Goal: Check status: Check status

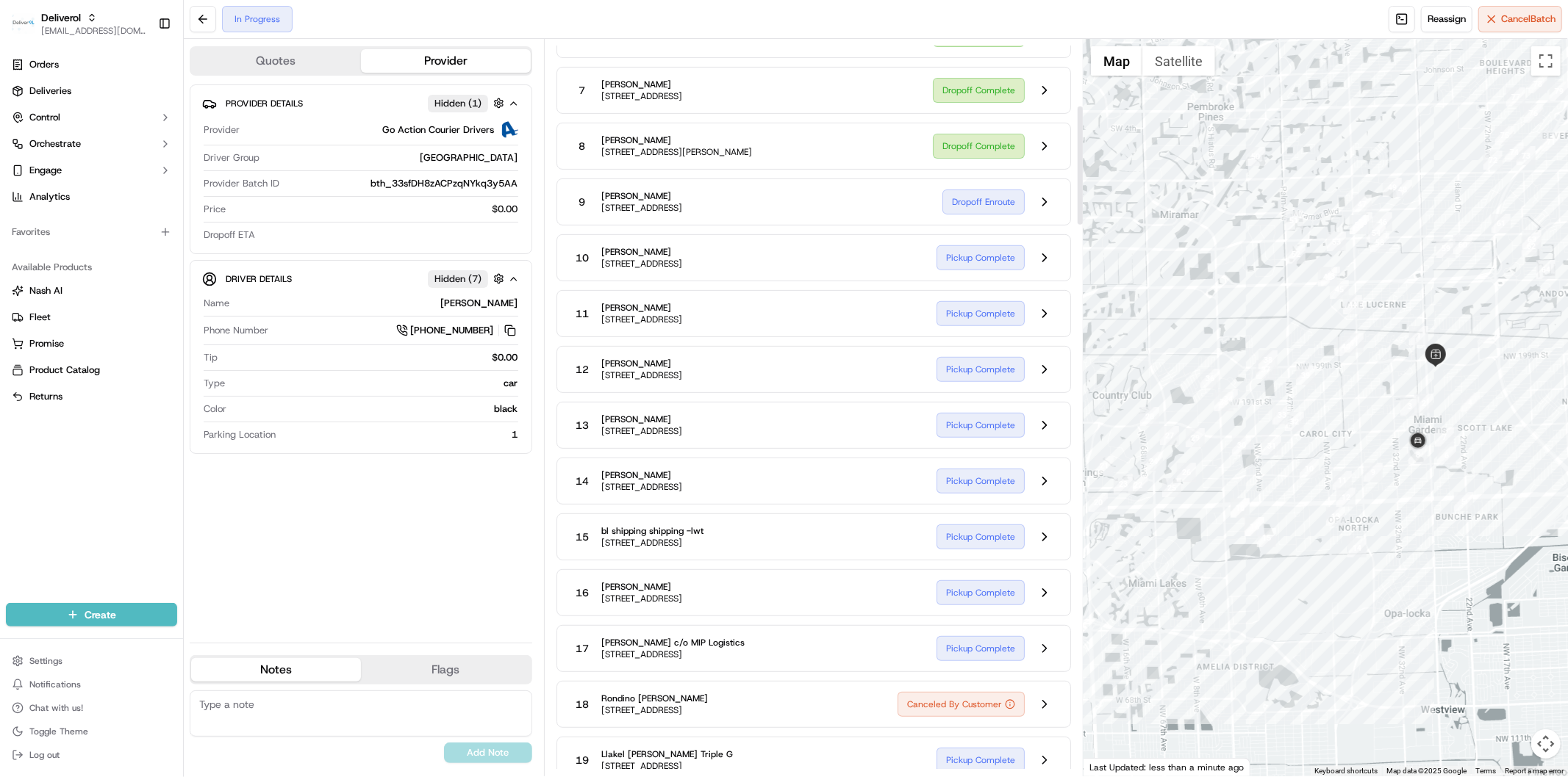
scroll to position [326, 0]
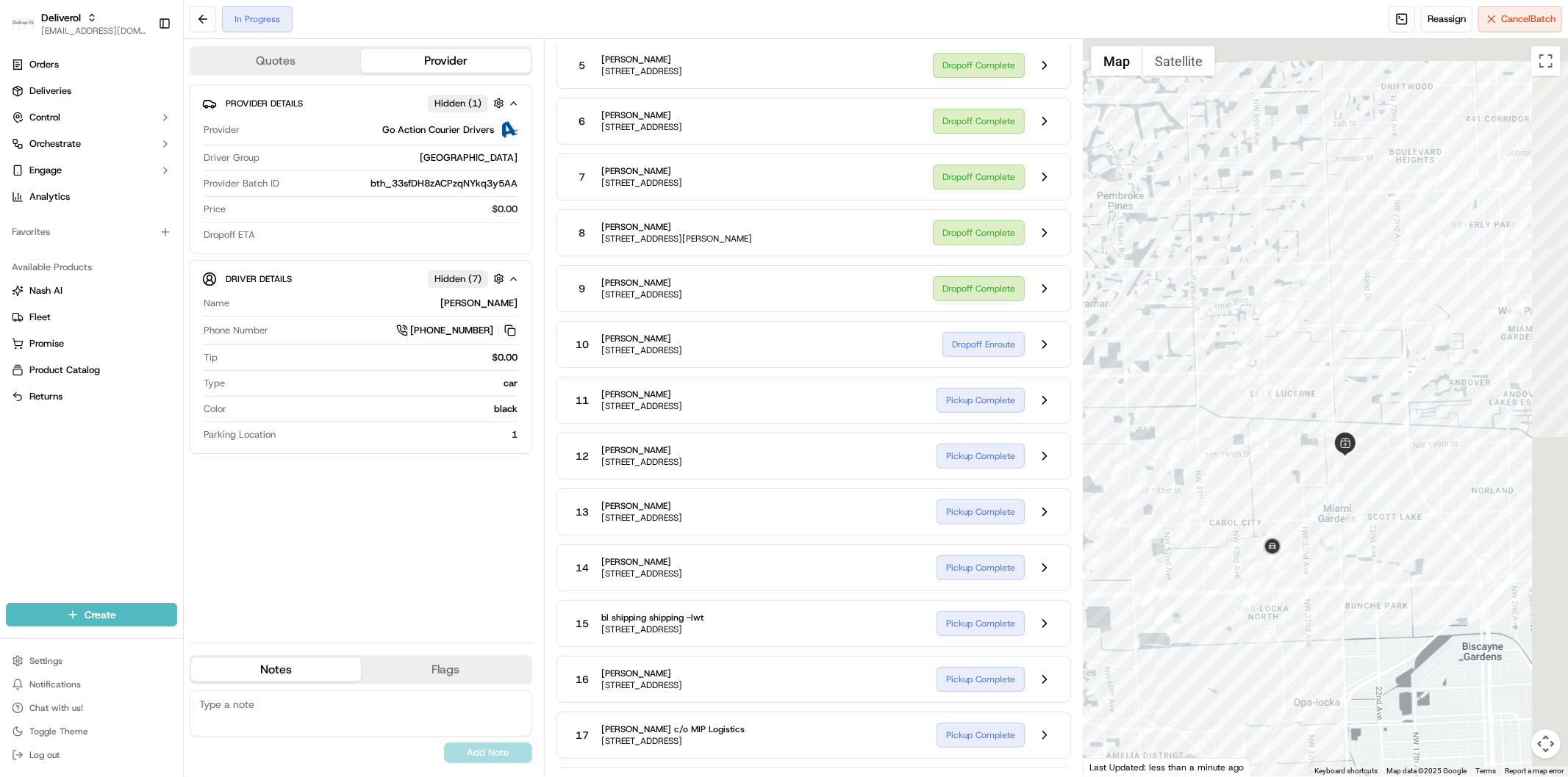
drag, startPoint x: 1288, startPoint y: 273, endPoint x: 1174, endPoint y: 420, distance: 186.0
click at [1174, 420] on div at bounding box center [1325, 408] width 484 height 738
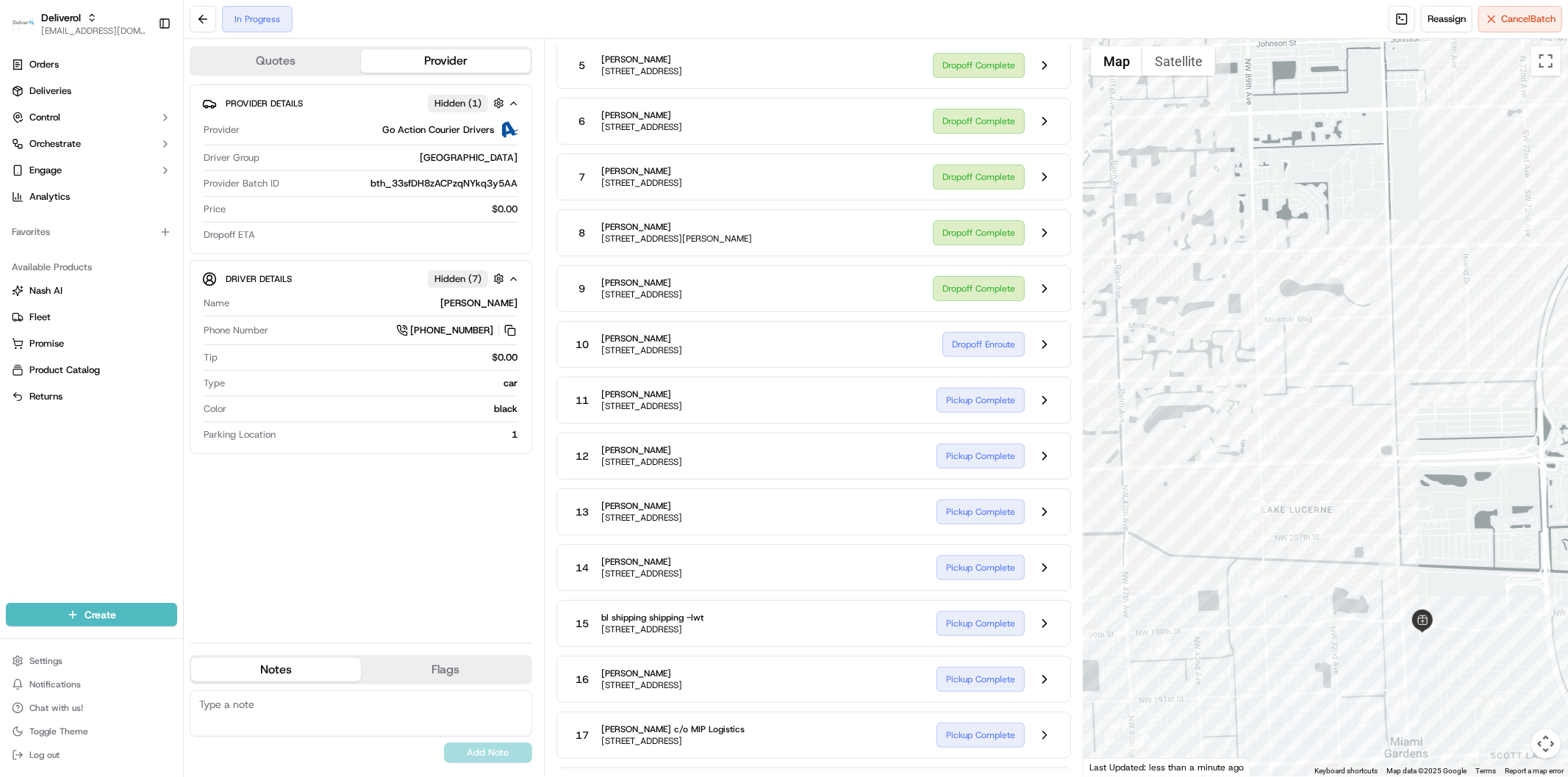
drag, startPoint x: 1296, startPoint y: 289, endPoint x: 1284, endPoint y: 391, distance: 102.7
click at [1284, 391] on div at bounding box center [1325, 408] width 484 height 738
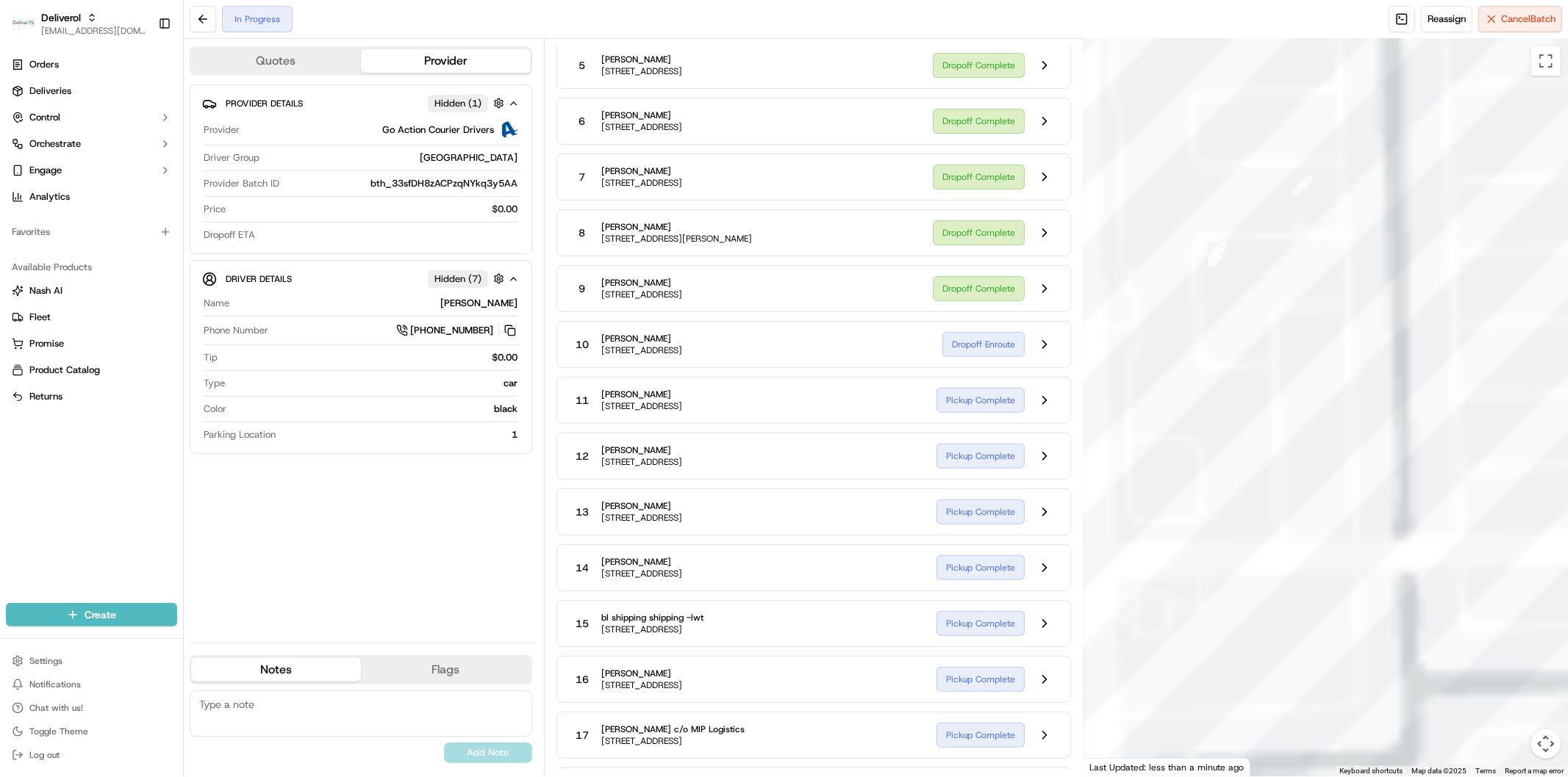
click at [1234, 450] on div at bounding box center [1325, 408] width 484 height 738
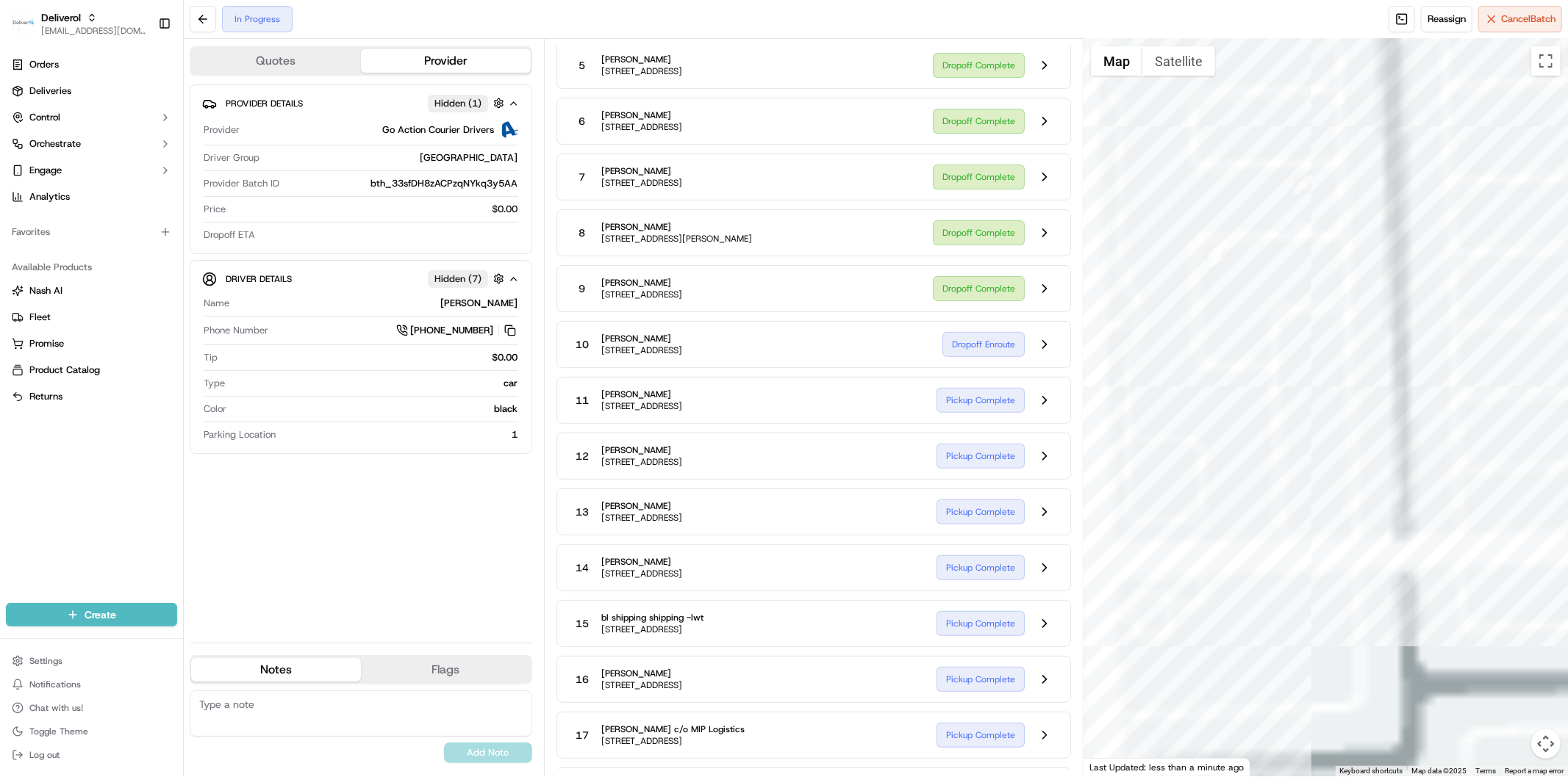
drag, startPoint x: 1204, startPoint y: 302, endPoint x: 1204, endPoint y: 394, distance: 92.0
click at [1204, 394] on div at bounding box center [1325, 408] width 484 height 738
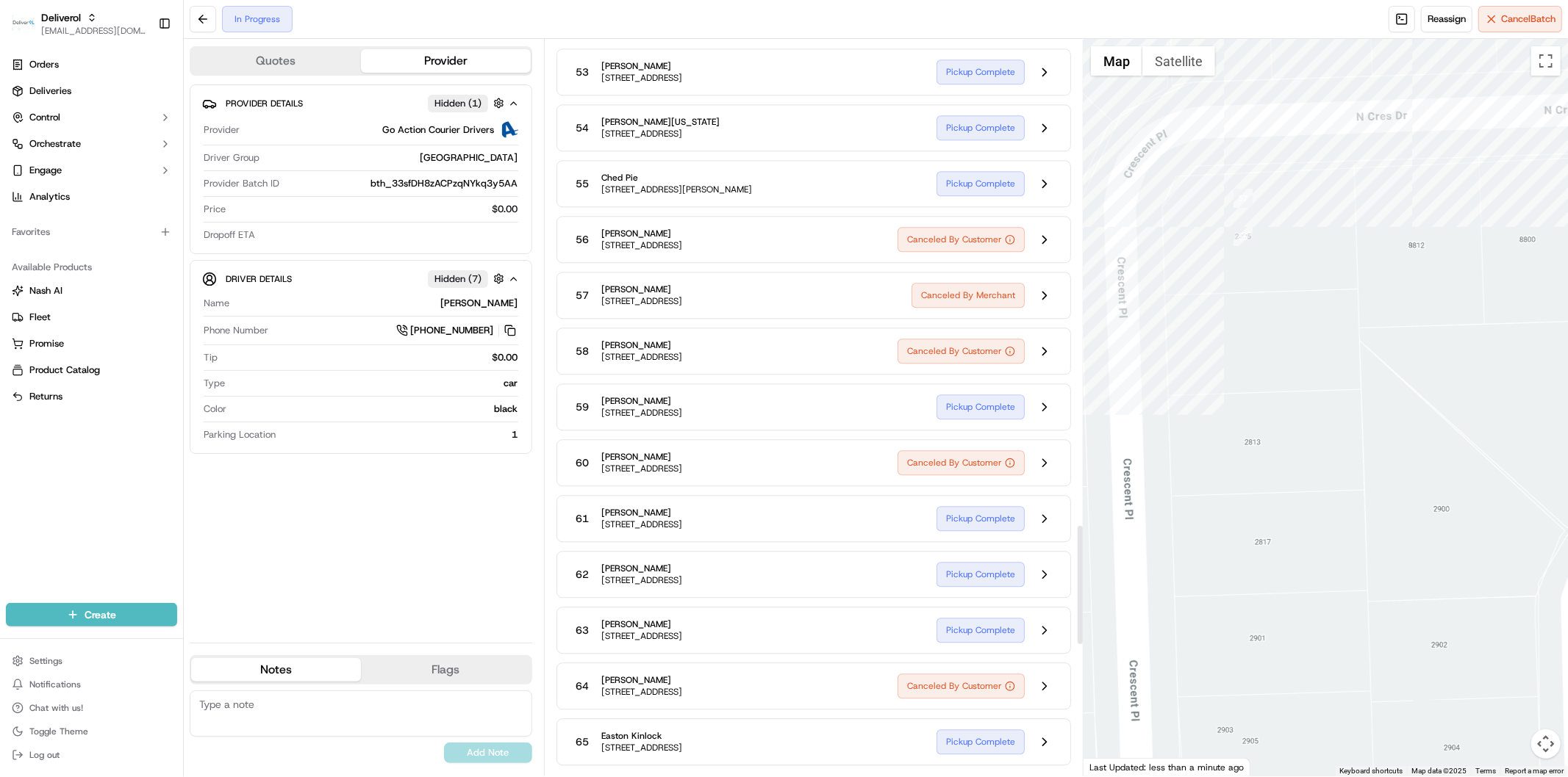
scroll to position [2985, 0]
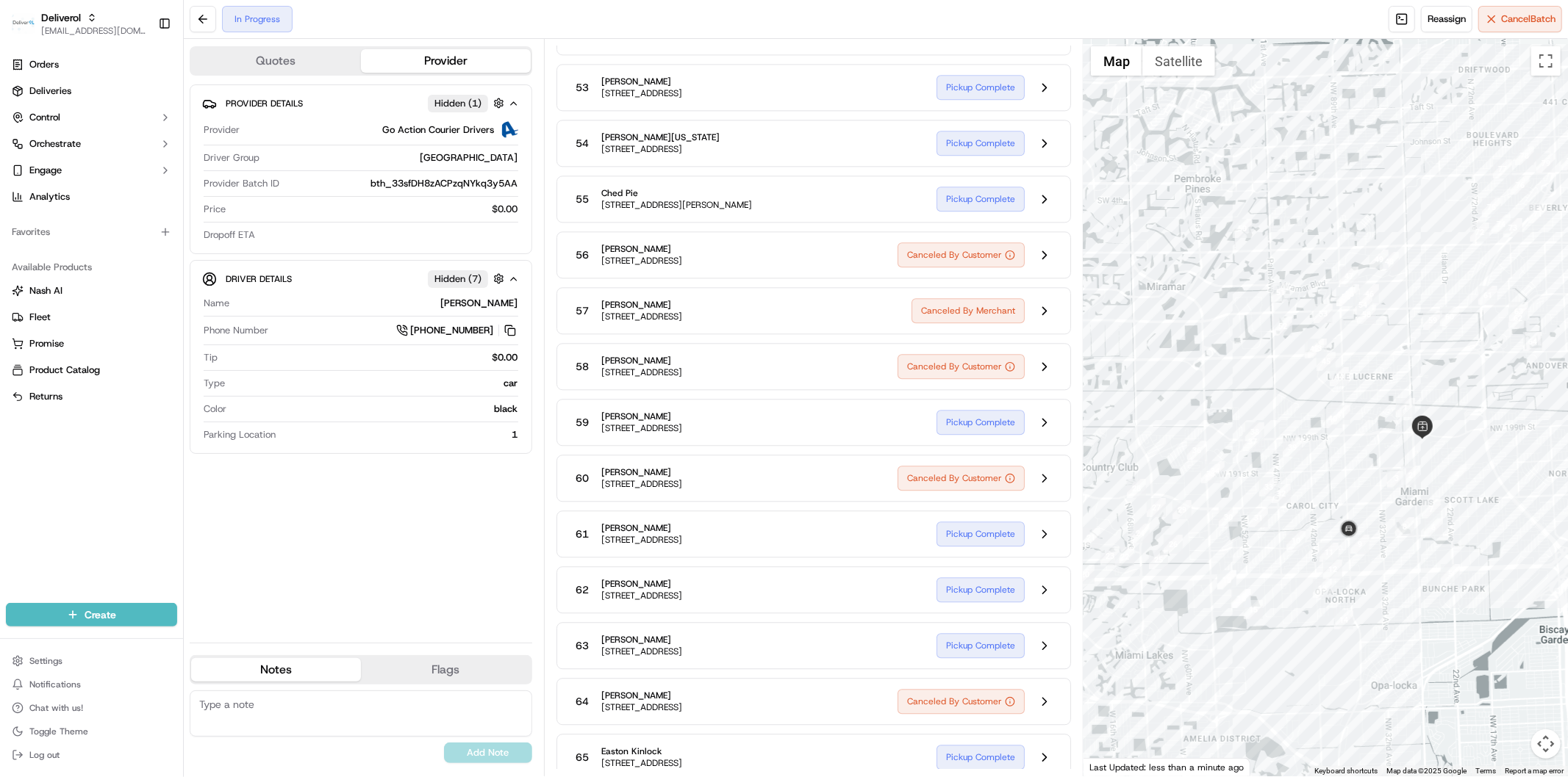
drag, startPoint x: 1169, startPoint y: 616, endPoint x: 1364, endPoint y: 376, distance: 309.2
click at [1364, 376] on div at bounding box center [1325, 408] width 484 height 738
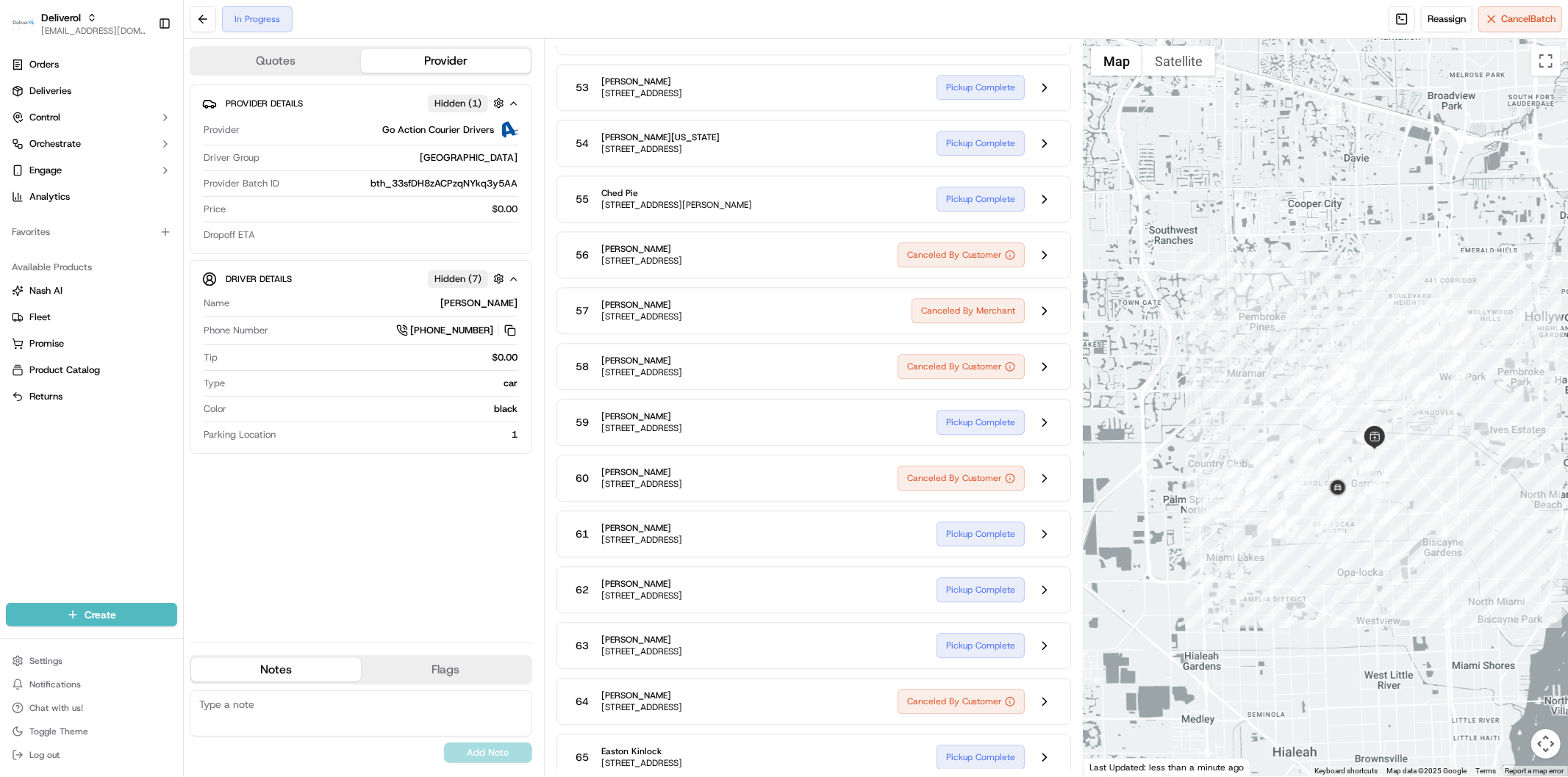
scroll to position [0, 0]
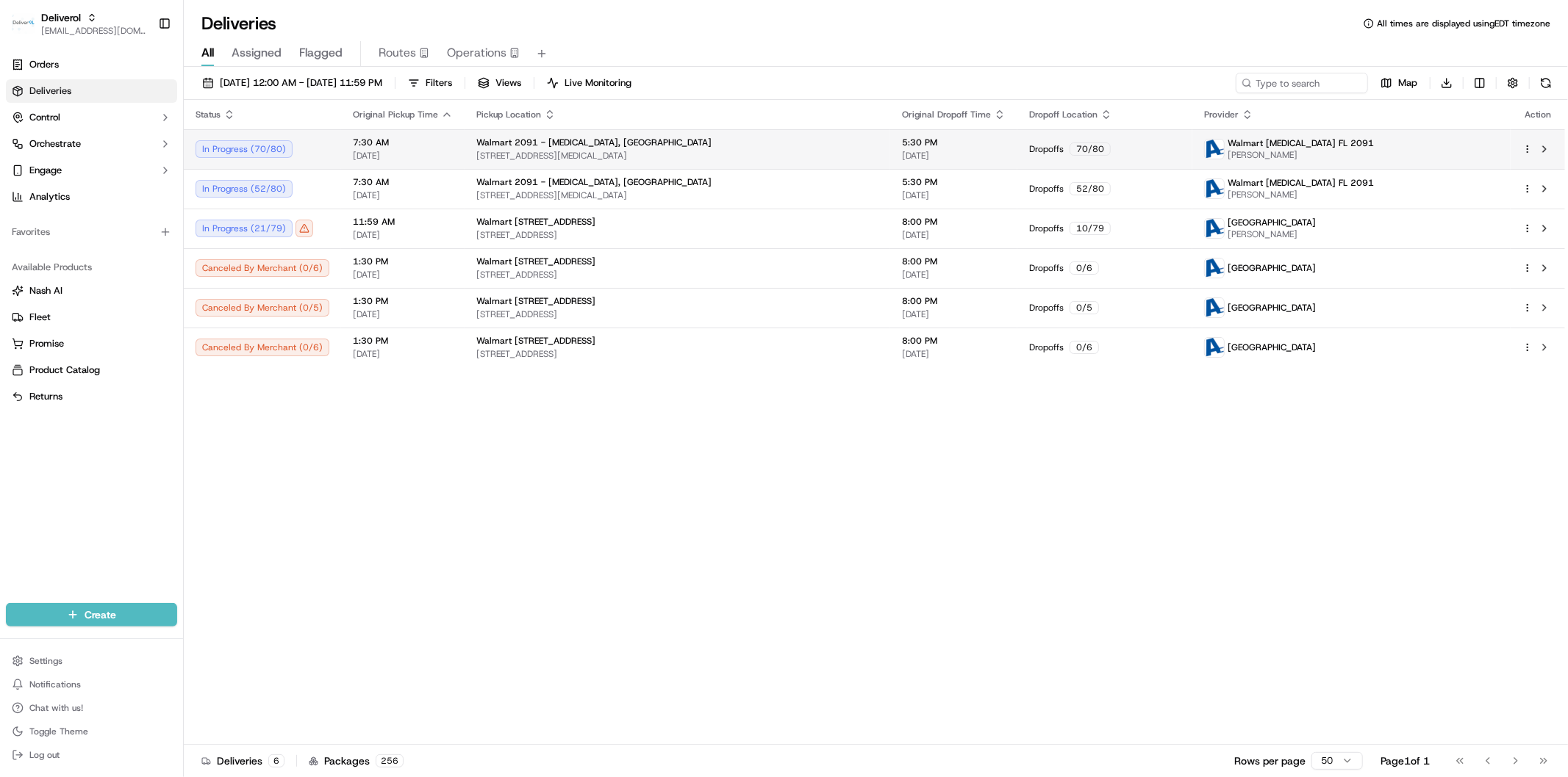
click at [435, 165] on td "7:30 AM 09/22/2025" at bounding box center [402, 149] width 123 height 40
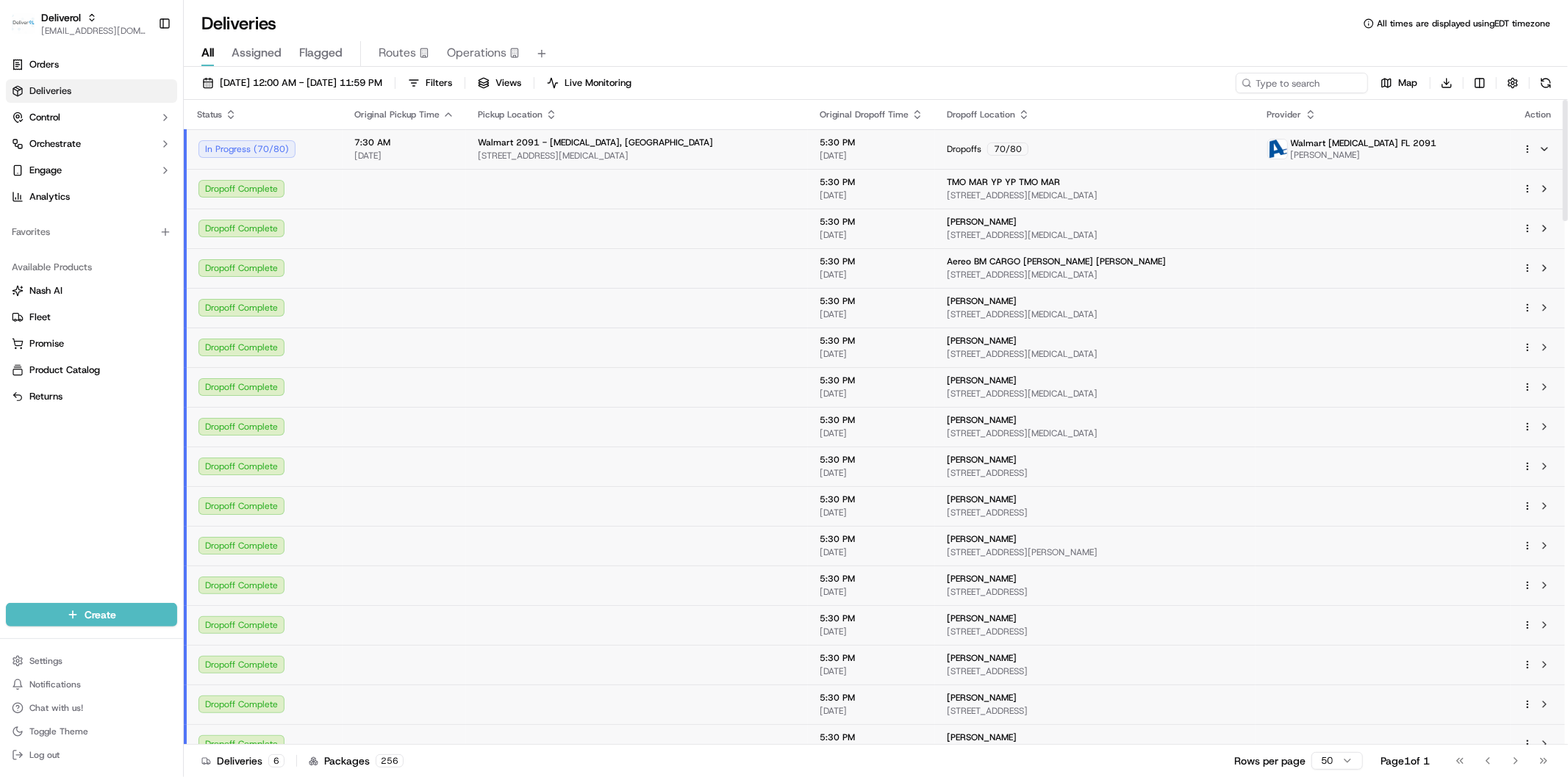
click at [439, 160] on span "09/22/2025" at bounding box center [404, 156] width 100 height 11
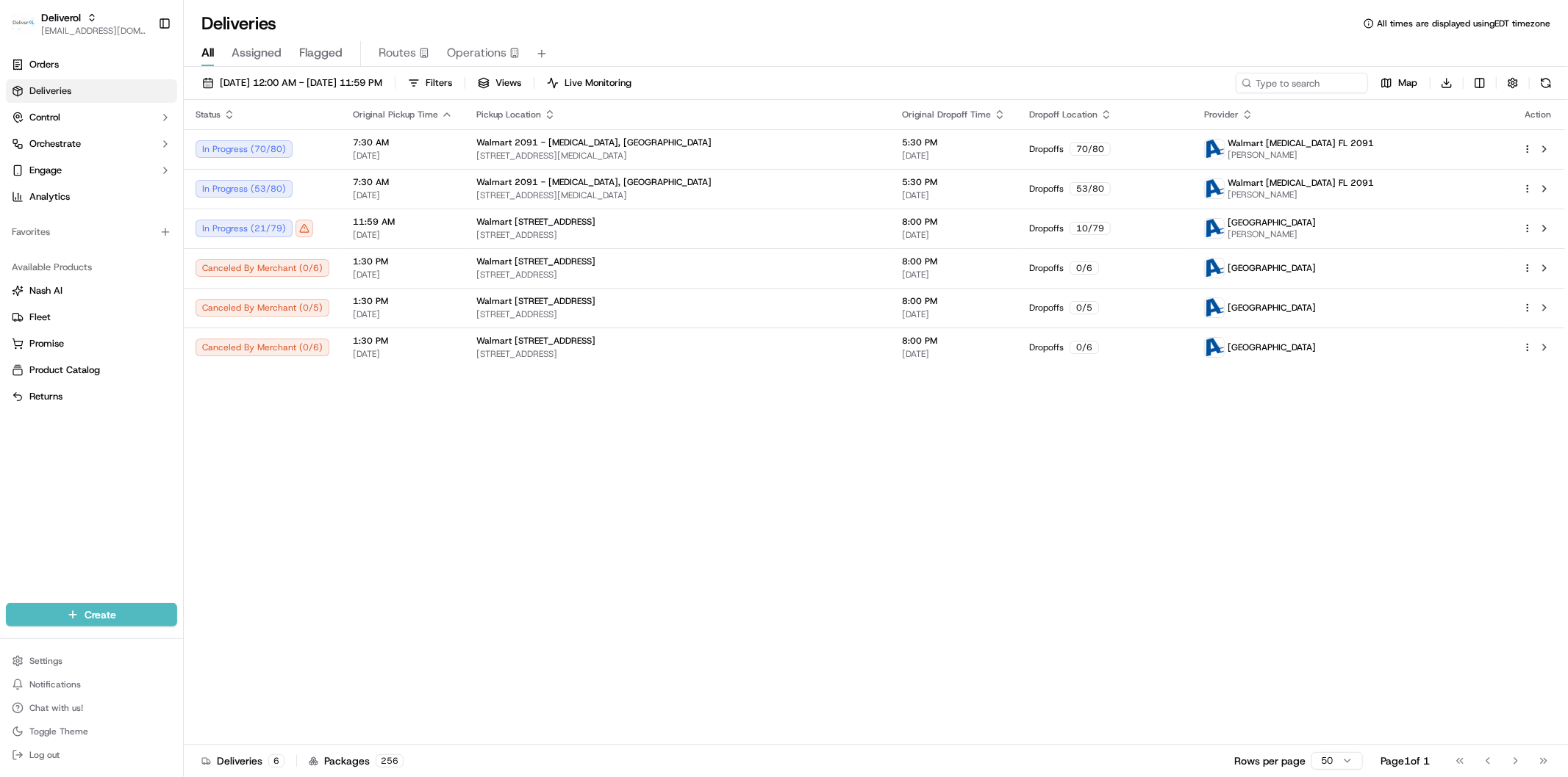
click at [497, 496] on div "Status Original Pickup Time Pickup Location Original Dropoff Time Dropoff Locat…" at bounding box center [874, 423] width 1381 height 645
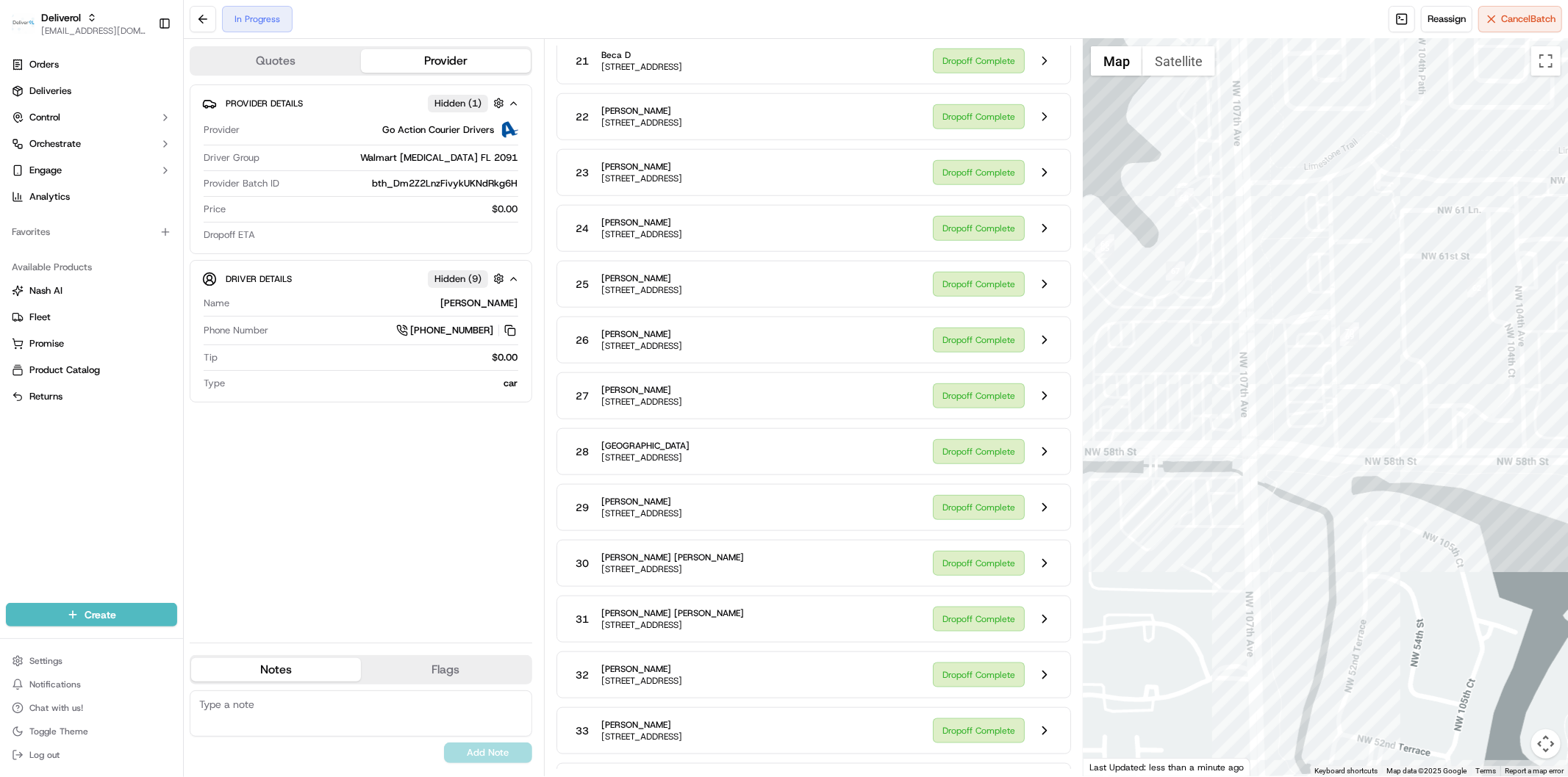
drag, startPoint x: 1273, startPoint y: 432, endPoint x: 1261, endPoint y: 537, distance: 105.7
click at [1261, 537] on div at bounding box center [1325, 408] width 484 height 738
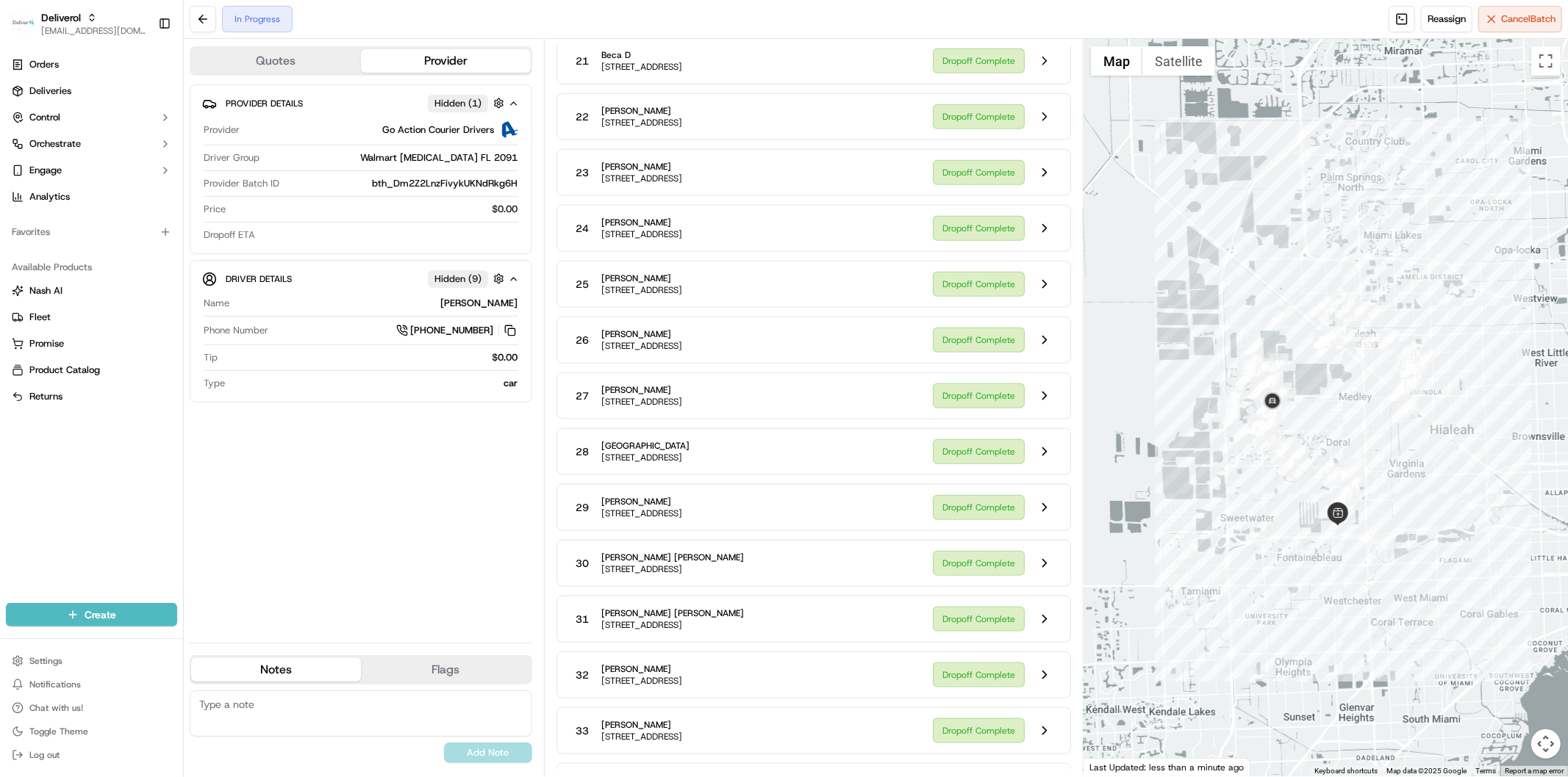
drag, startPoint x: 1344, startPoint y: 455, endPoint x: 1250, endPoint y: 546, distance: 130.8
click at [1250, 546] on div at bounding box center [1325, 408] width 484 height 738
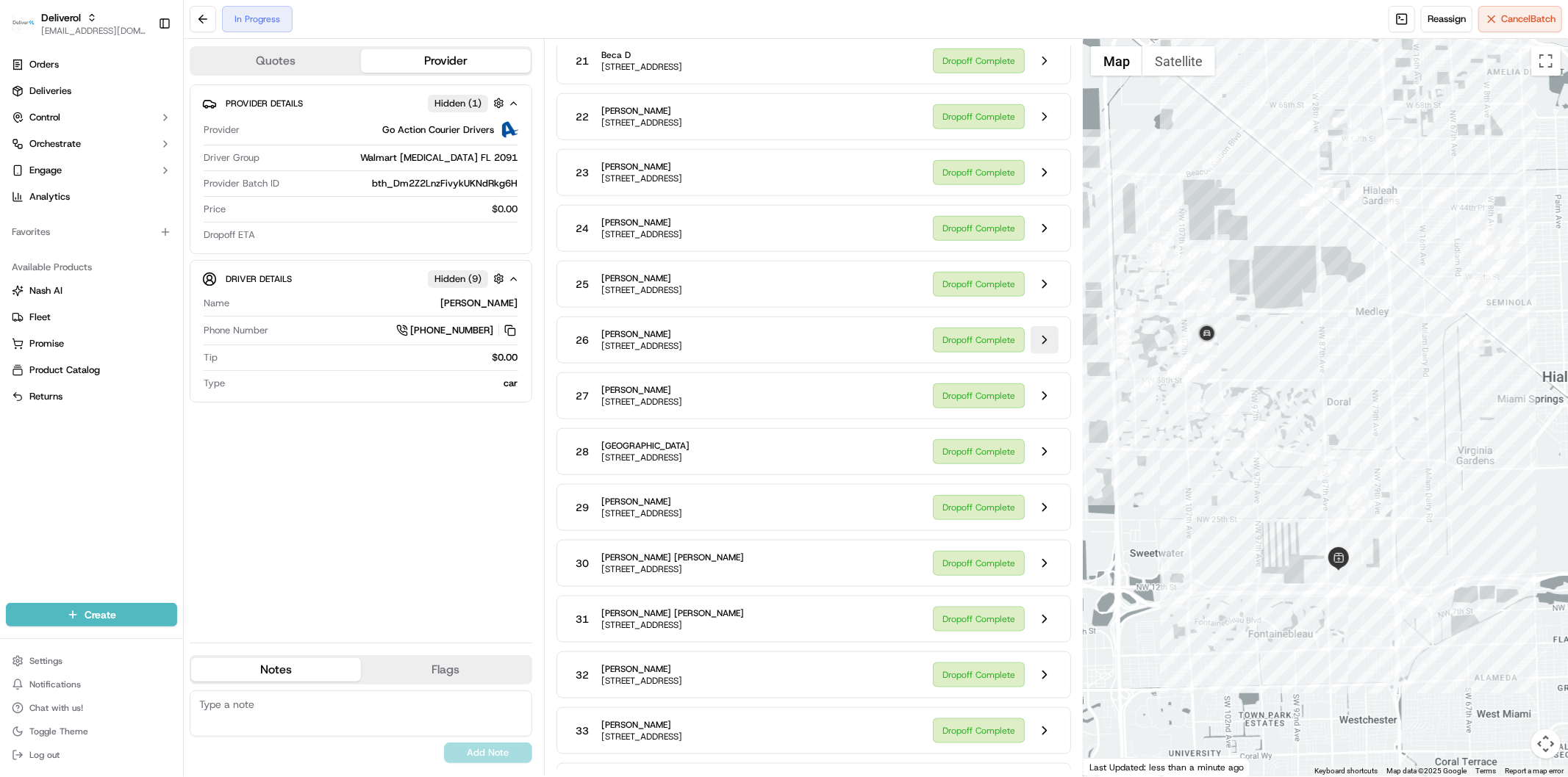
click at [1039, 344] on button at bounding box center [1044, 340] width 28 height 28
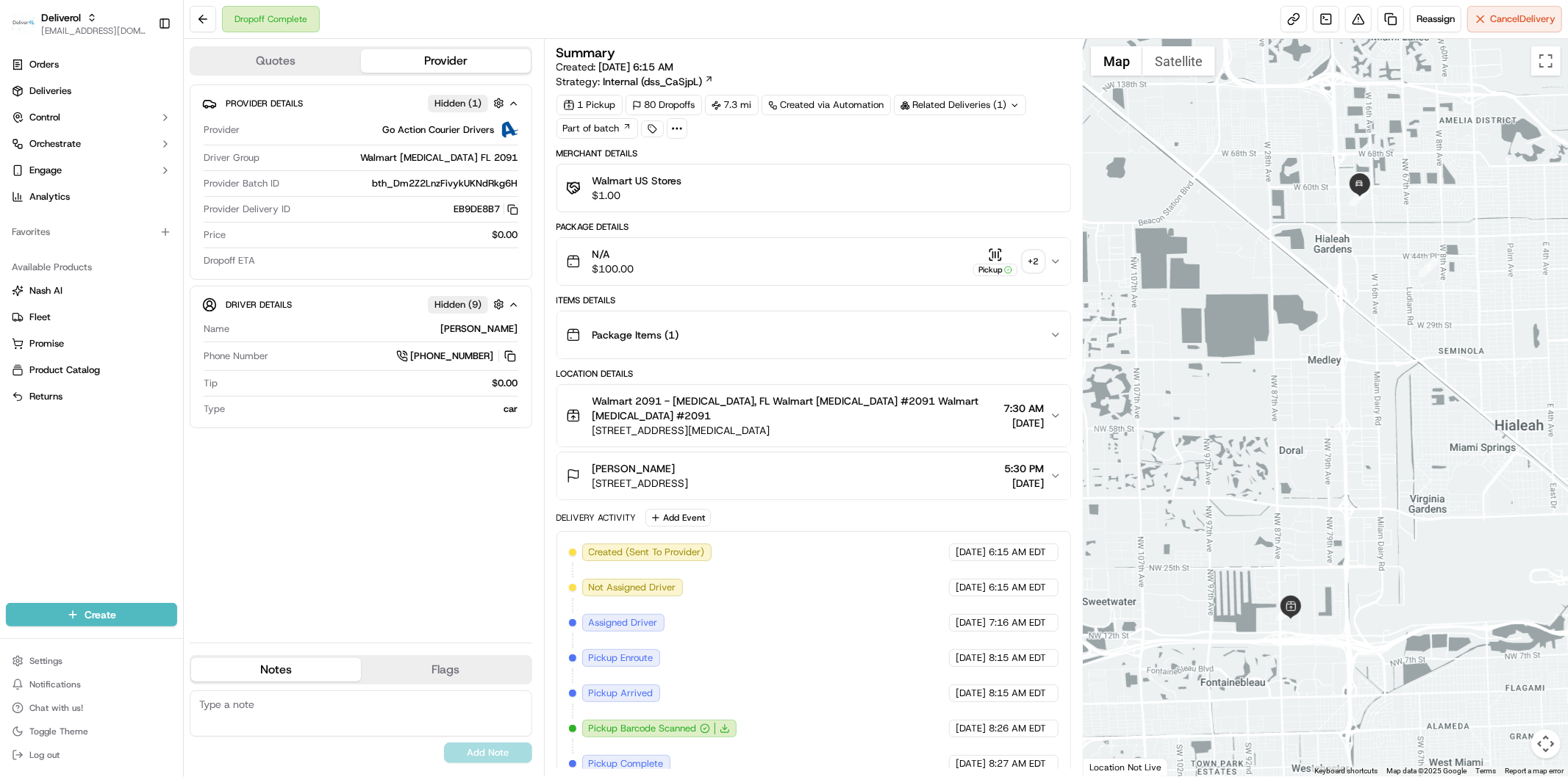
click at [1036, 264] on div "+ 2" at bounding box center [1034, 262] width 21 height 21
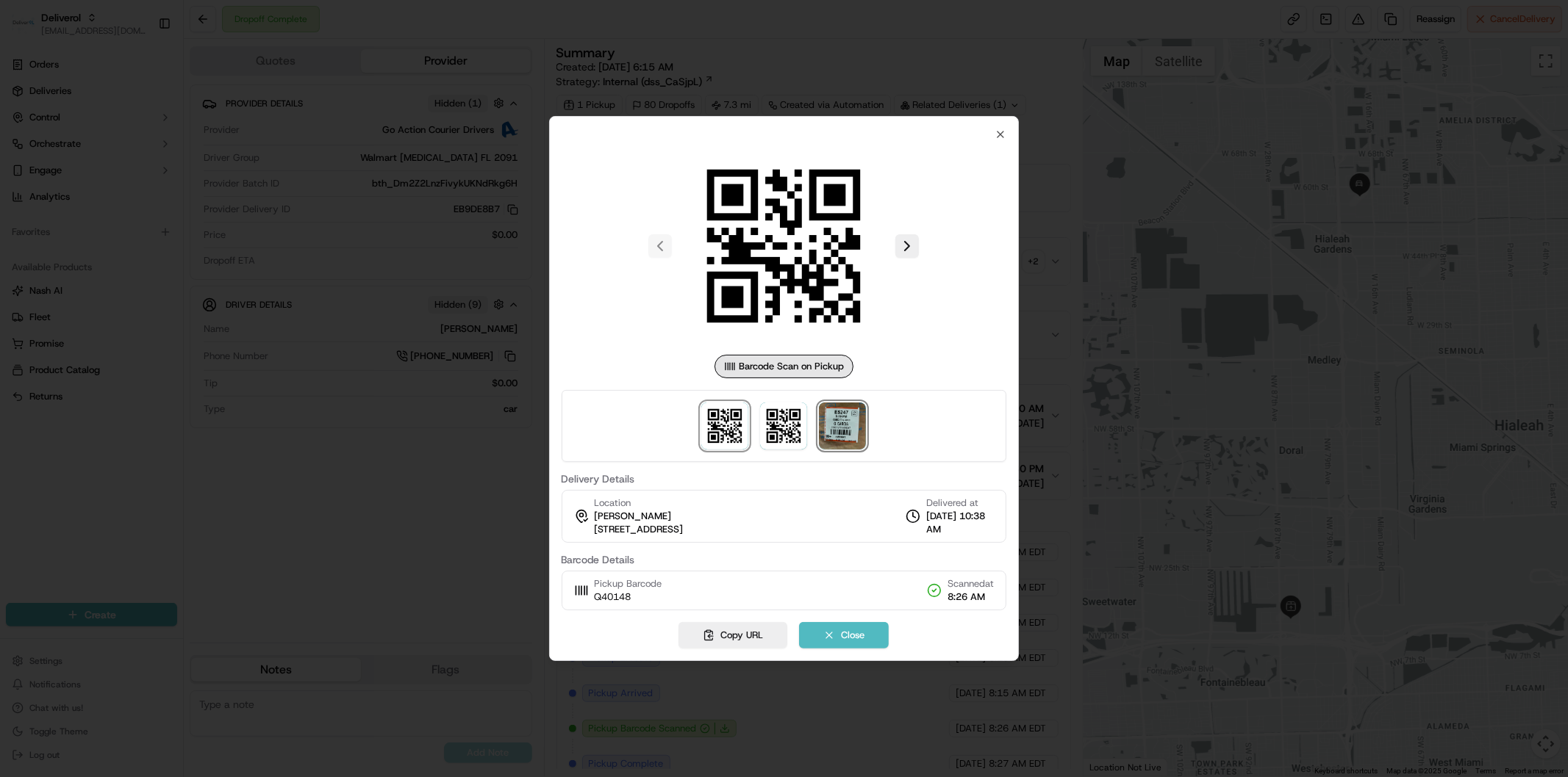
click at [858, 437] on img at bounding box center [842, 426] width 47 height 47
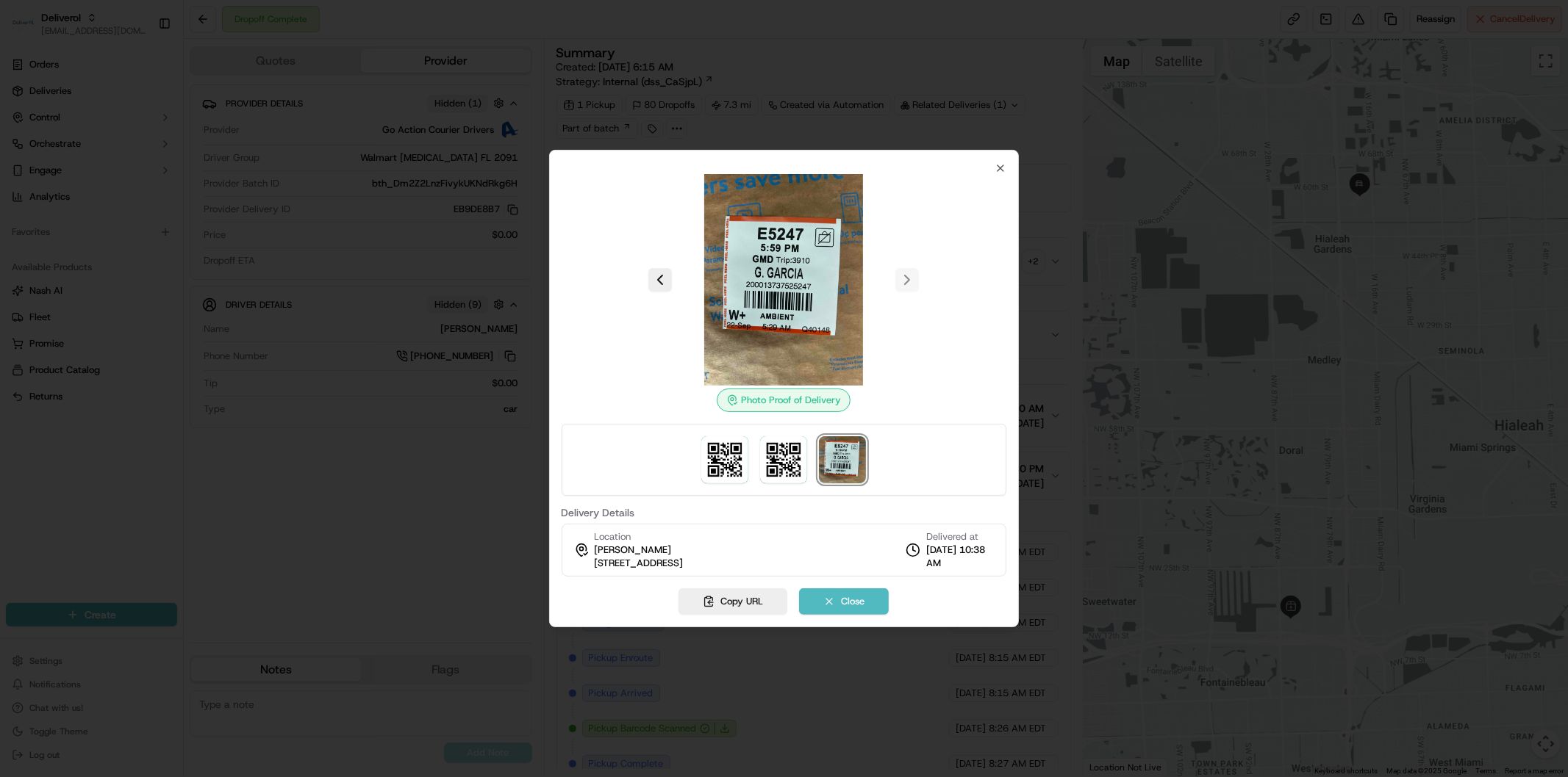
click at [995, 175] on div at bounding box center [784, 280] width 446 height 212
click at [1004, 171] on icon "button" at bounding box center [1001, 168] width 11 height 11
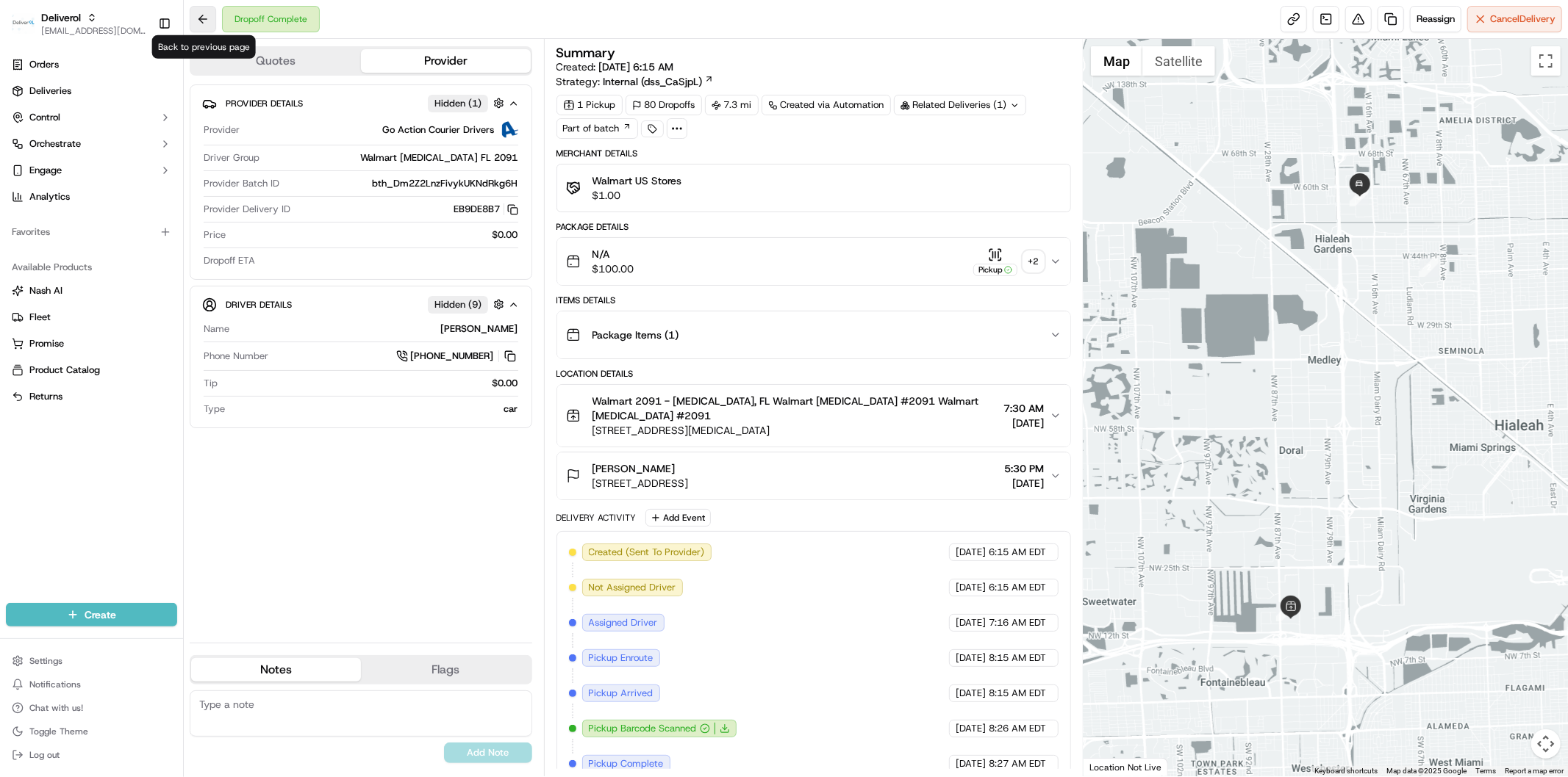
click at [197, 24] on button at bounding box center [203, 19] width 27 height 27
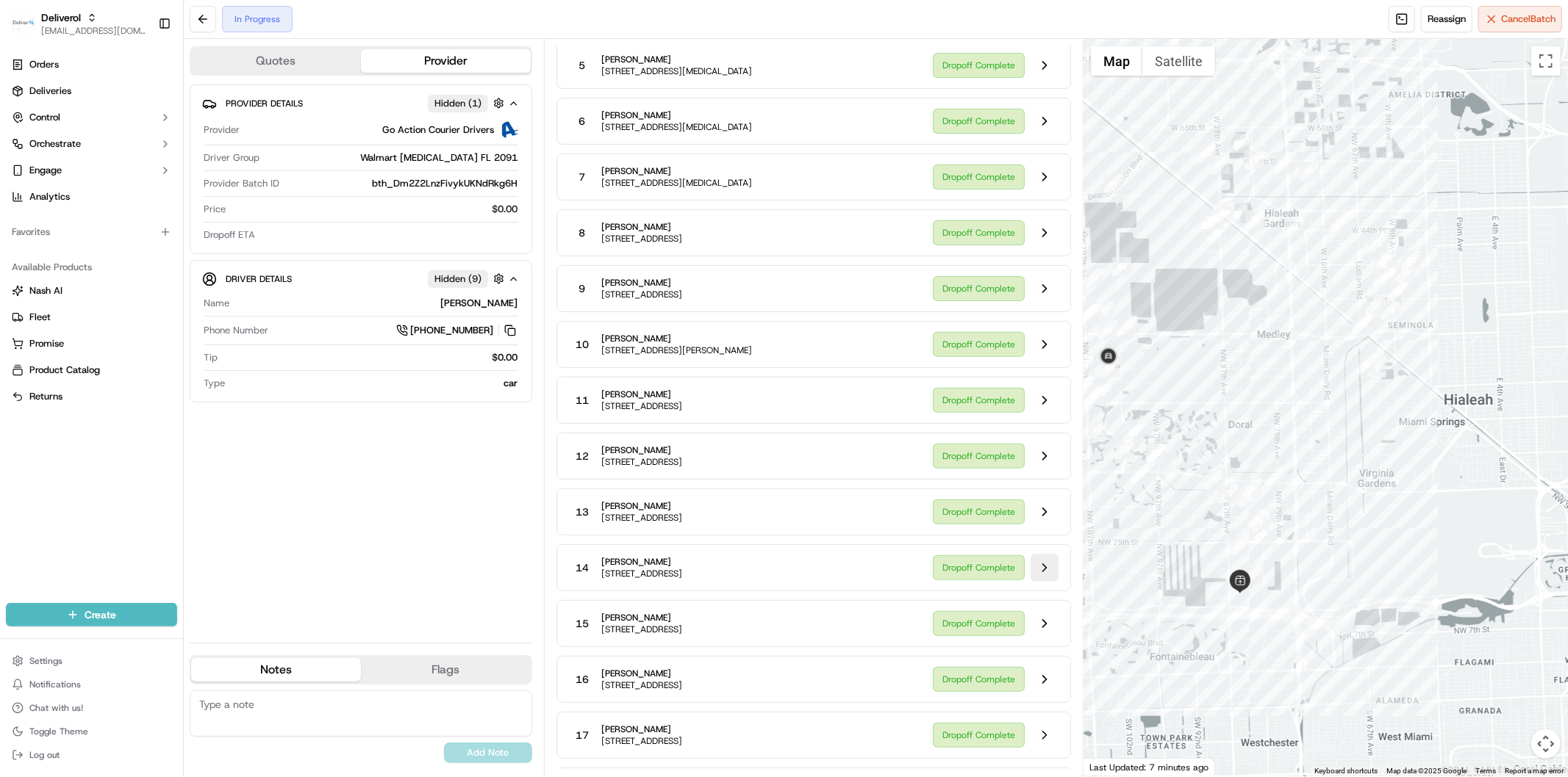
click at [1043, 578] on button at bounding box center [1044, 567] width 28 height 28
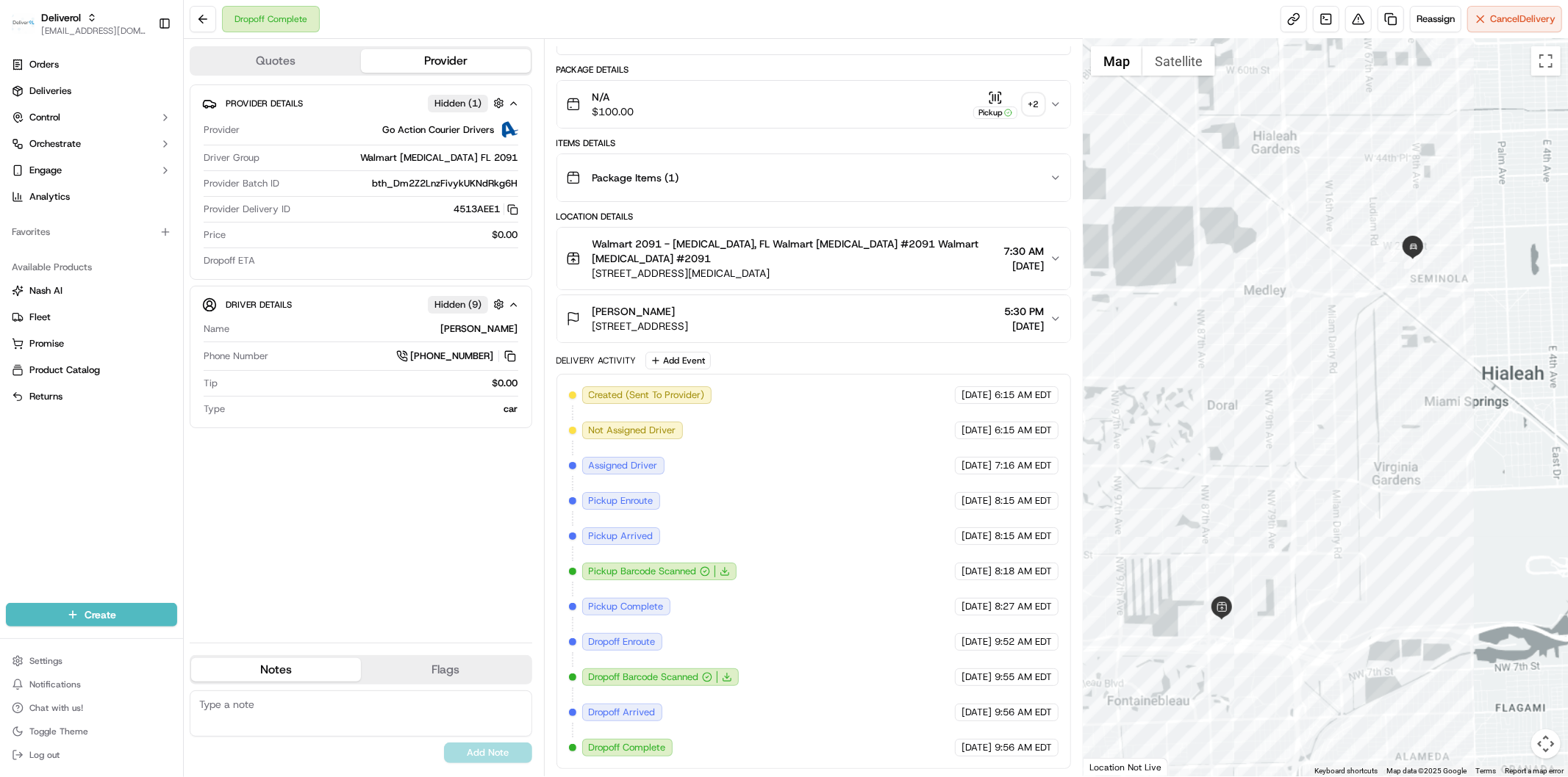
scroll to position [145, 0]
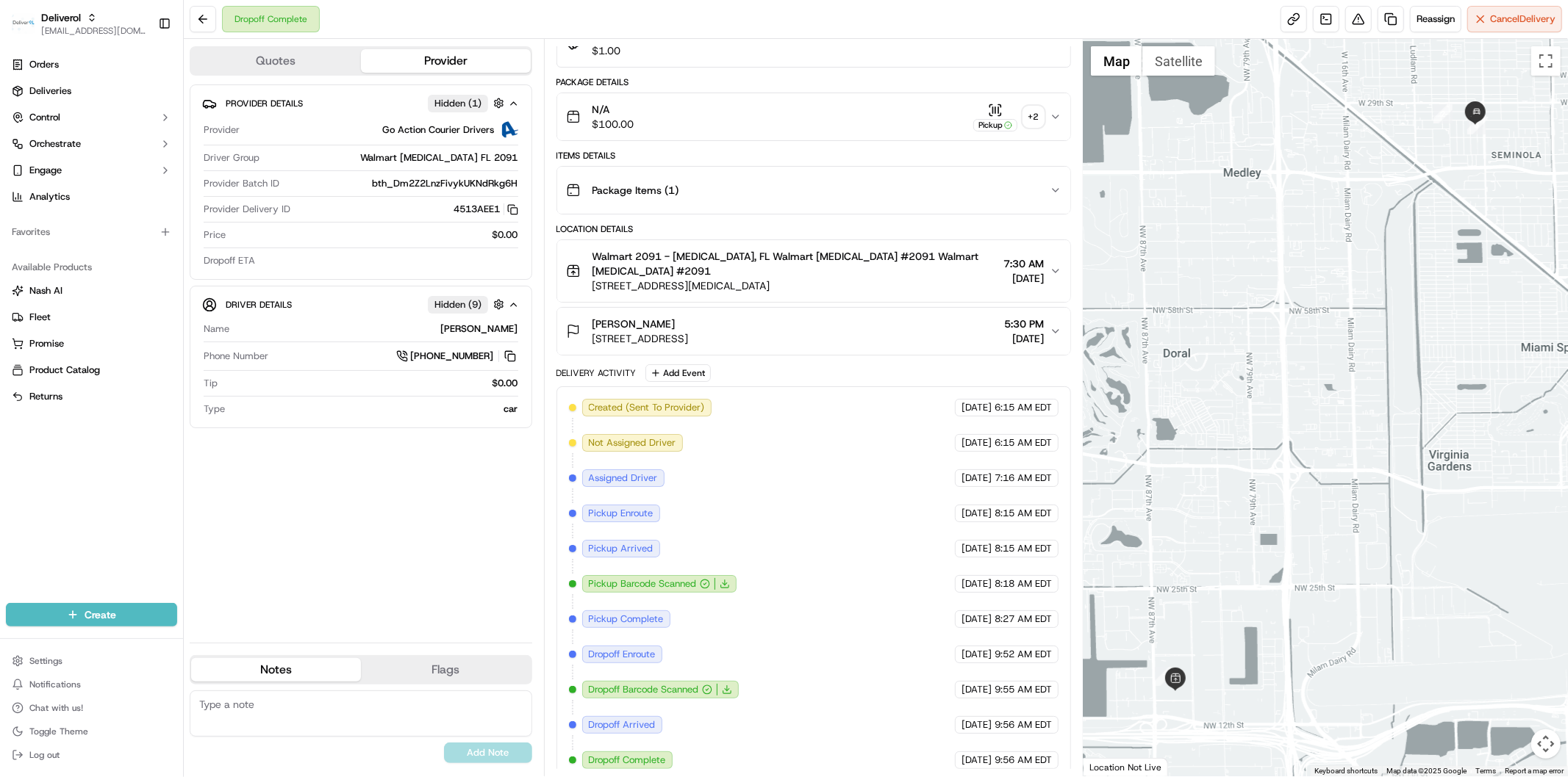
click at [1028, 116] on div "+ 2" at bounding box center [1034, 117] width 21 height 21
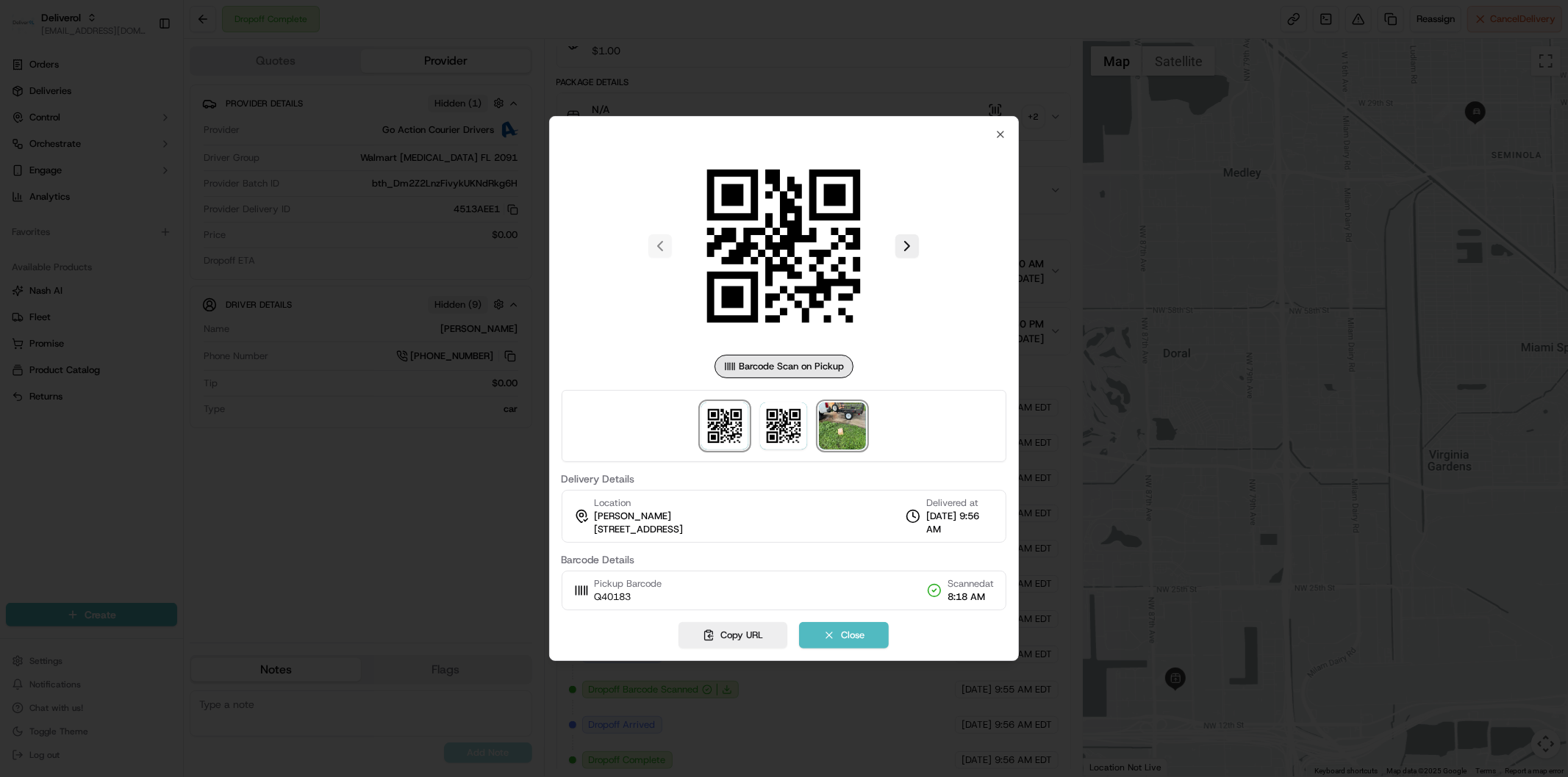
click at [847, 442] on img at bounding box center [842, 426] width 47 height 47
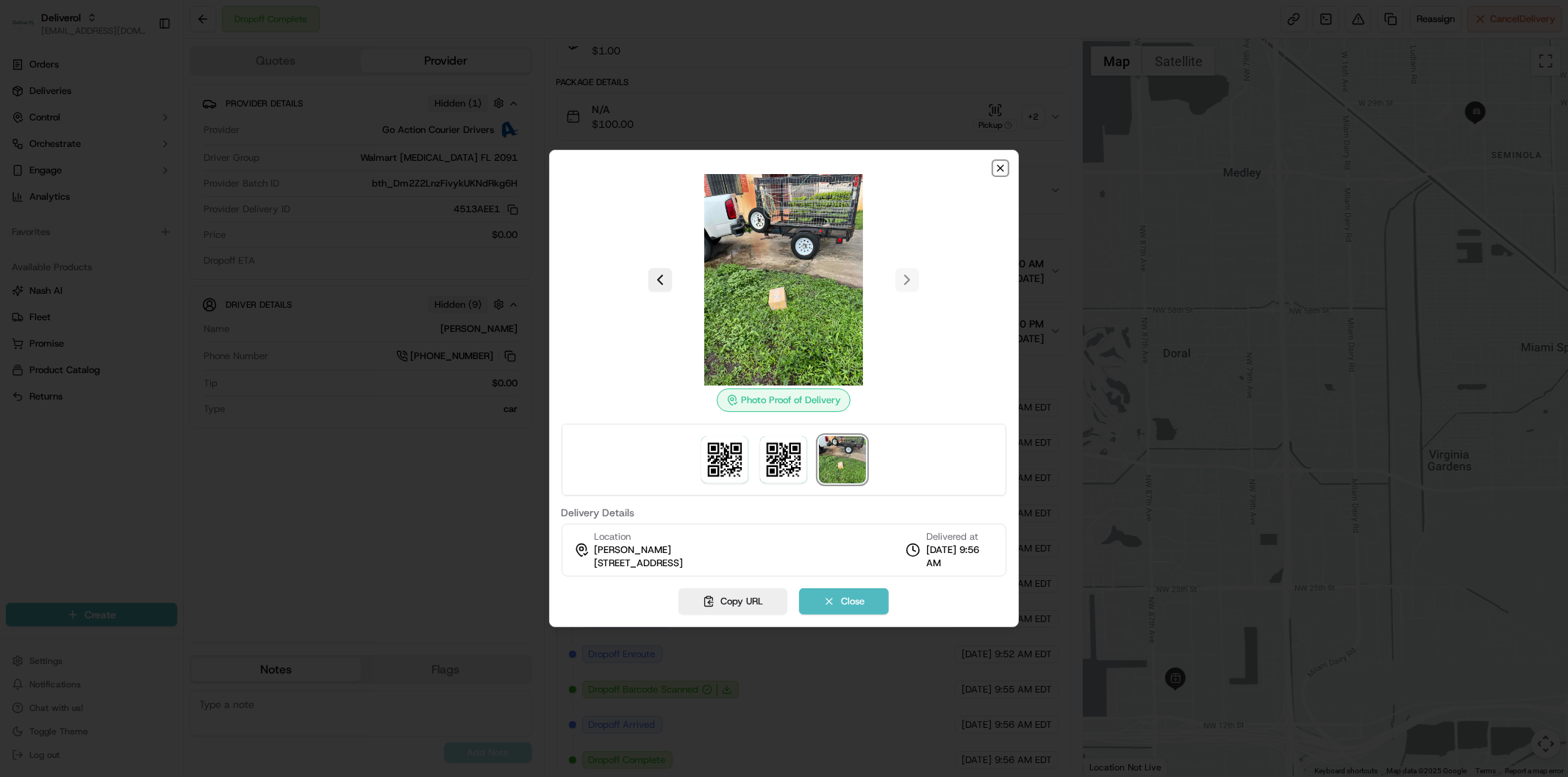
click at [1002, 169] on icon "button" at bounding box center [1001, 168] width 11 height 11
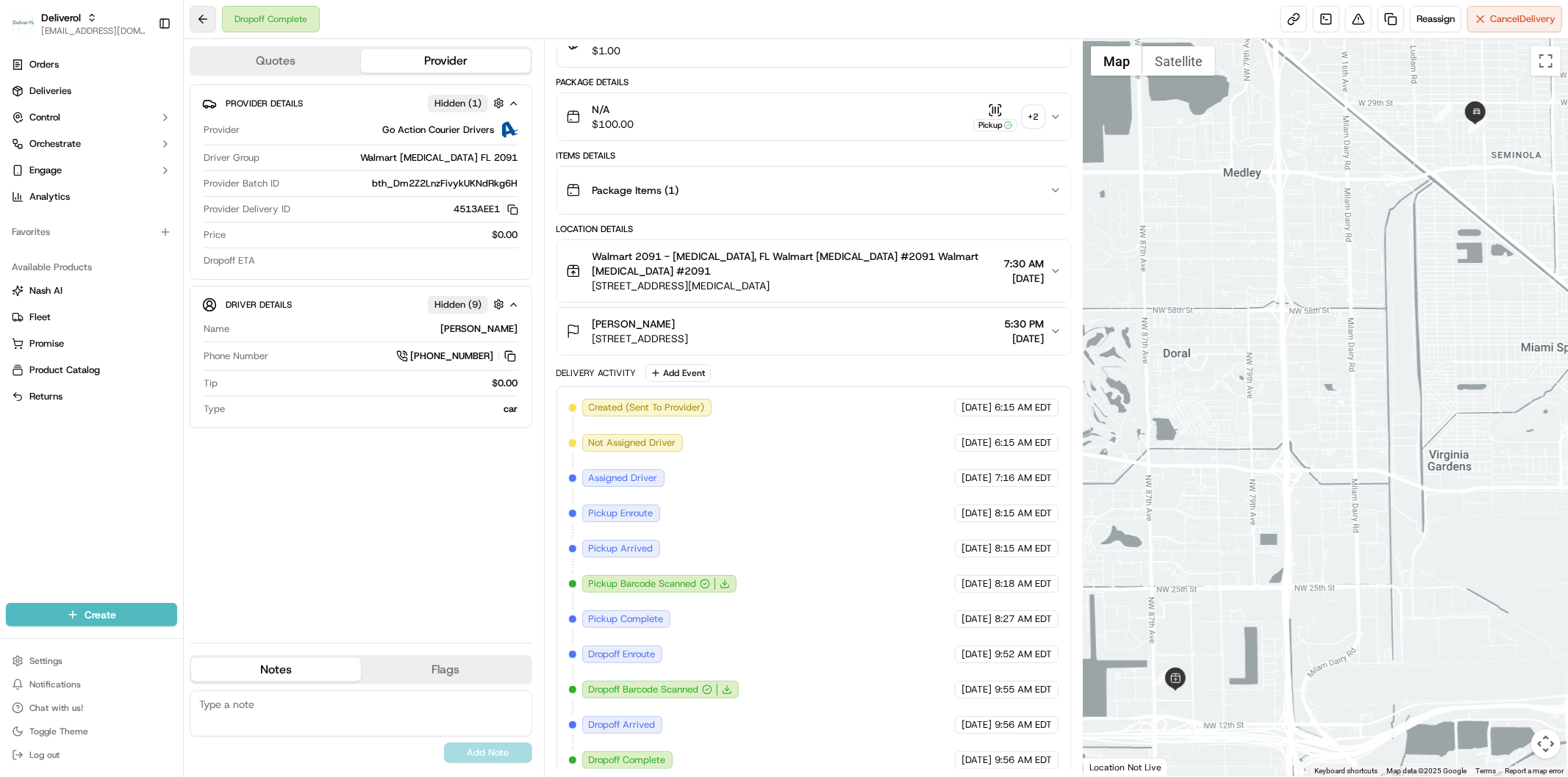
click at [193, 20] on button at bounding box center [203, 19] width 27 height 27
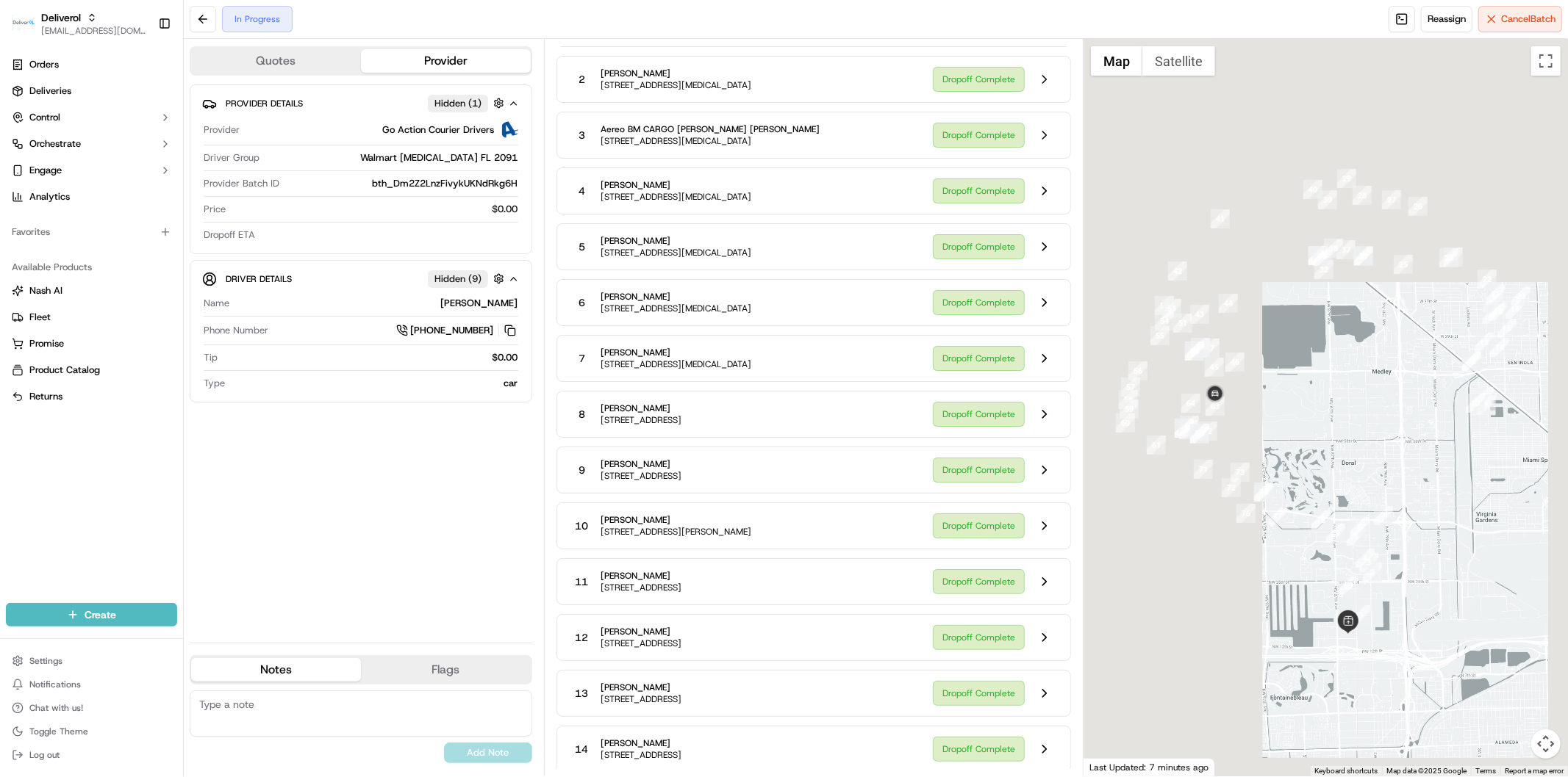
scroll to position [554, 0]
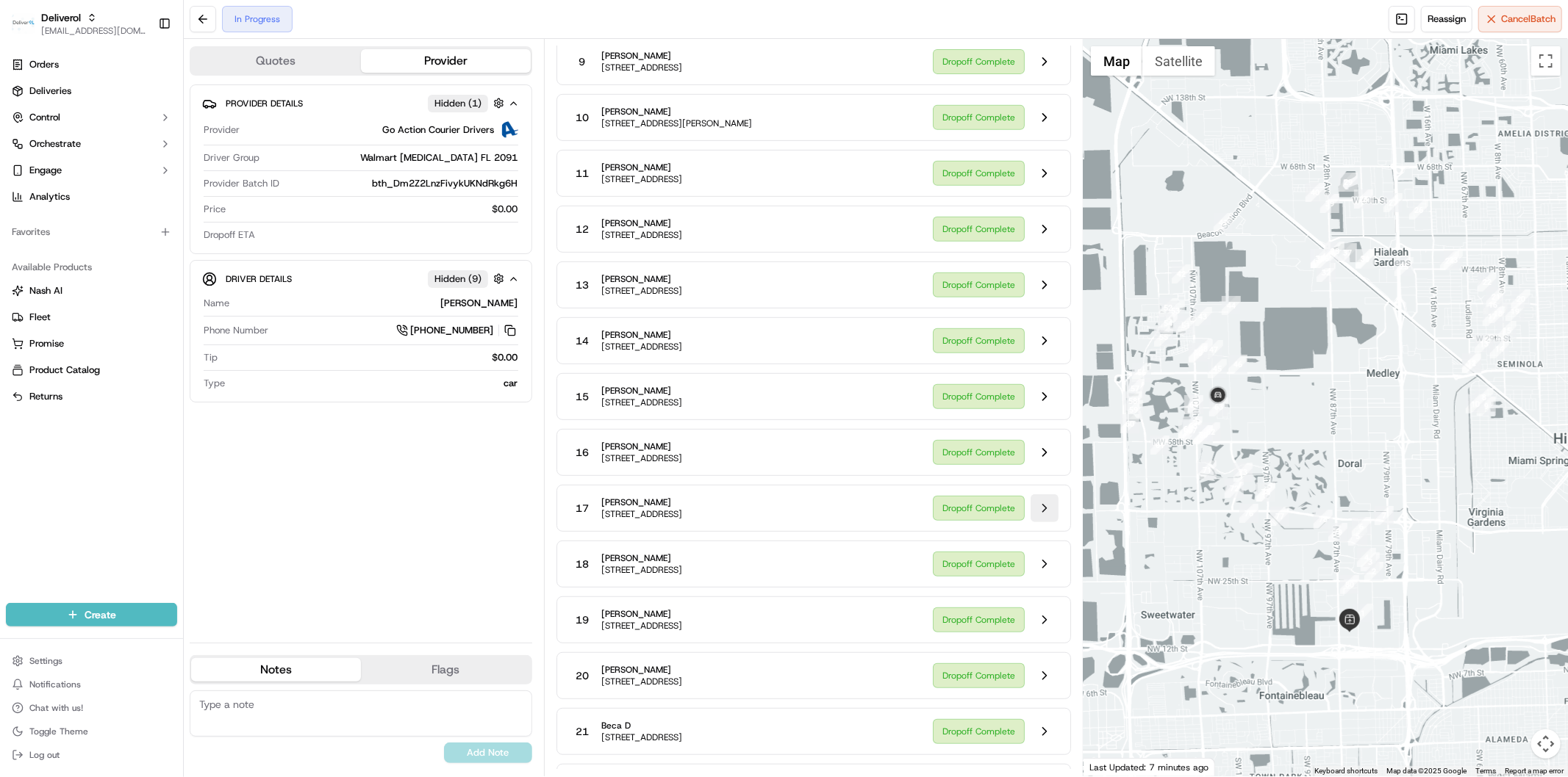
click at [1039, 515] on button at bounding box center [1044, 508] width 28 height 28
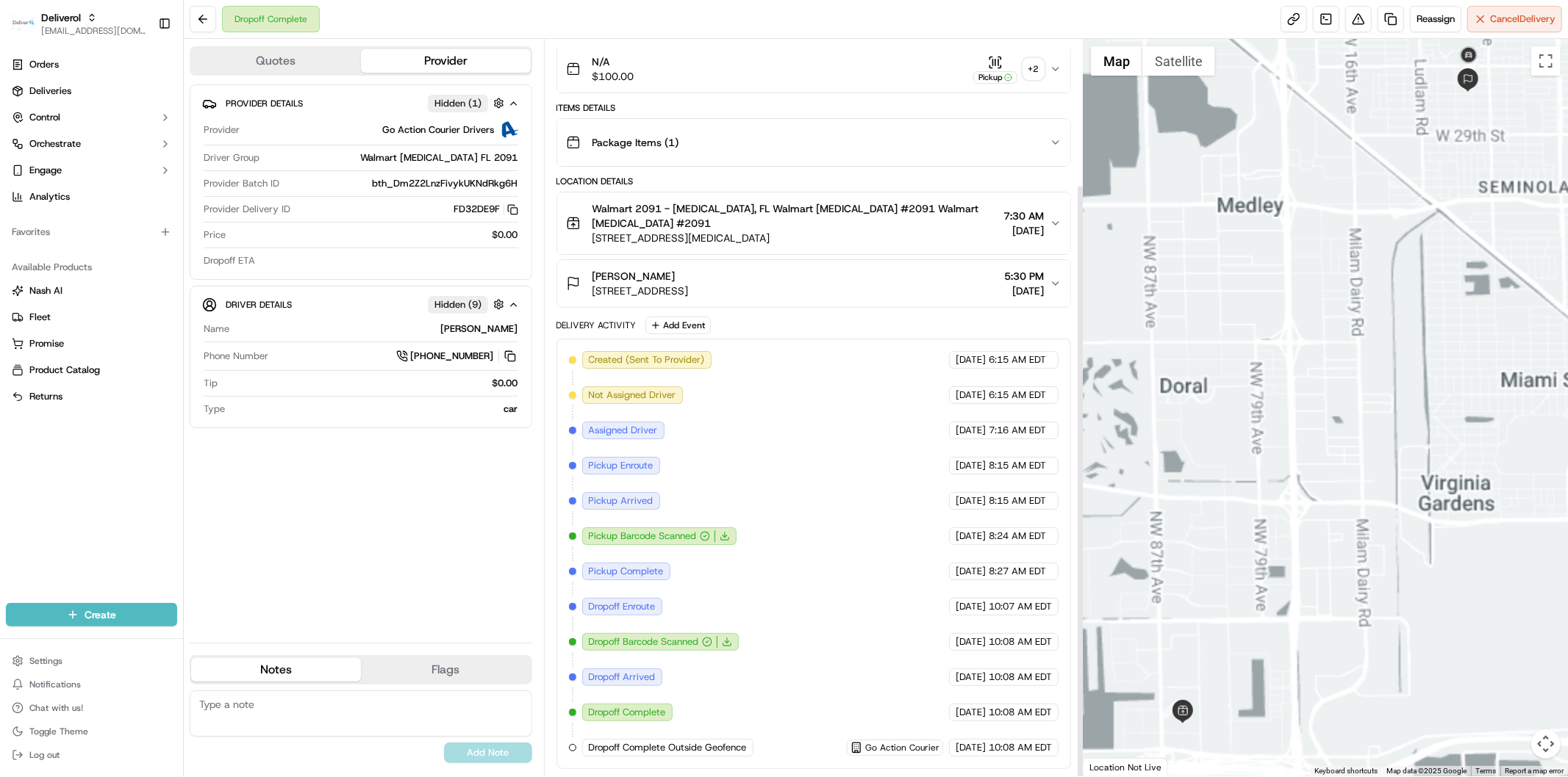
scroll to position [180, 0]
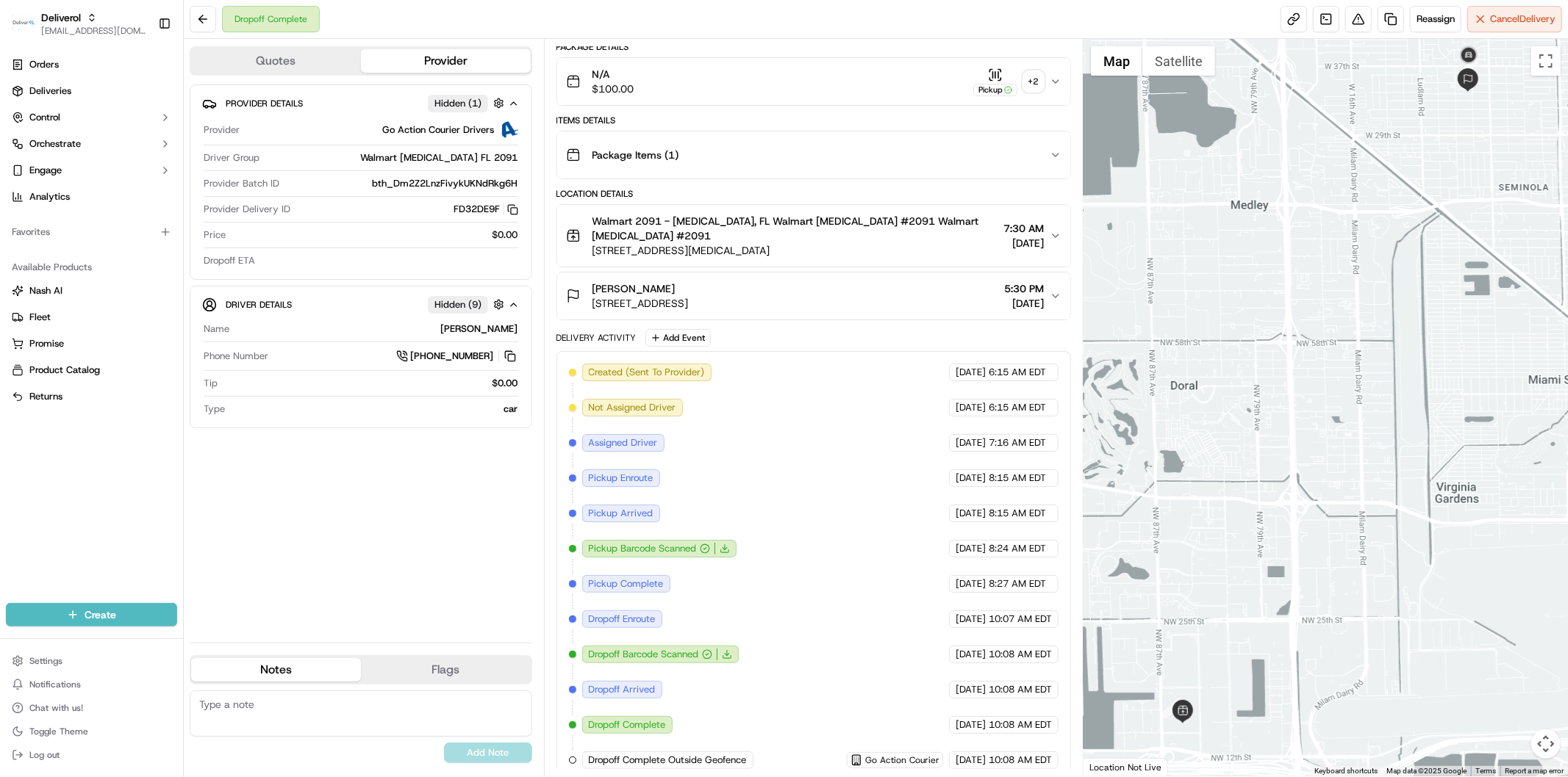
click at [1038, 87] on div "+ 2" at bounding box center [1034, 82] width 21 height 21
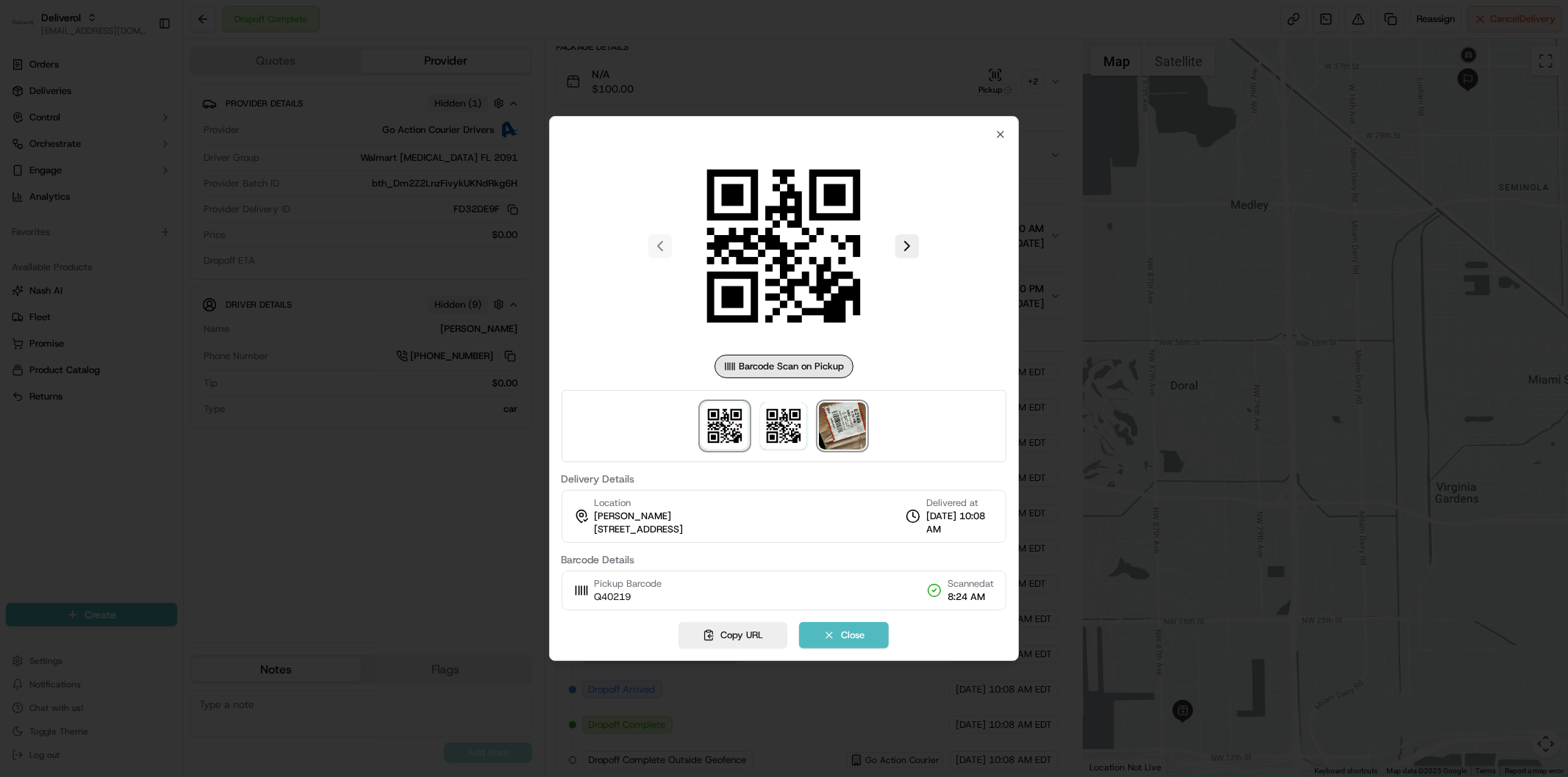
click at [836, 429] on img at bounding box center [842, 426] width 47 height 47
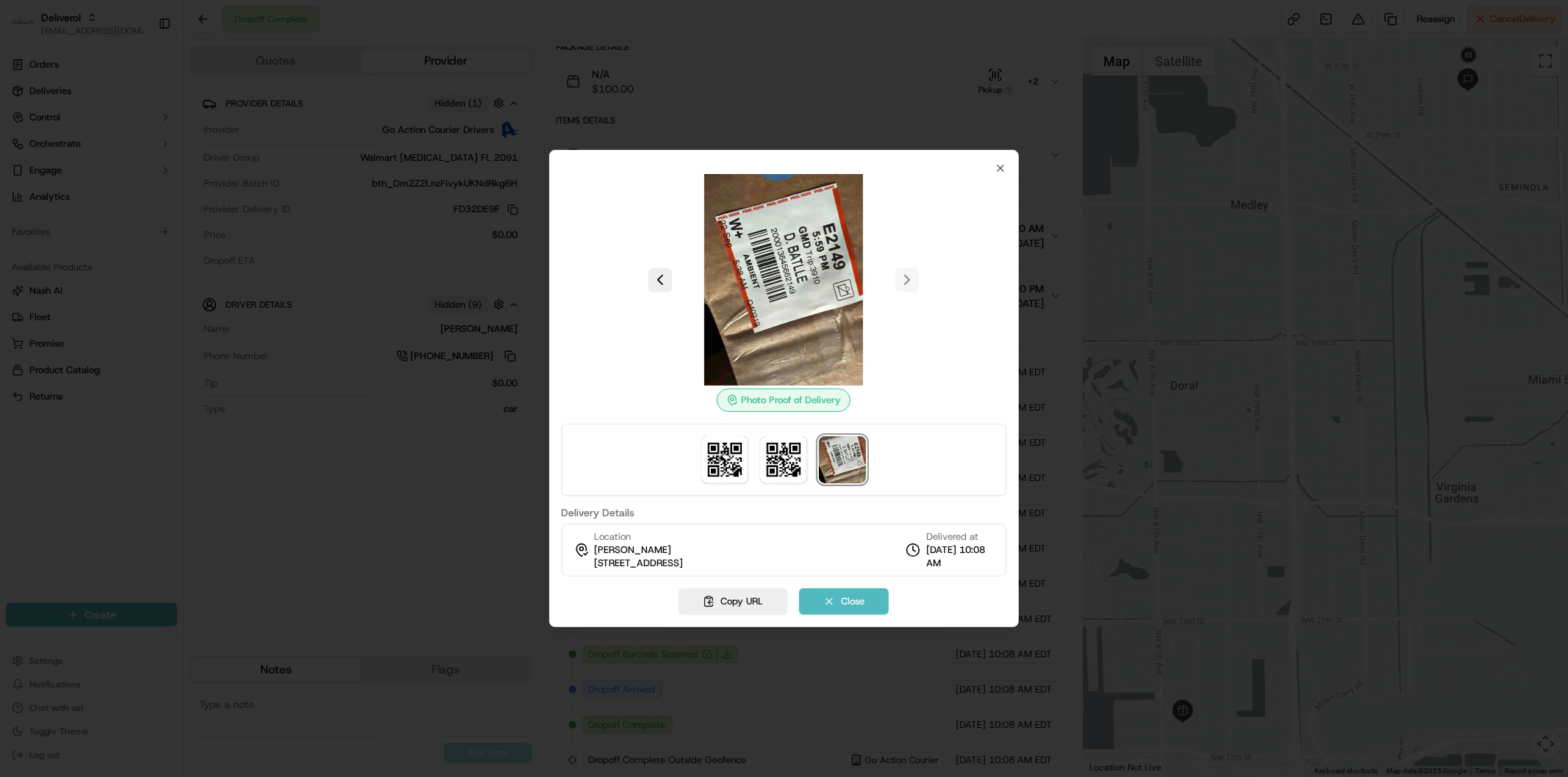
click at [1007, 163] on div "Photo Proof of Delivery Delivery Details Location Daylin Batlle 3351 W 10th Ave…" at bounding box center [784, 388] width 471 height 477
click at [1001, 168] on icon "button" at bounding box center [1001, 168] width 6 height 6
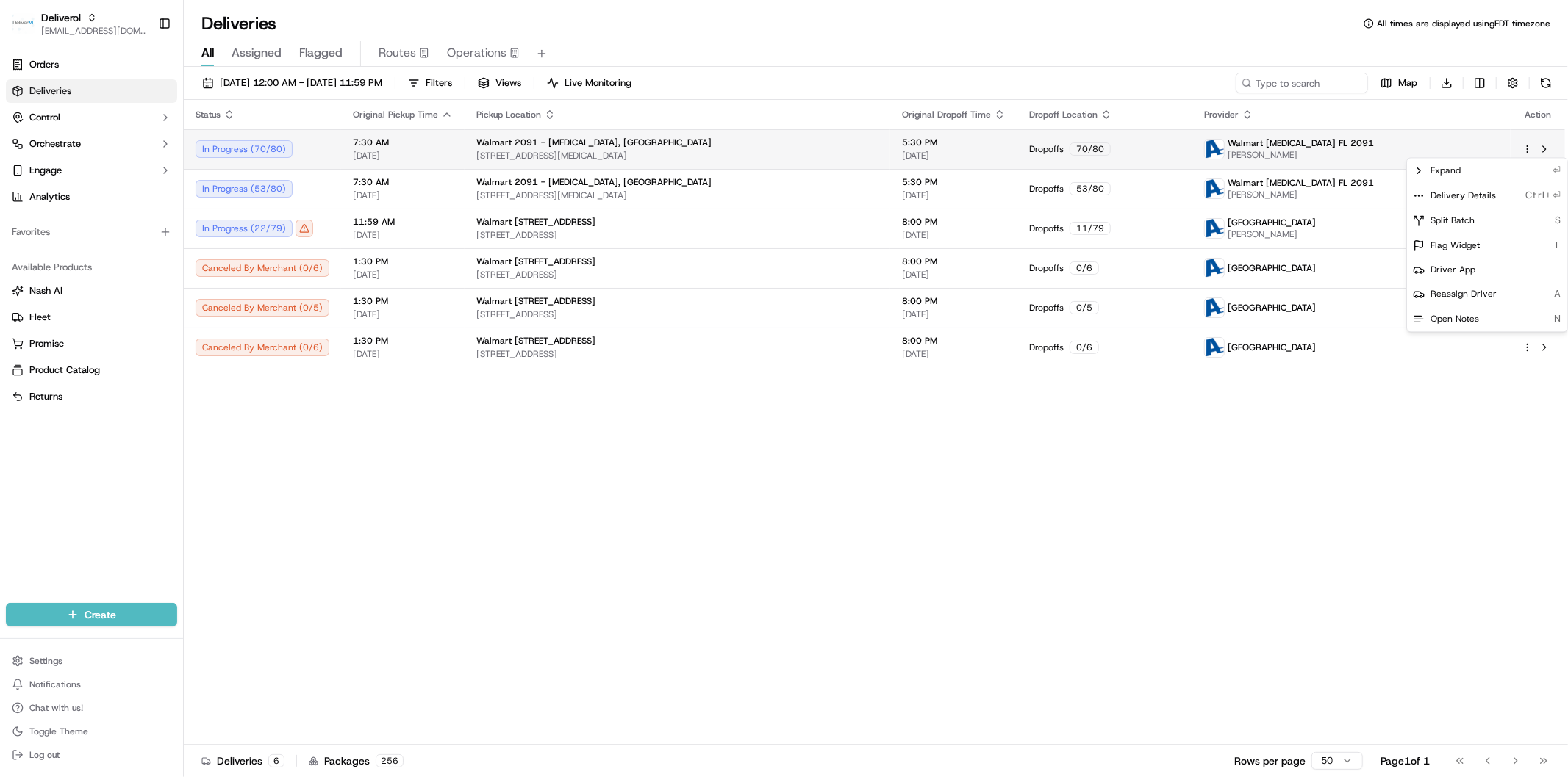
click at [1527, 151] on html "Deliverol [EMAIL_ADDRESS][DOMAIN_NAME] Toggle Sidebar Orders Deliveries Control…" at bounding box center [784, 388] width 1568 height 777
click at [1496, 195] on div "Delivery Details Ctrl+⏎" at bounding box center [1487, 196] width 160 height 25
click at [1167, 557] on html "Deliverol faraz@deliverol.com Toggle Sidebar Orders Deliveries Control Orchestr…" at bounding box center [784, 388] width 1568 height 777
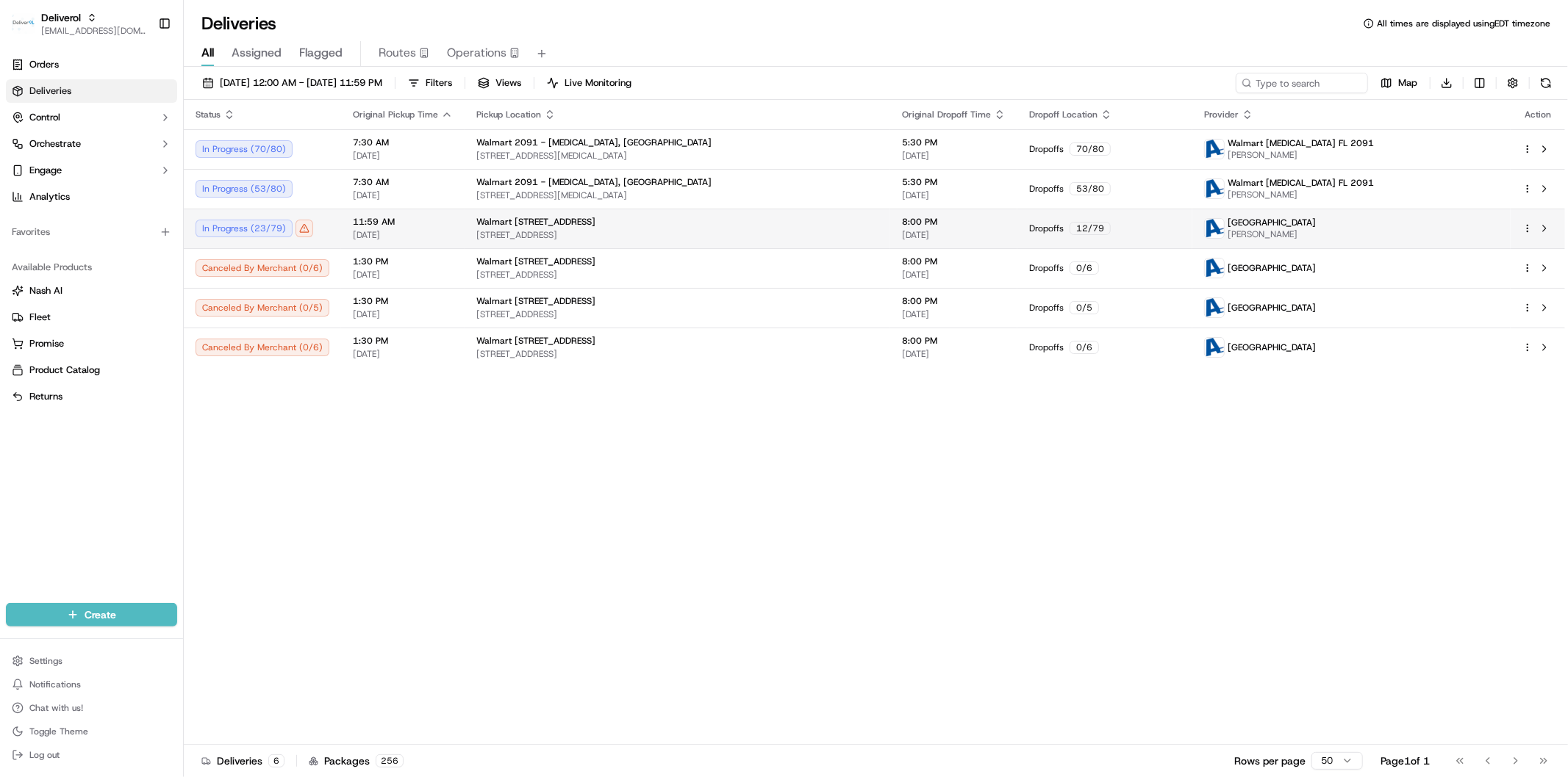
click at [1528, 230] on html "Deliverol faraz@deliverol.com Toggle Sidebar Orders Deliveries Control Orchestr…" at bounding box center [784, 388] width 1568 height 777
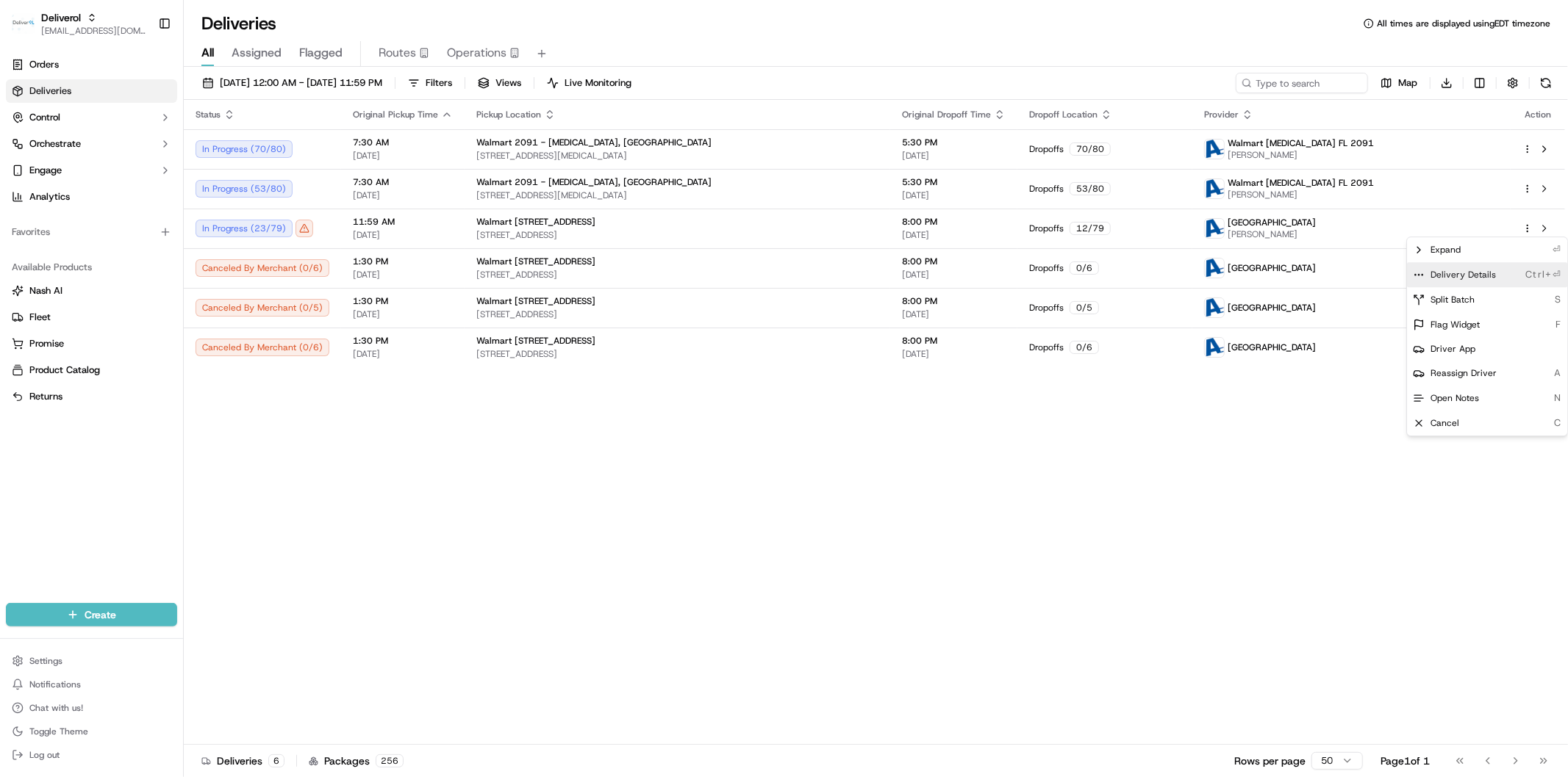
click at [1491, 284] on div "Delivery Details Ctrl+⏎" at bounding box center [1487, 275] width 160 height 25
click at [1196, 409] on html "Deliverol faraz@deliverol.com Toggle Sidebar Orders Deliveries Control Orchestr…" at bounding box center [784, 388] width 1568 height 777
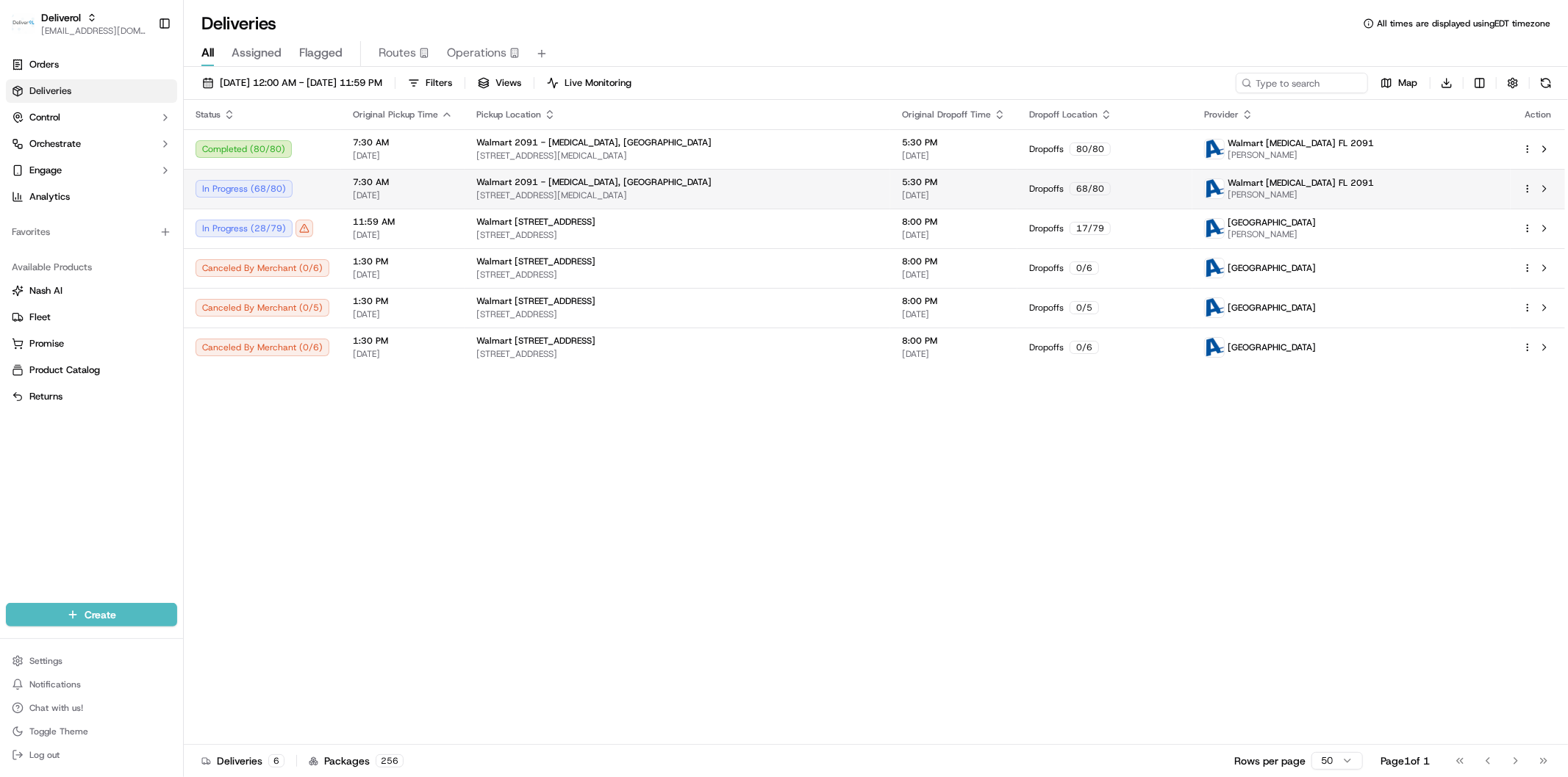
click at [730, 191] on span "[STREET_ADDRESS][MEDICAL_DATA]" at bounding box center [677, 196] width 402 height 11
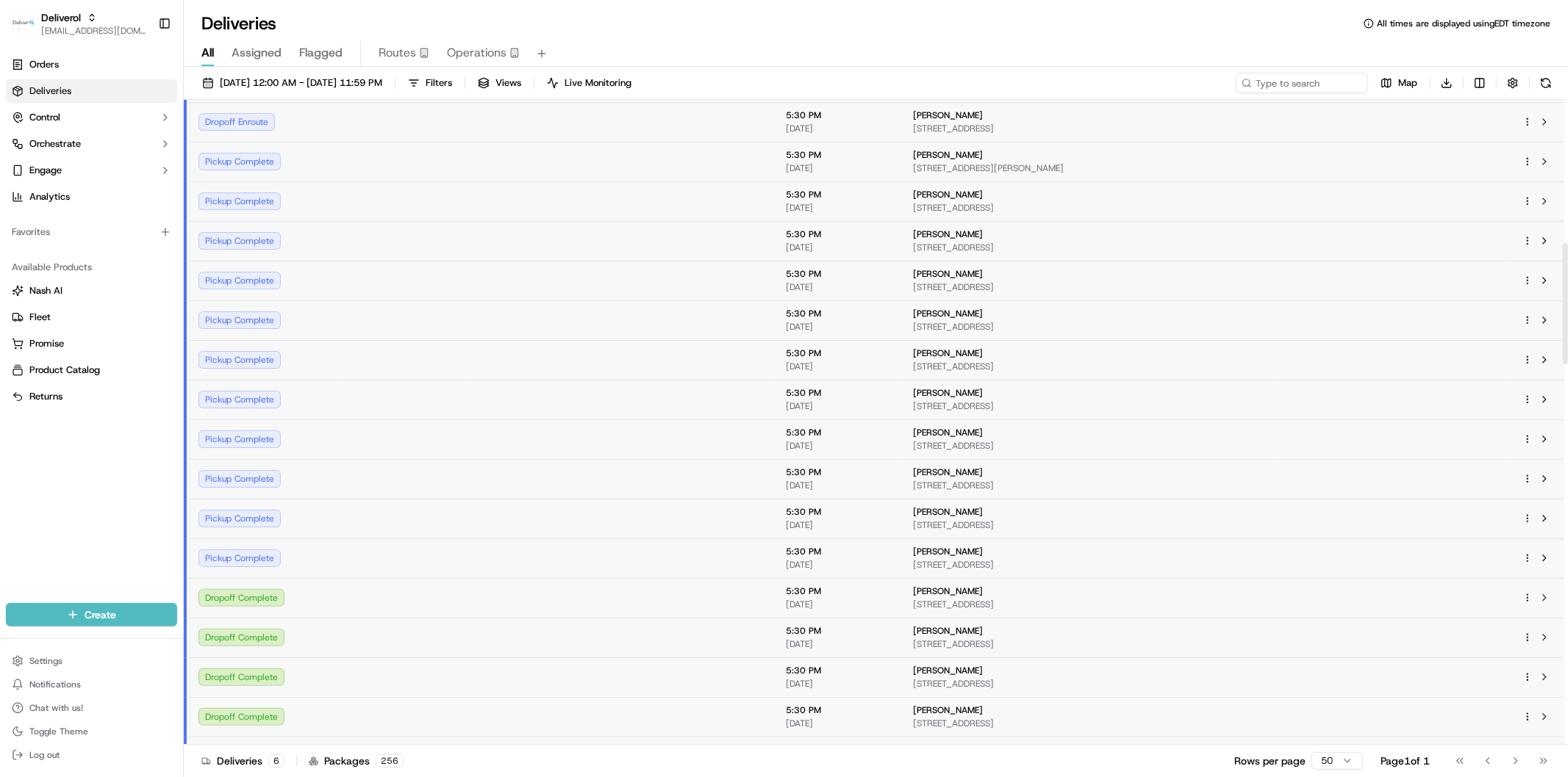
scroll to position [754, 0]
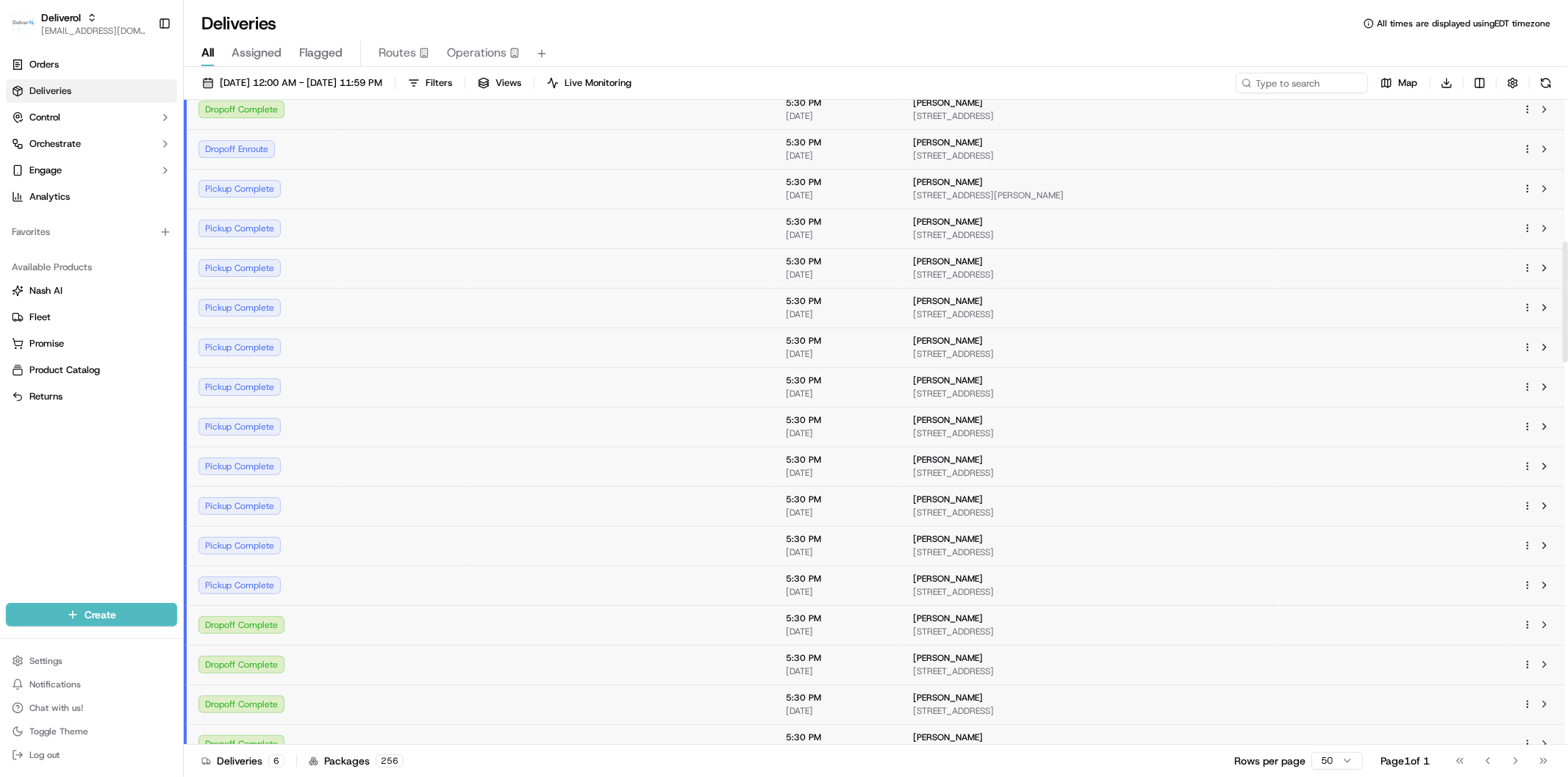
click at [383, 620] on td at bounding box center [404, 625] width 123 height 40
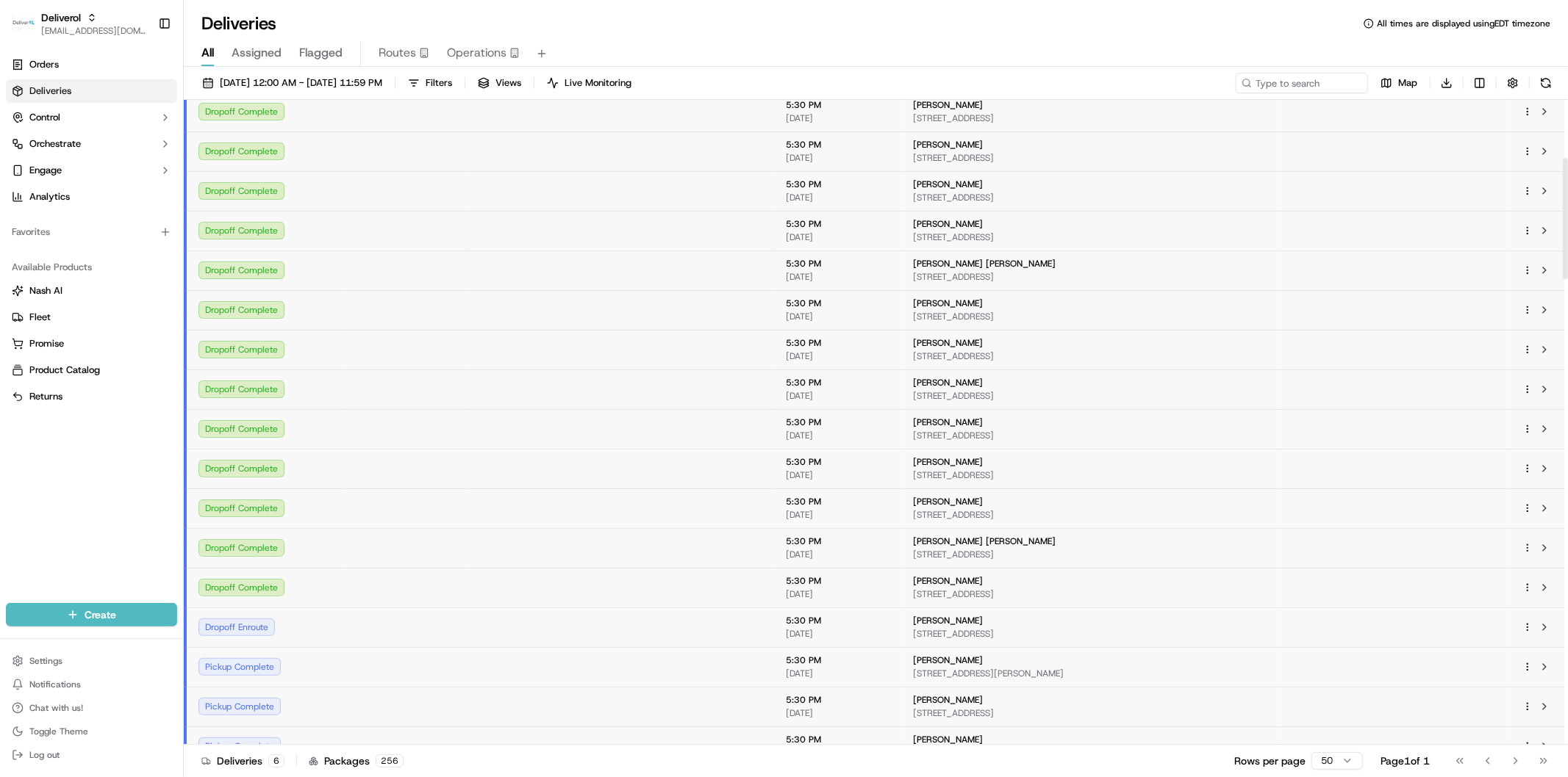
scroll to position [0, 0]
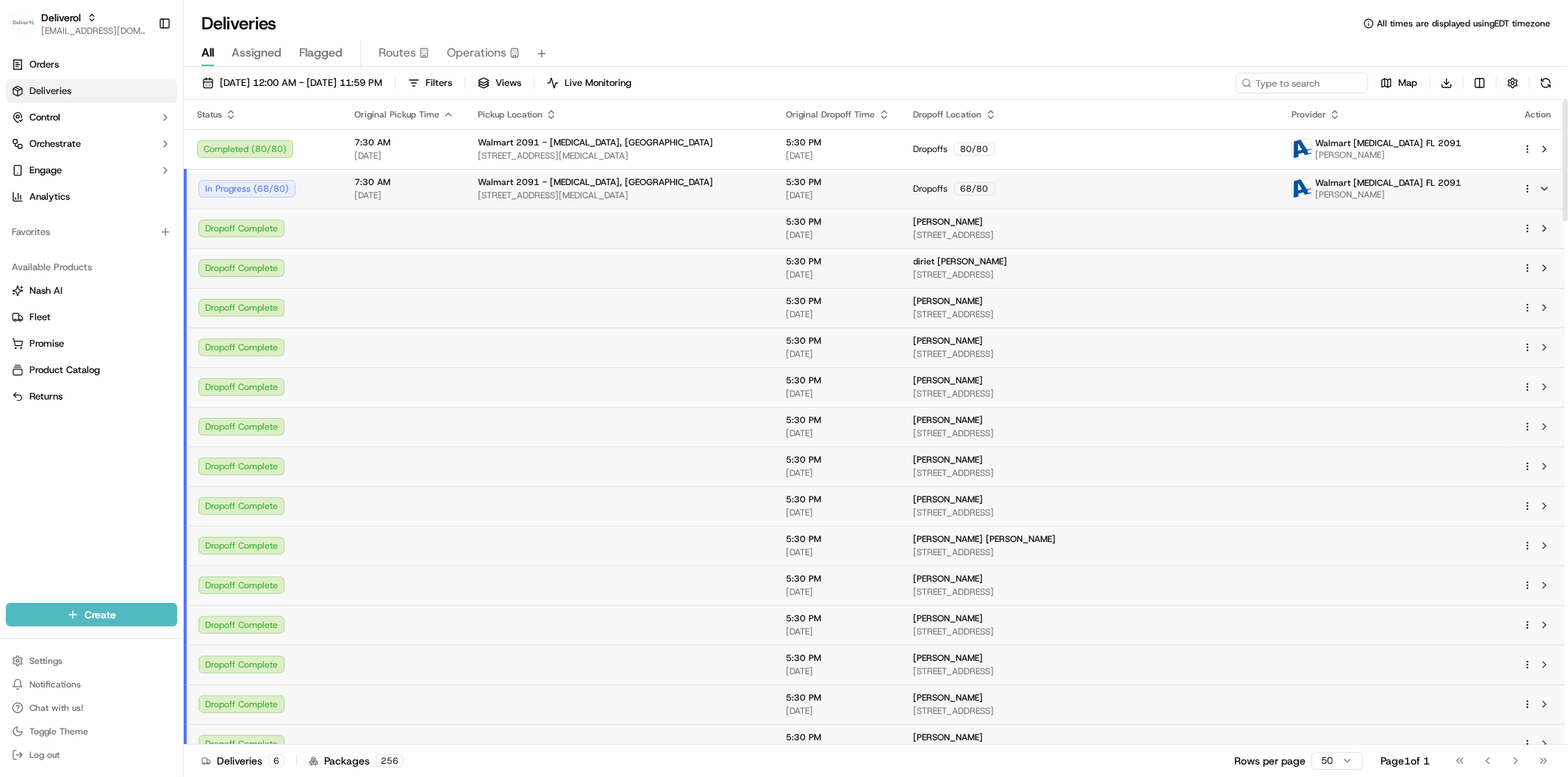
click at [708, 207] on td "Walmart 2091 - Doral, FL 8651 NW 13TH TER, DORAL, FL 33126, US" at bounding box center [620, 189] width 308 height 40
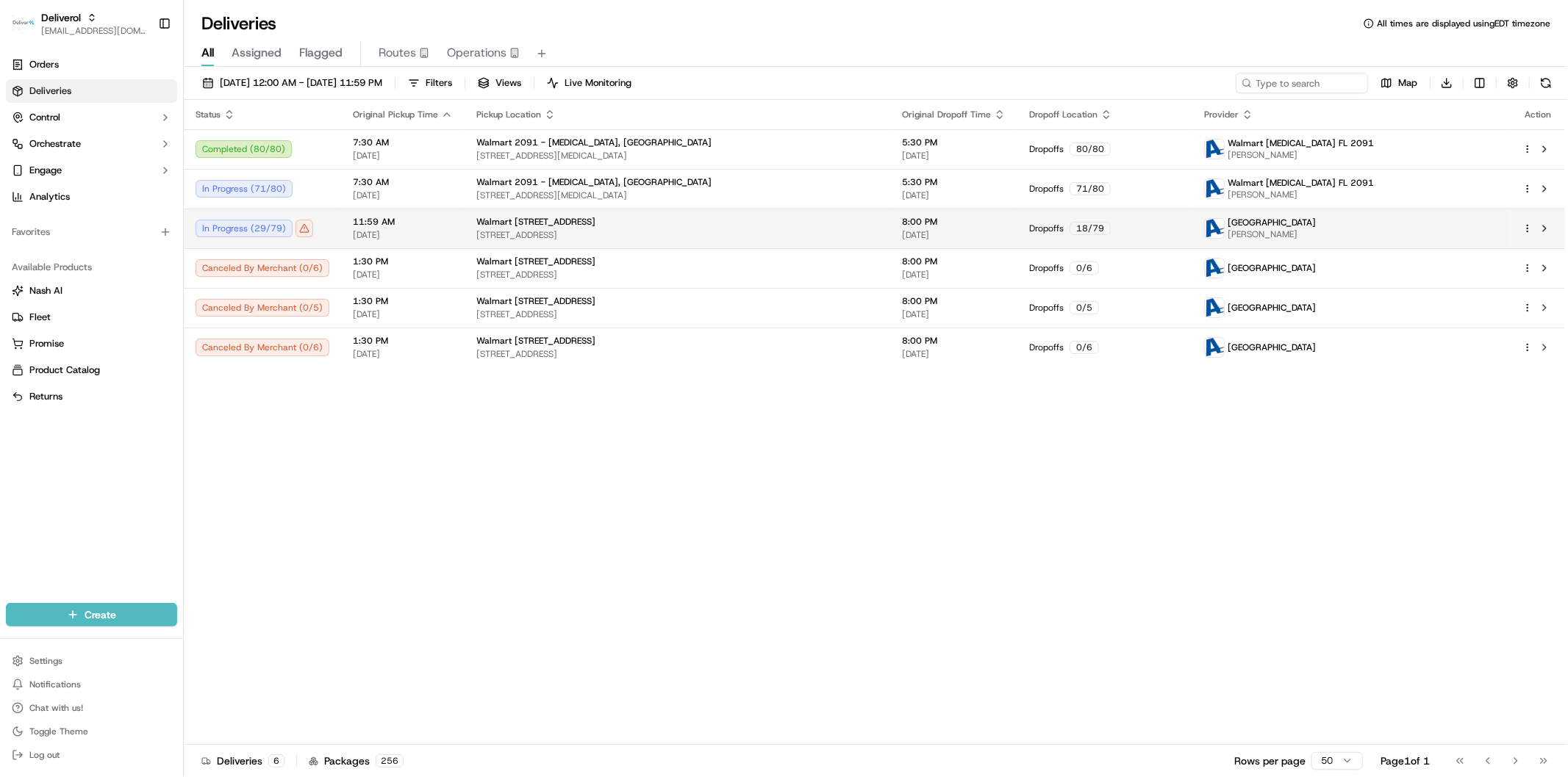
click at [716, 229] on span "19501 NW 27TH AVE, MIAMI GARDENS, FL 33056, US" at bounding box center [677, 235] width 402 height 11
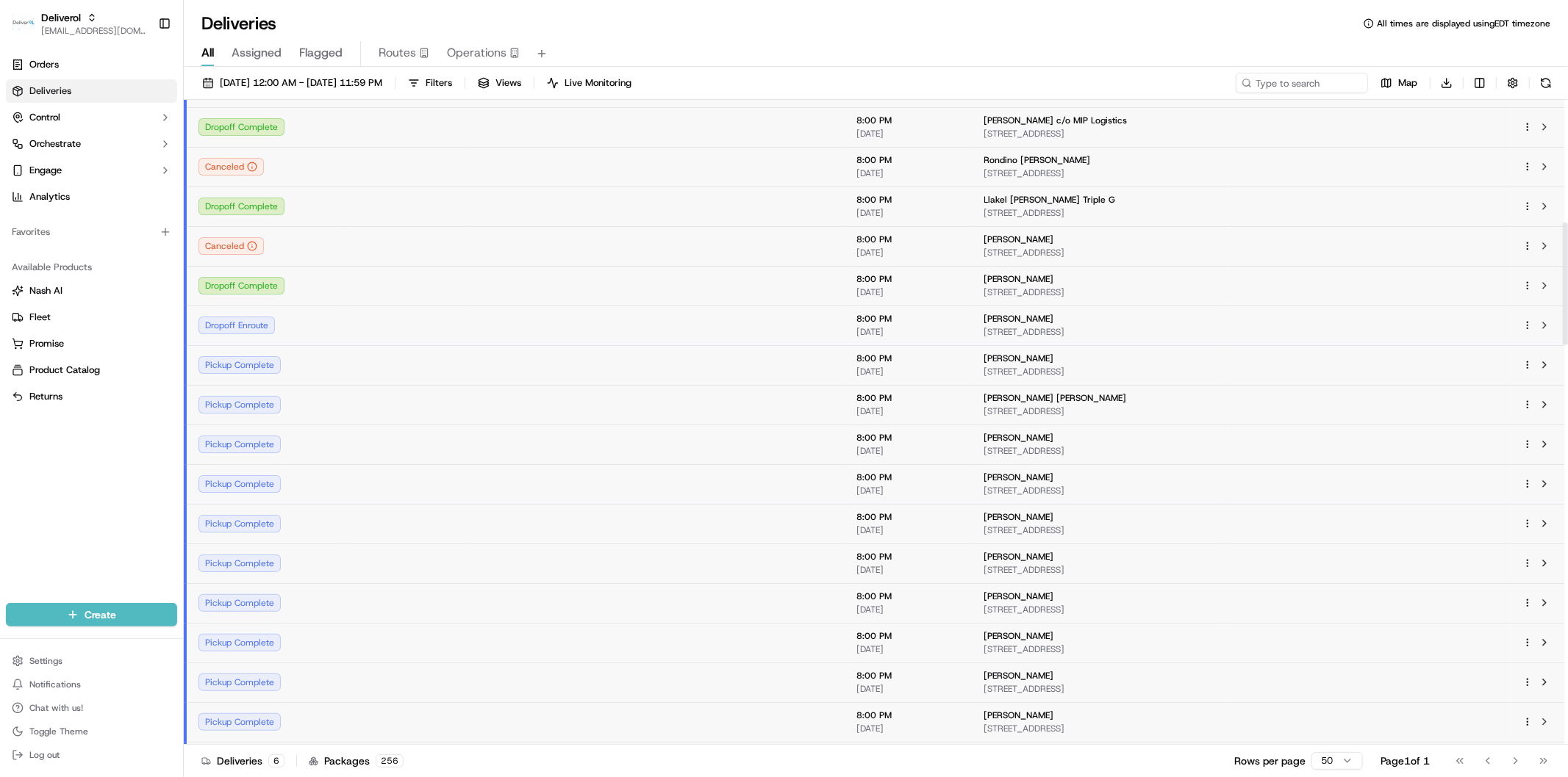
scroll to position [816, 0]
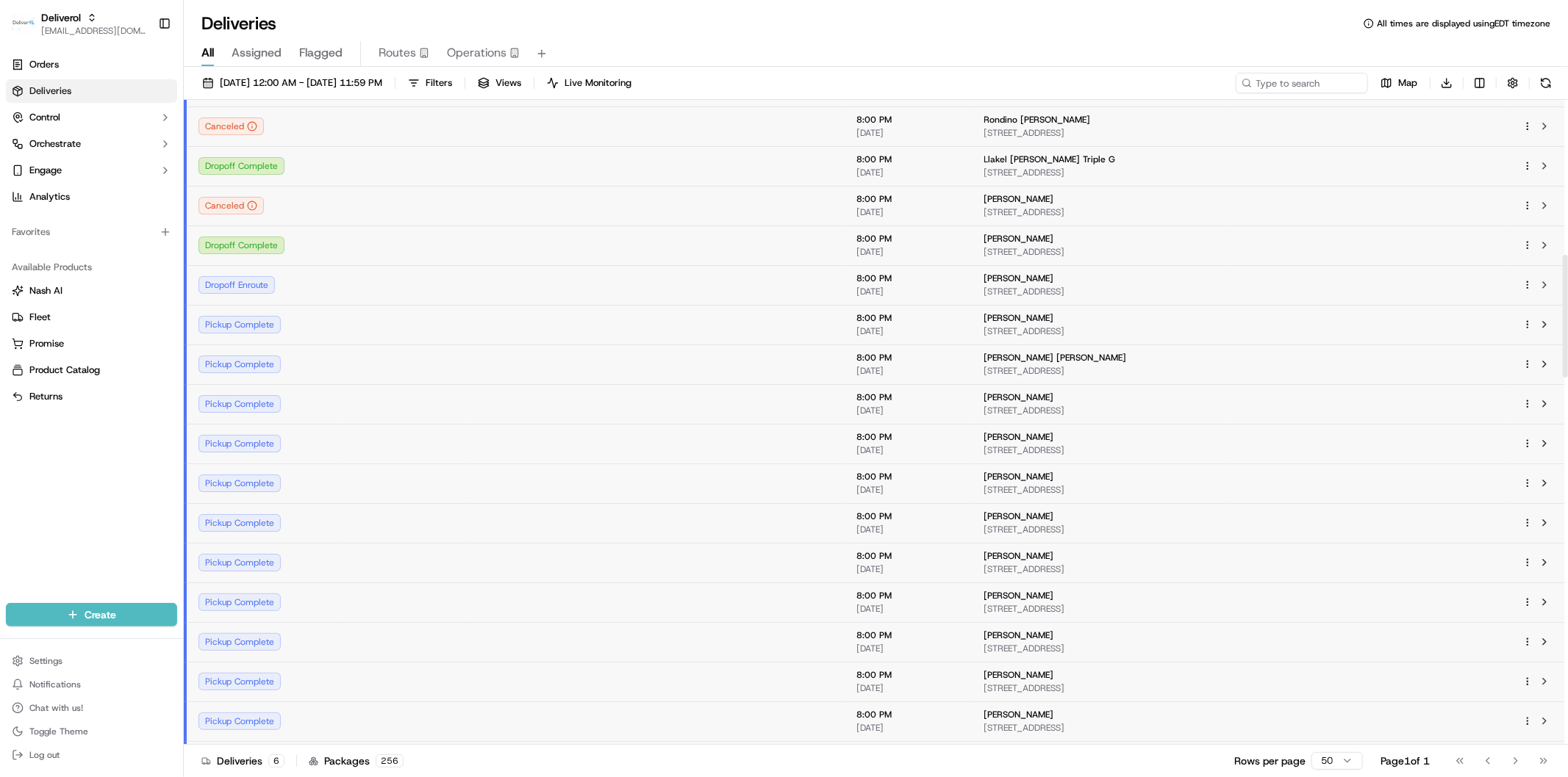
click at [351, 242] on td at bounding box center [404, 245] width 123 height 40
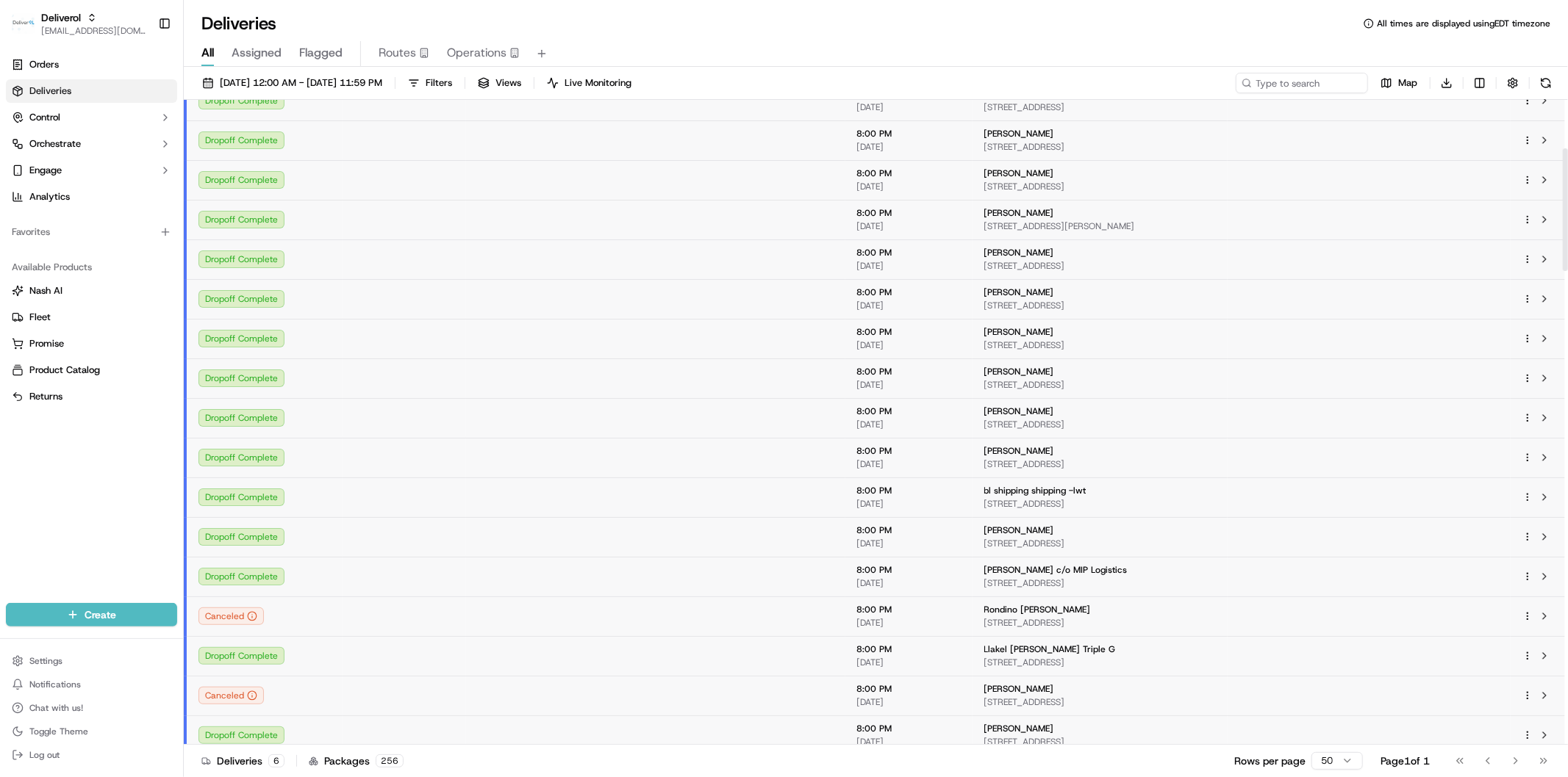
scroll to position [0, 0]
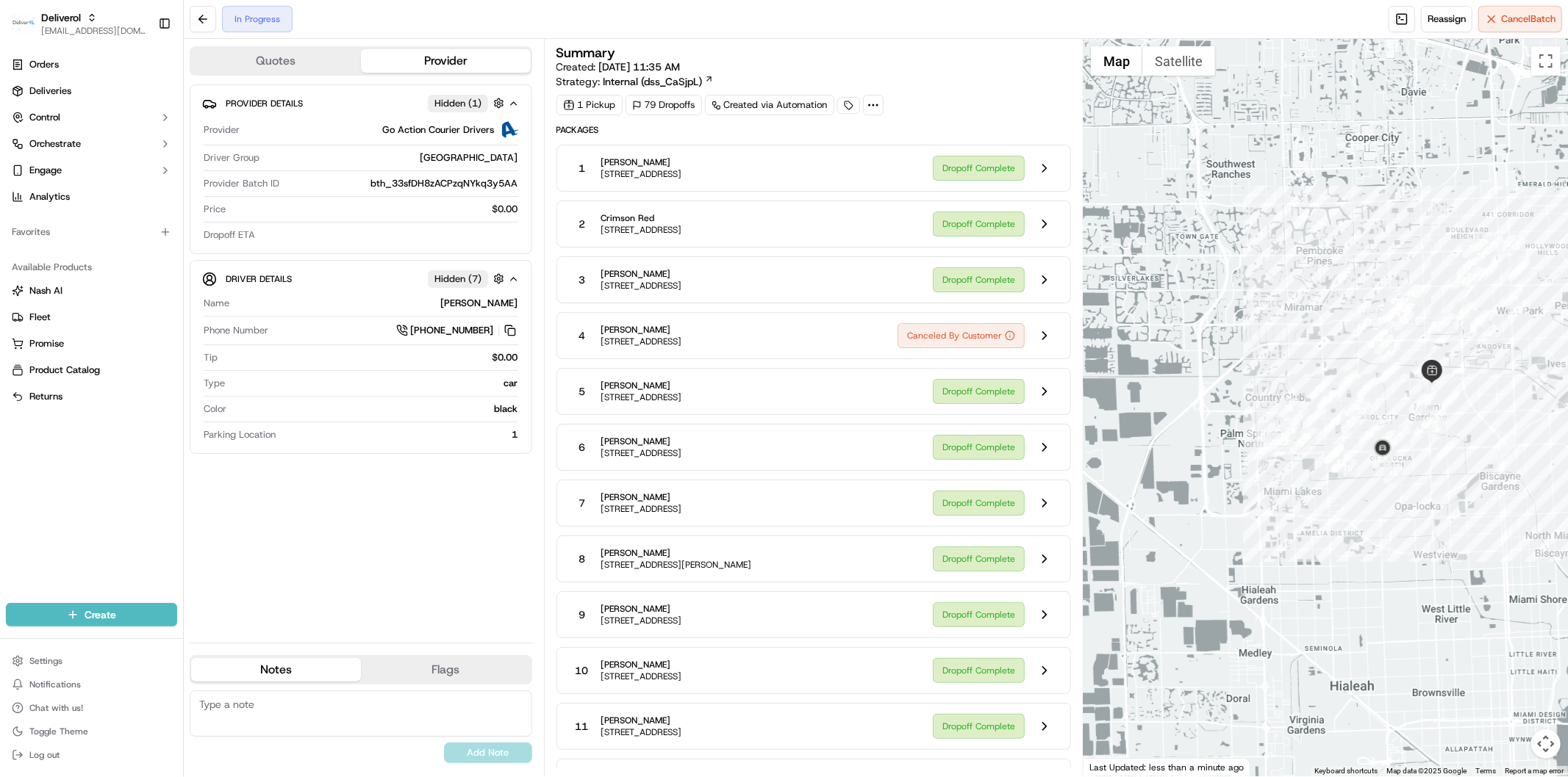
drag, startPoint x: 1413, startPoint y: 378, endPoint x: 1360, endPoint y: 419, distance: 67.0
click at [1360, 419] on div at bounding box center [1325, 408] width 484 height 738
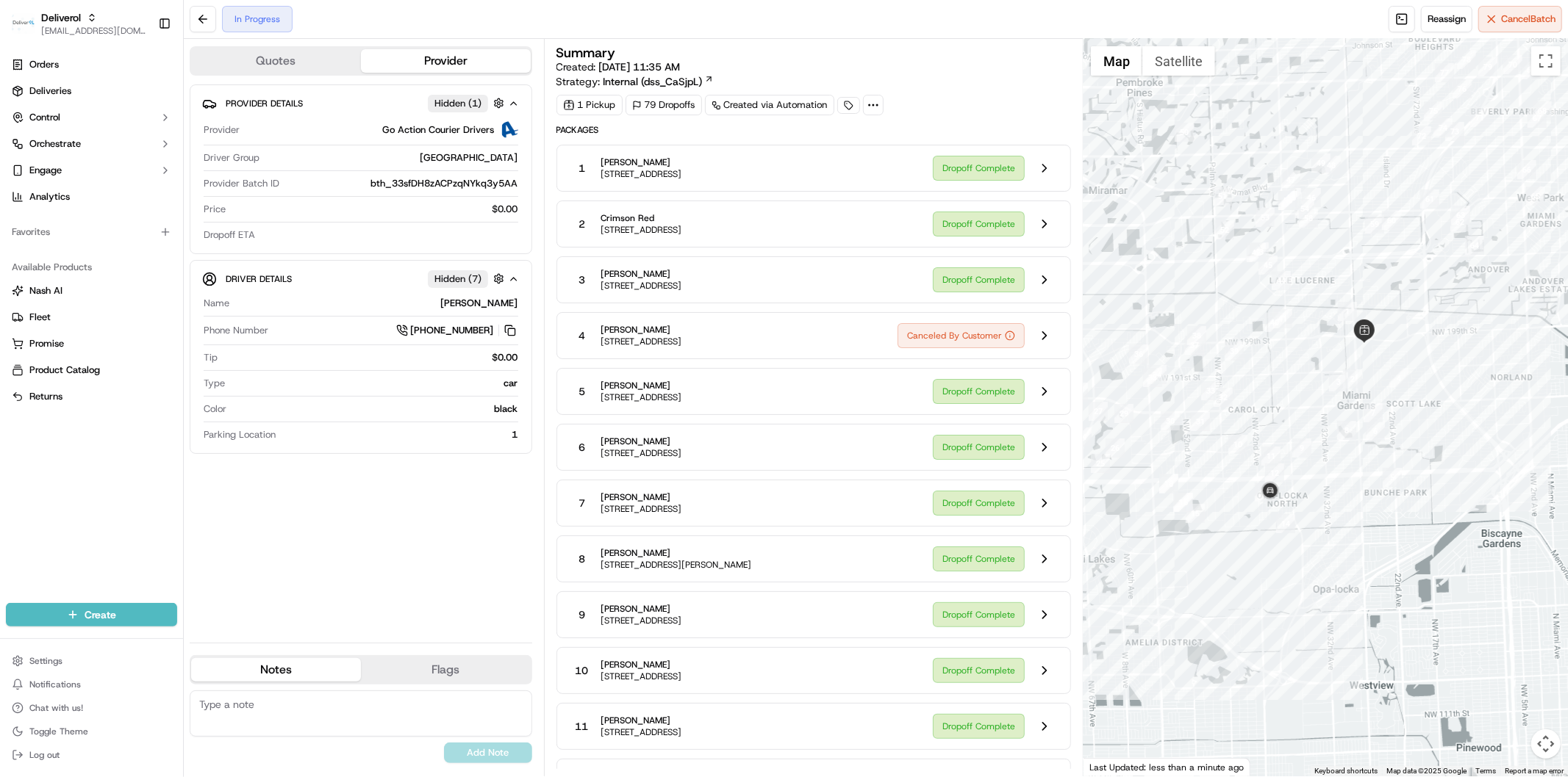
drag, startPoint x: 1286, startPoint y: 373, endPoint x: 1331, endPoint y: 472, distance: 108.7
click at [1331, 472] on div at bounding box center [1325, 408] width 484 height 738
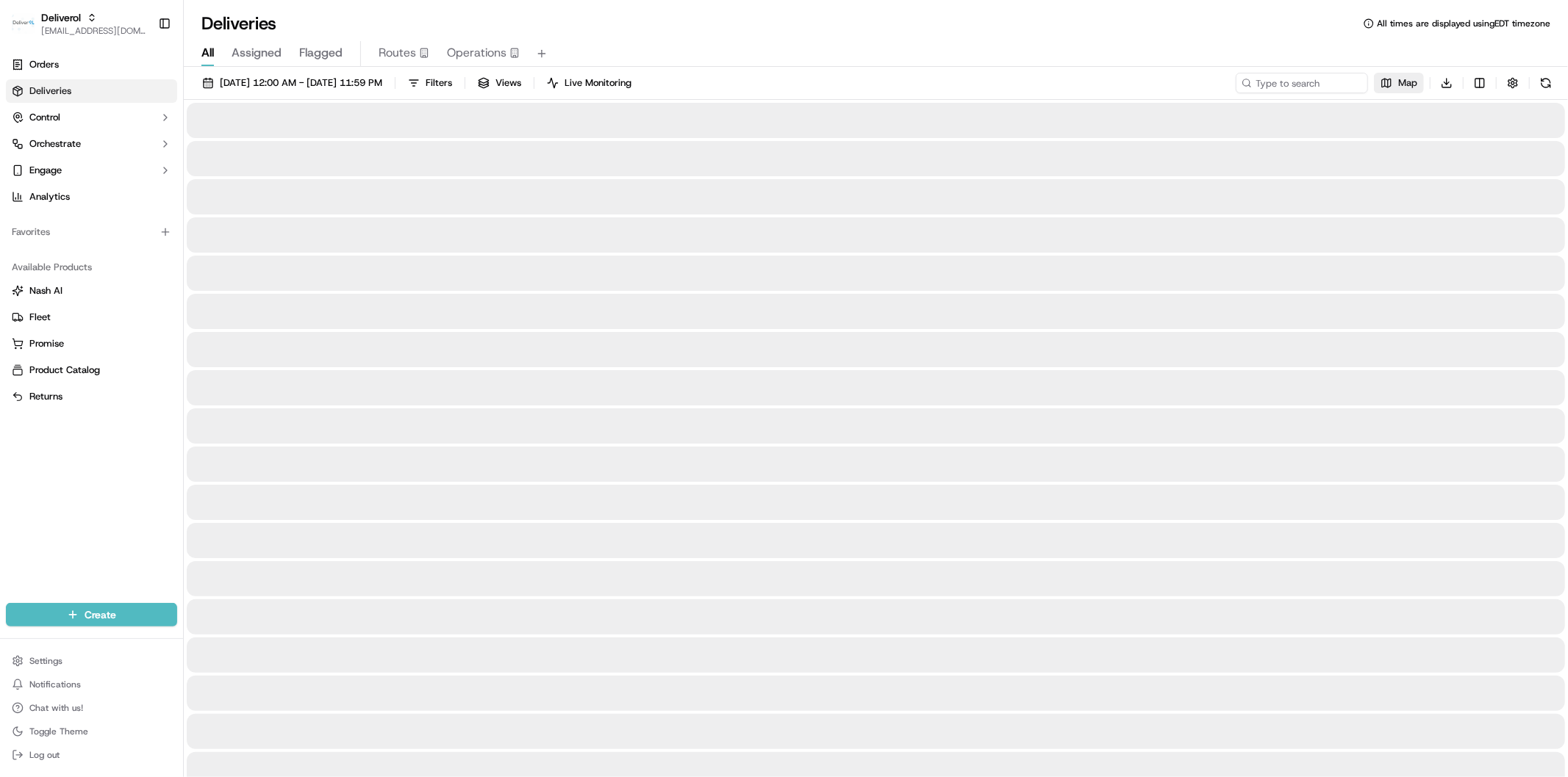
click at [1407, 91] on button "Map" at bounding box center [1399, 83] width 50 height 21
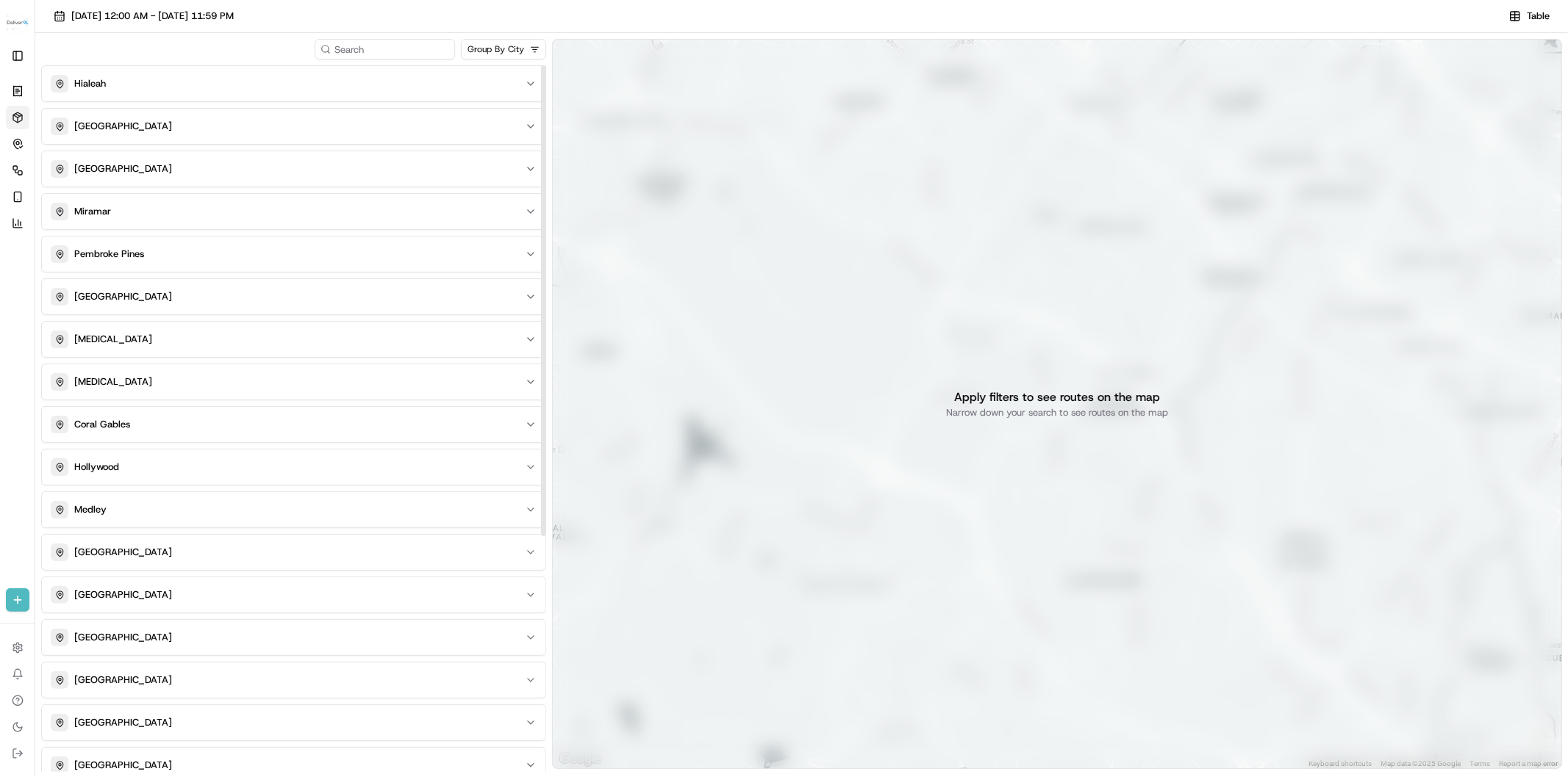
click at [513, 52] on html "Deliverol [EMAIL_ADDRESS][DOMAIN_NAME] Toggle Sidebar Orders Deliveries Control…" at bounding box center [784, 388] width 1568 height 777
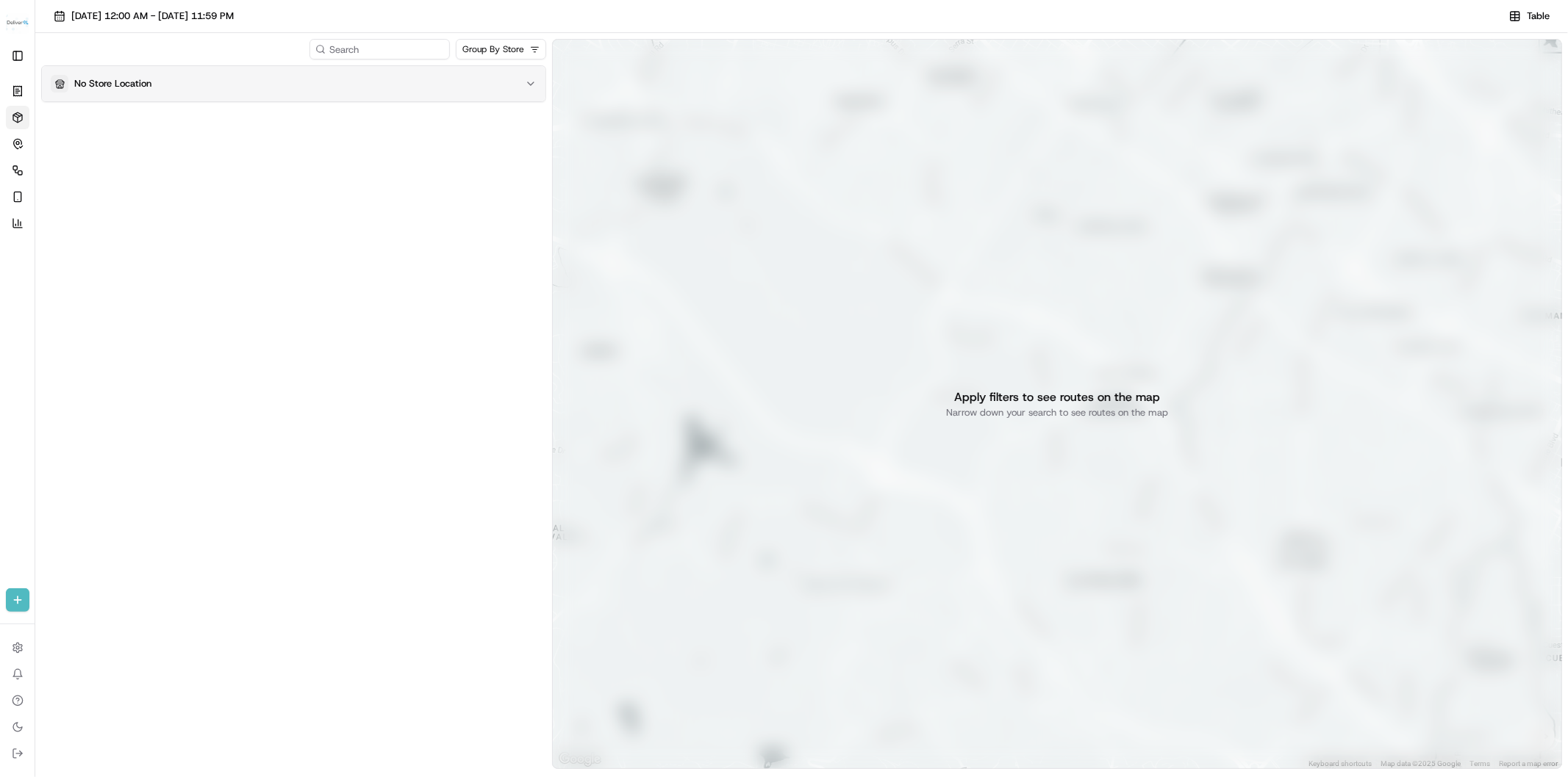
click at [525, 82] on icon "button" at bounding box center [531, 84] width 11 height 11
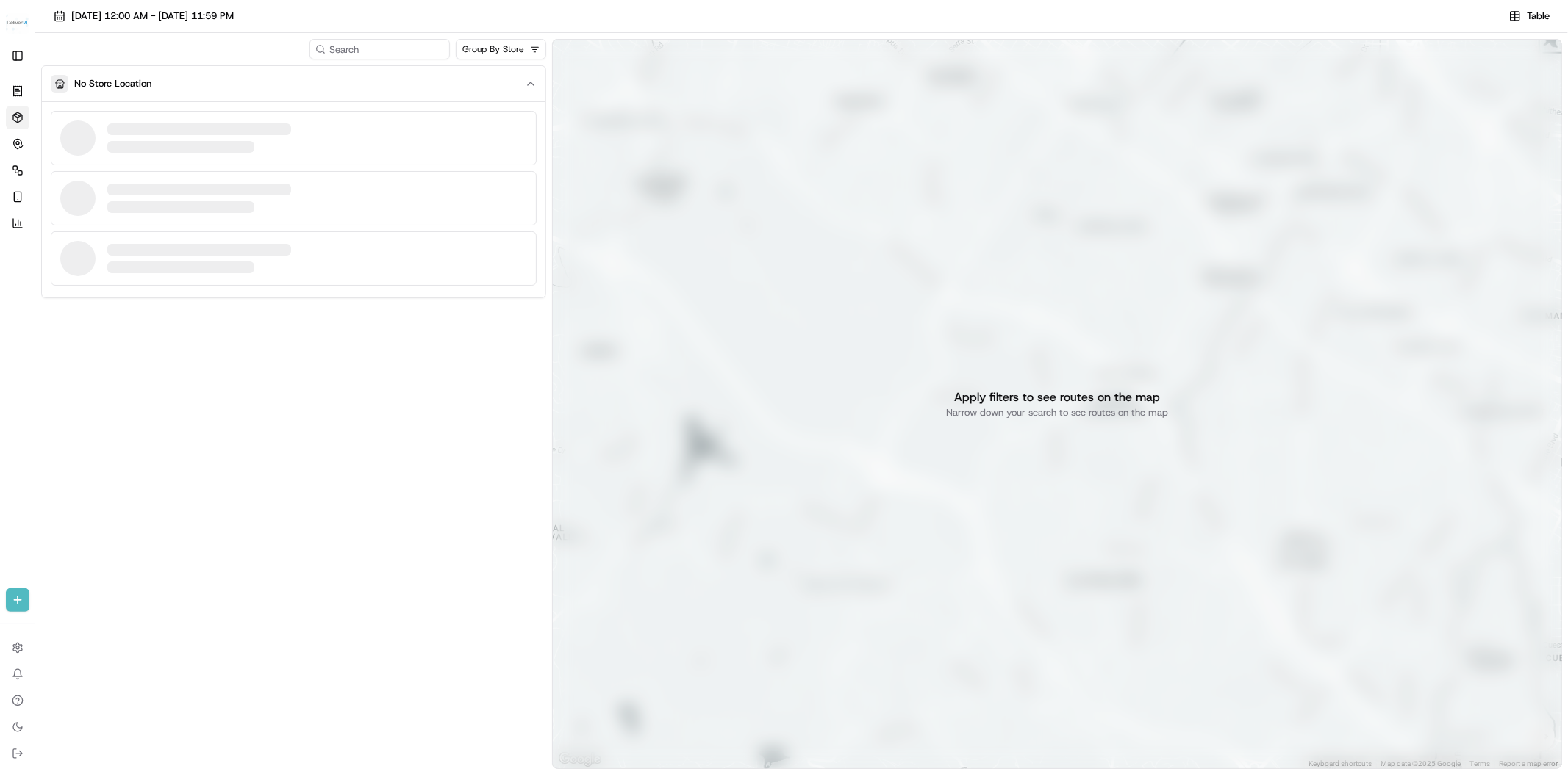
click at [523, 47] on html "Deliverol [EMAIL_ADDRESS][DOMAIN_NAME] Toggle Sidebar Orders Deliveries Control…" at bounding box center [784, 388] width 1568 height 777
click at [458, 331] on html "Deliverol [EMAIL_ADDRESS][DOMAIN_NAME] Toggle Sidebar Orders Deliveries Control…" at bounding box center [784, 388] width 1568 height 777
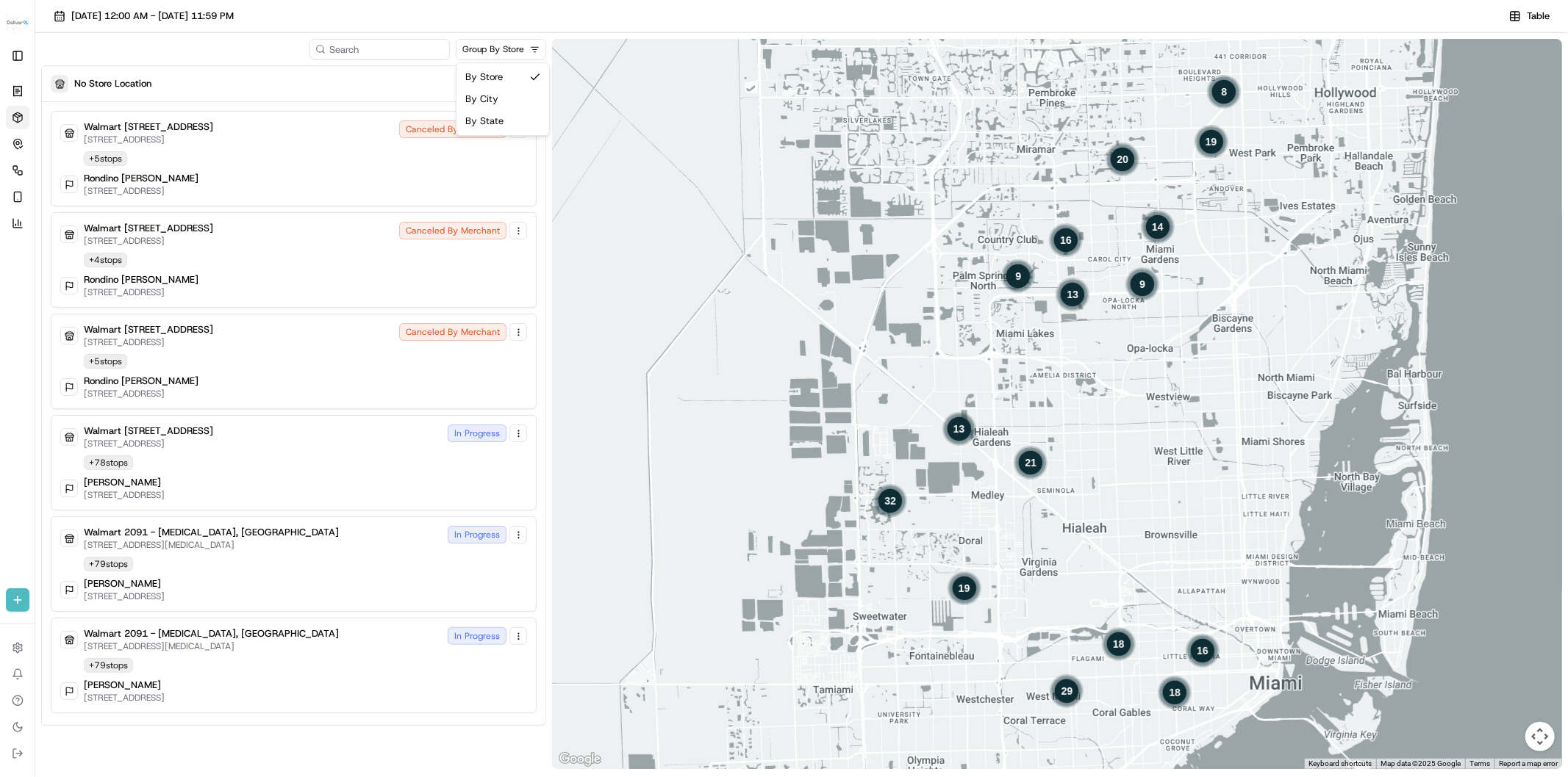
click at [538, 47] on html "Deliverol [EMAIL_ADDRESS][DOMAIN_NAME] Toggle Sidebar Orders Deliveries Control…" at bounding box center [784, 388] width 1568 height 777
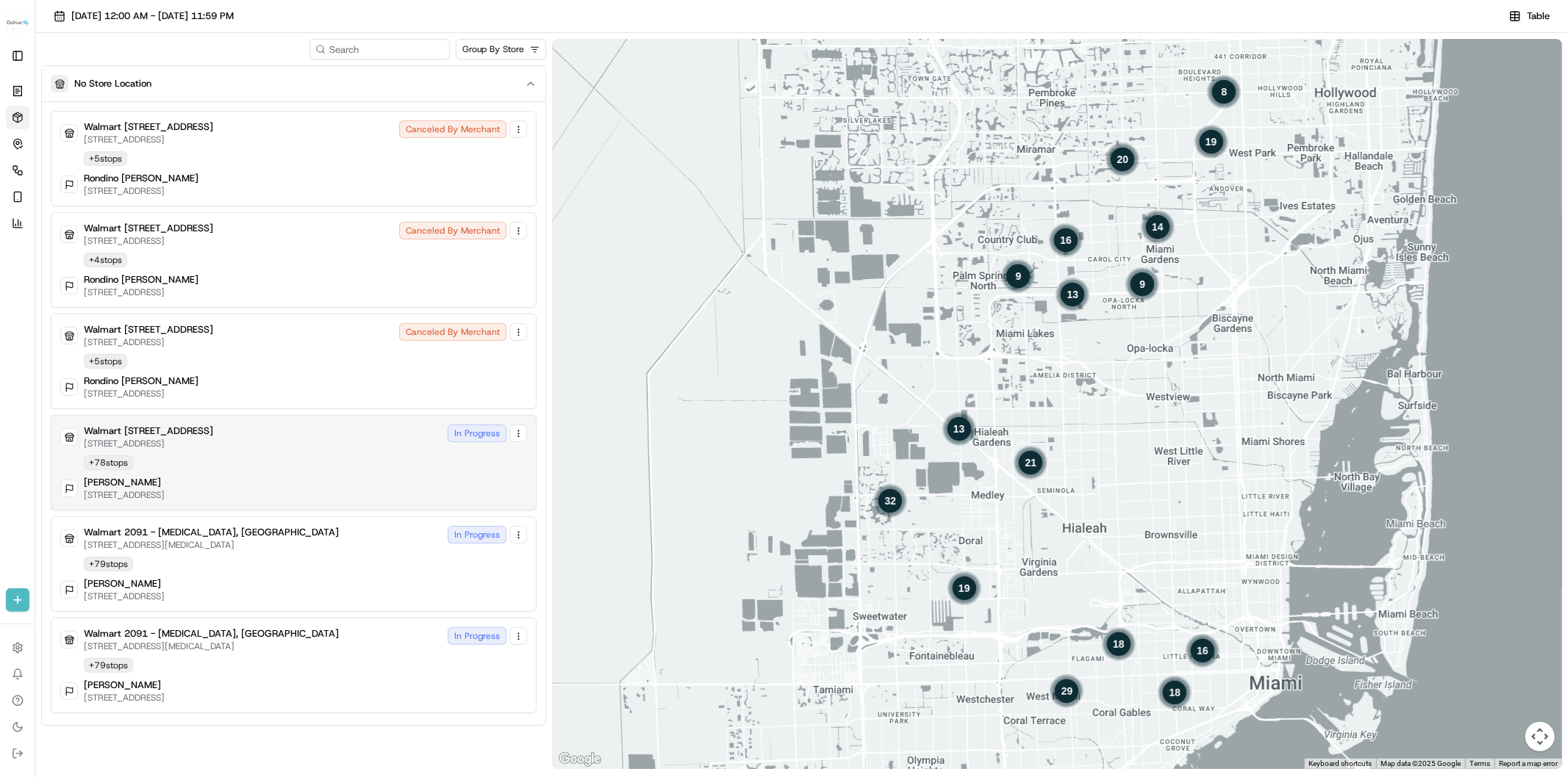
click at [361, 465] on div "Walmart [GEOGRAPHIC_DATA][STREET_ADDRESS] In Progress + 78 stops [PERSON_NAME] …" at bounding box center [293, 463] width 467 height 76
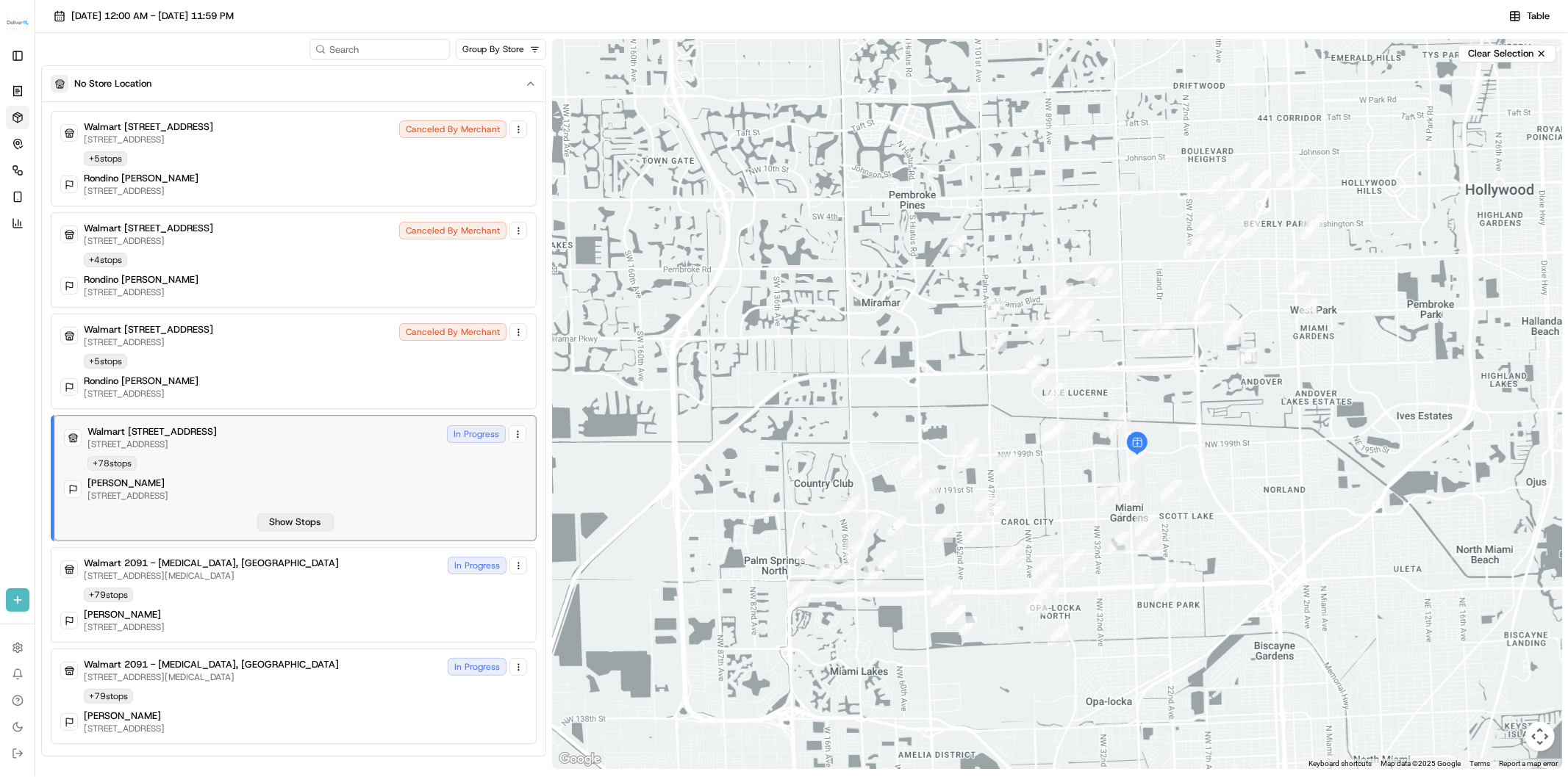
click at [307, 518] on button "Show Stops" at bounding box center [295, 522] width 76 height 17
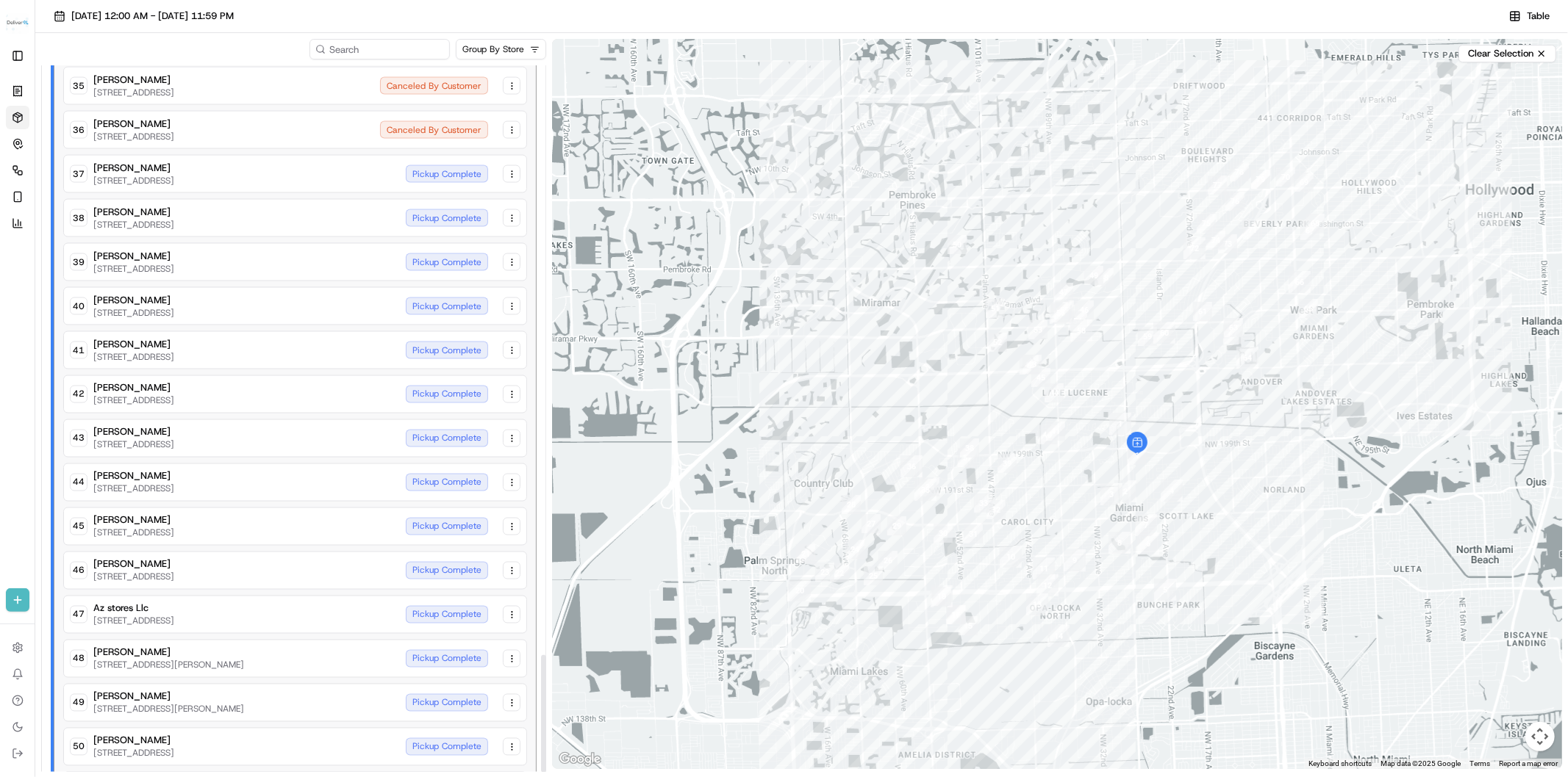
scroll to position [3546, 0]
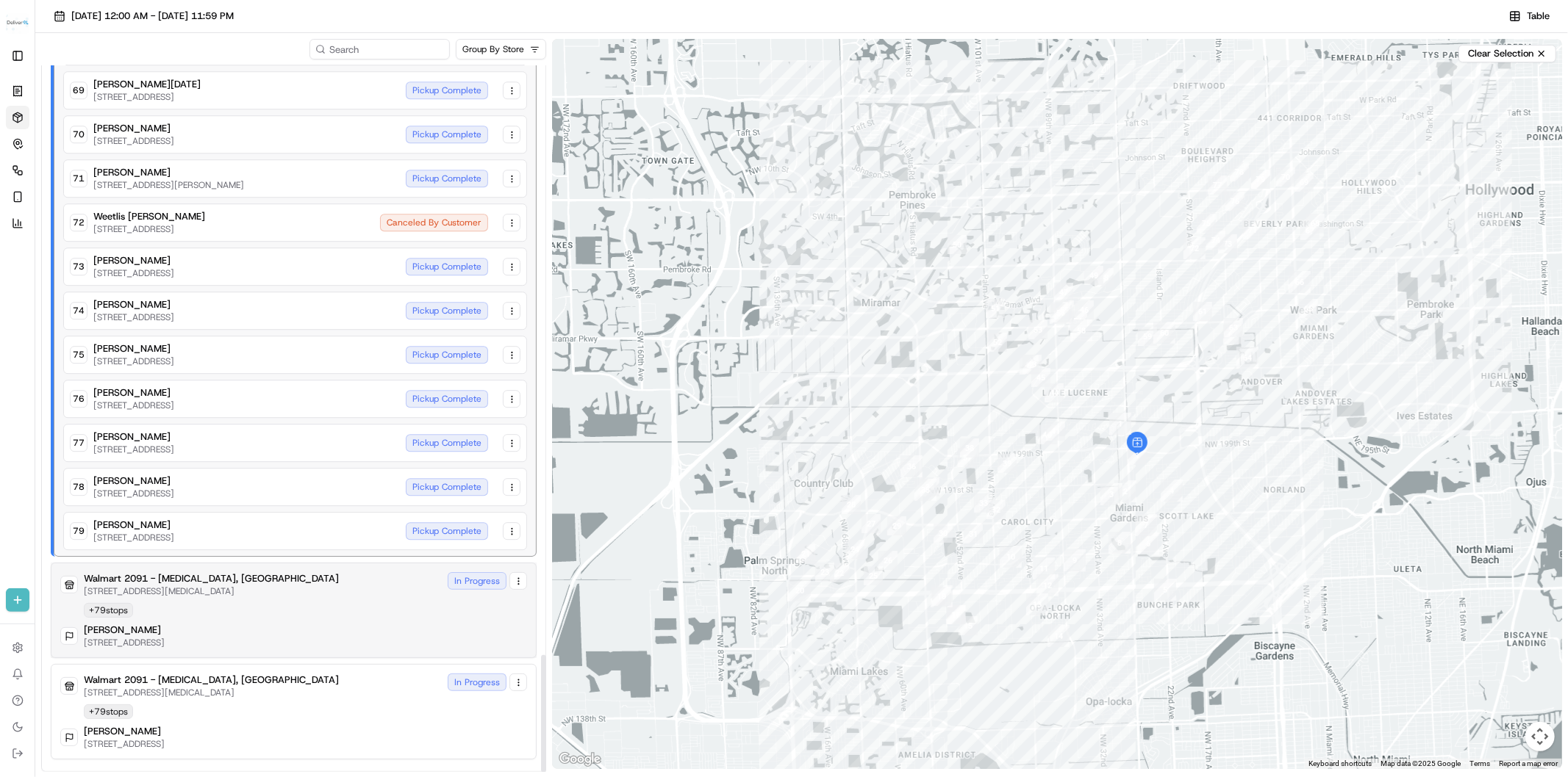
click at [343, 590] on div "Walmart [STREET_ADDRESS][MEDICAL_DATA][MEDICAL_DATA] In Progress" at bounding box center [293, 585] width 467 height 25
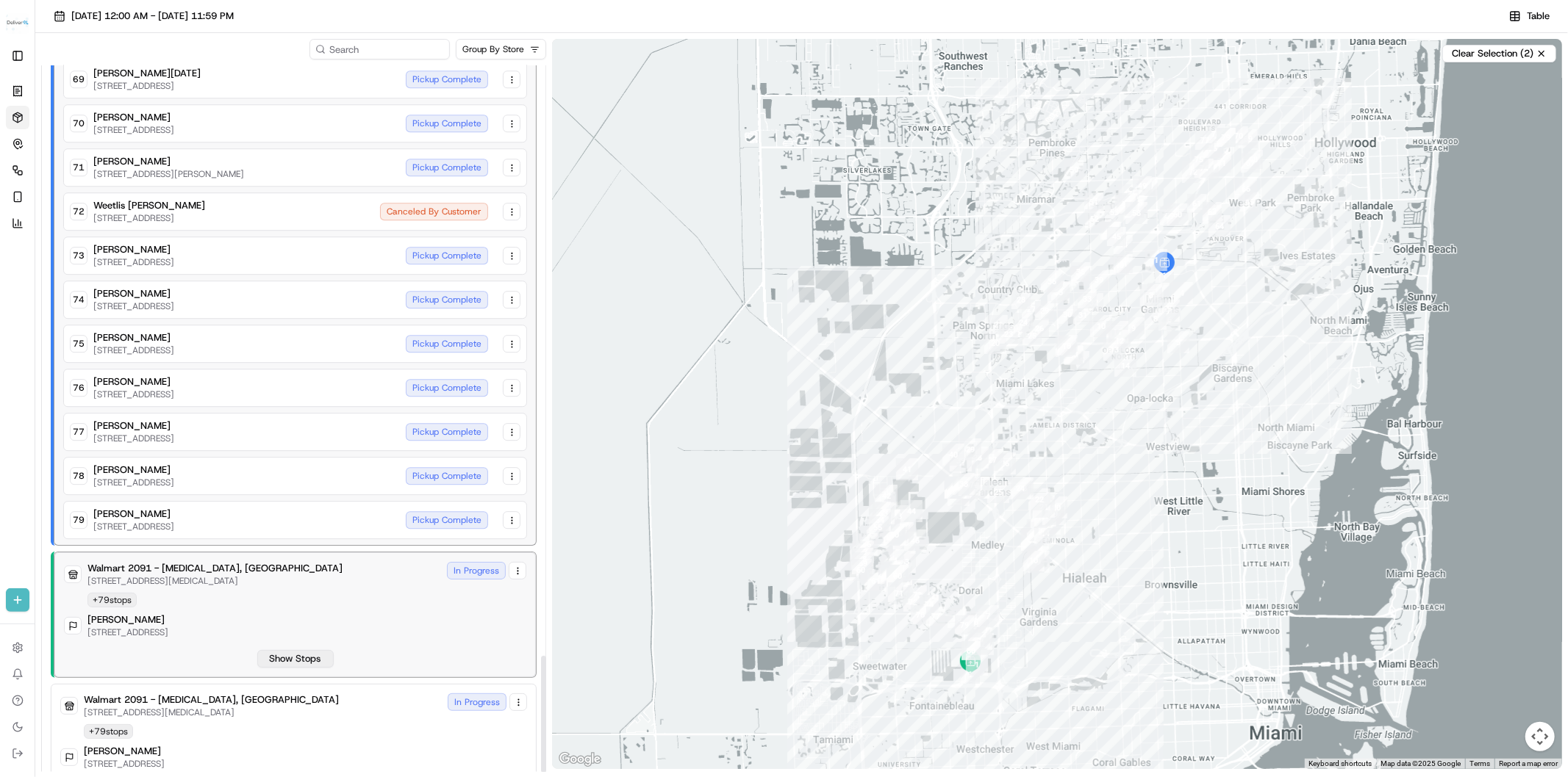
click at [299, 650] on button "Show Stops" at bounding box center [295, 659] width 76 height 17
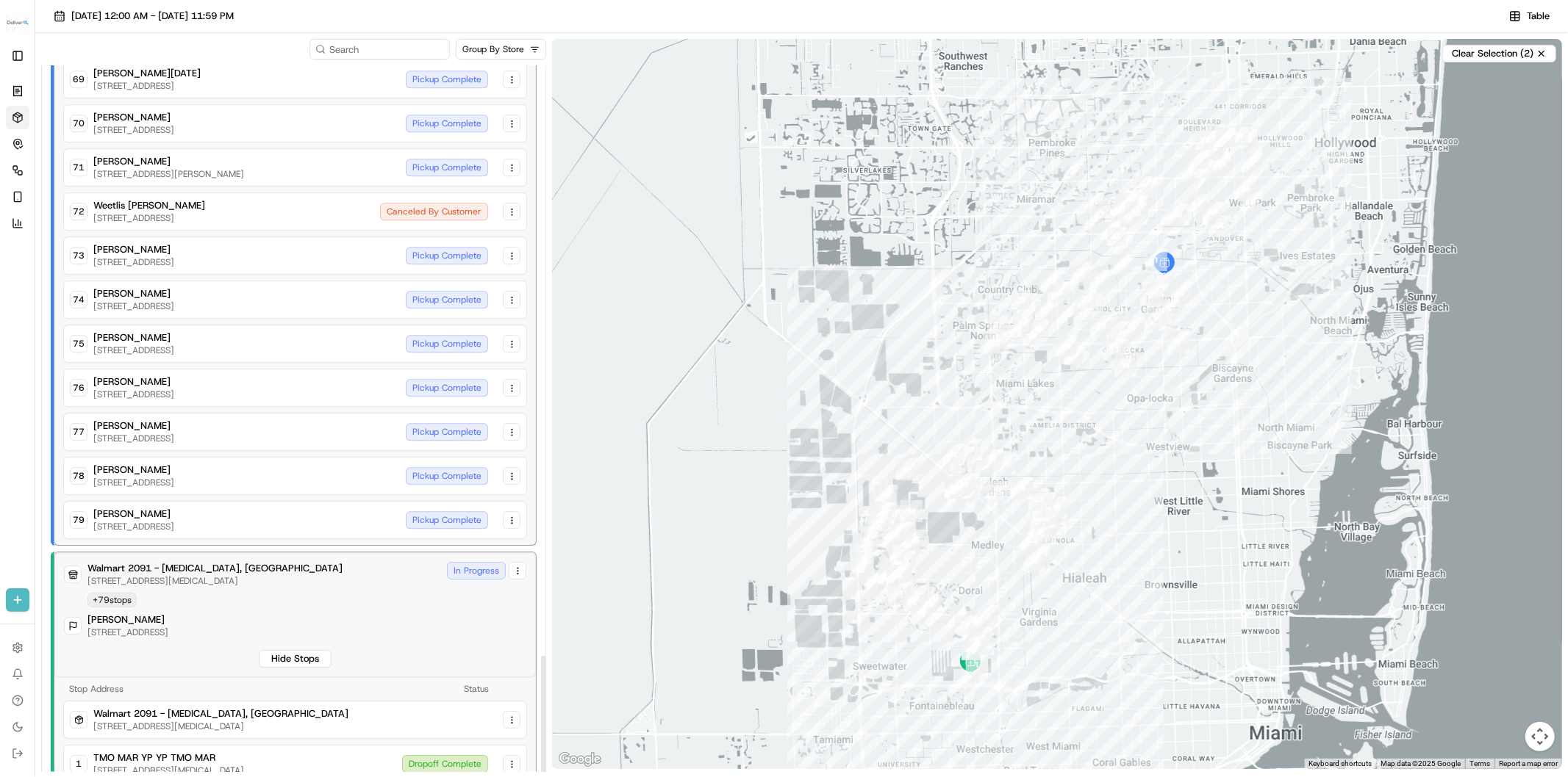
scroll to position [4394, 0]
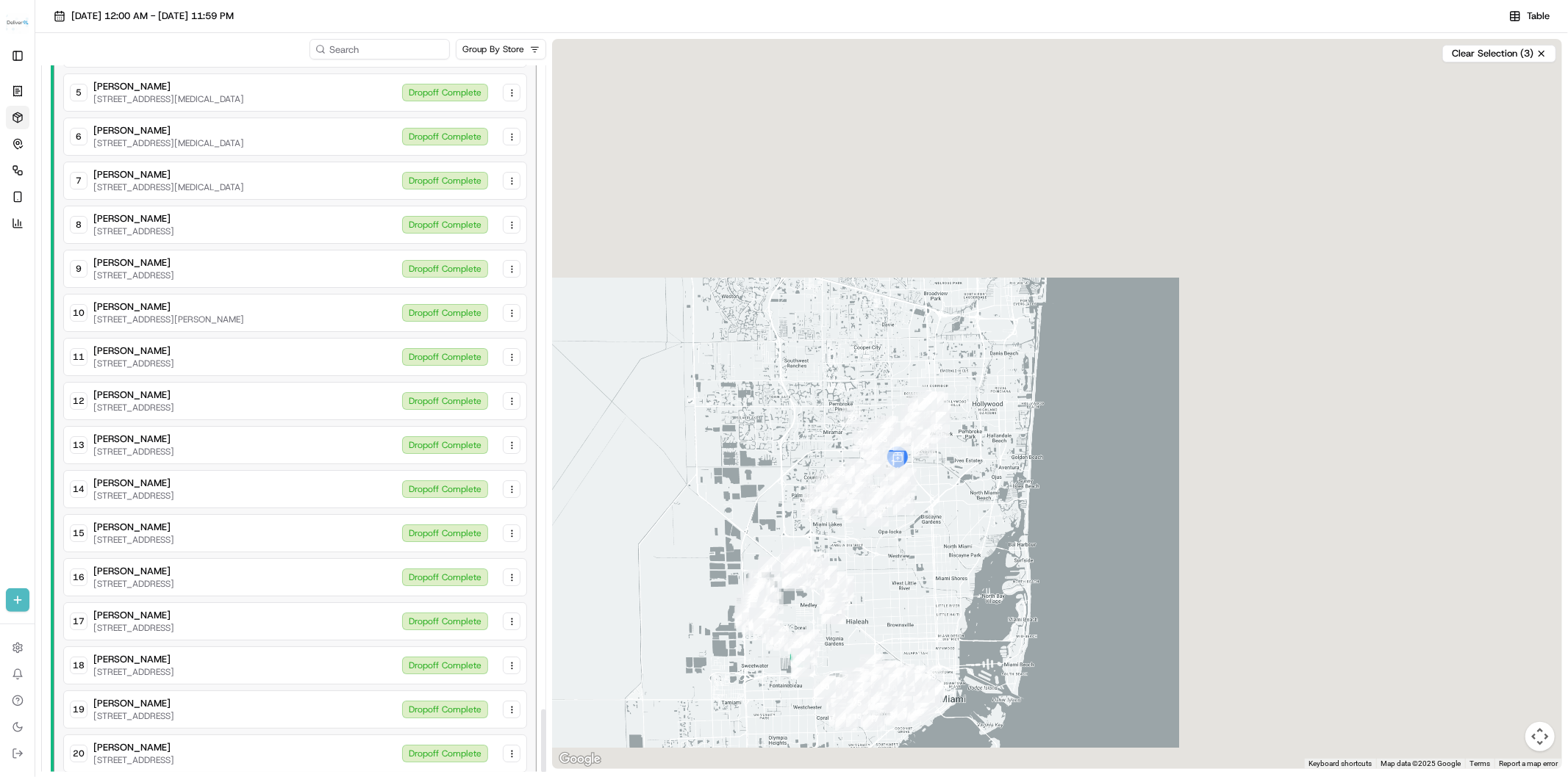
click at [1152, 447] on div at bounding box center [1057, 404] width 1010 height 730
click at [979, 572] on div at bounding box center [1057, 404] width 1010 height 730
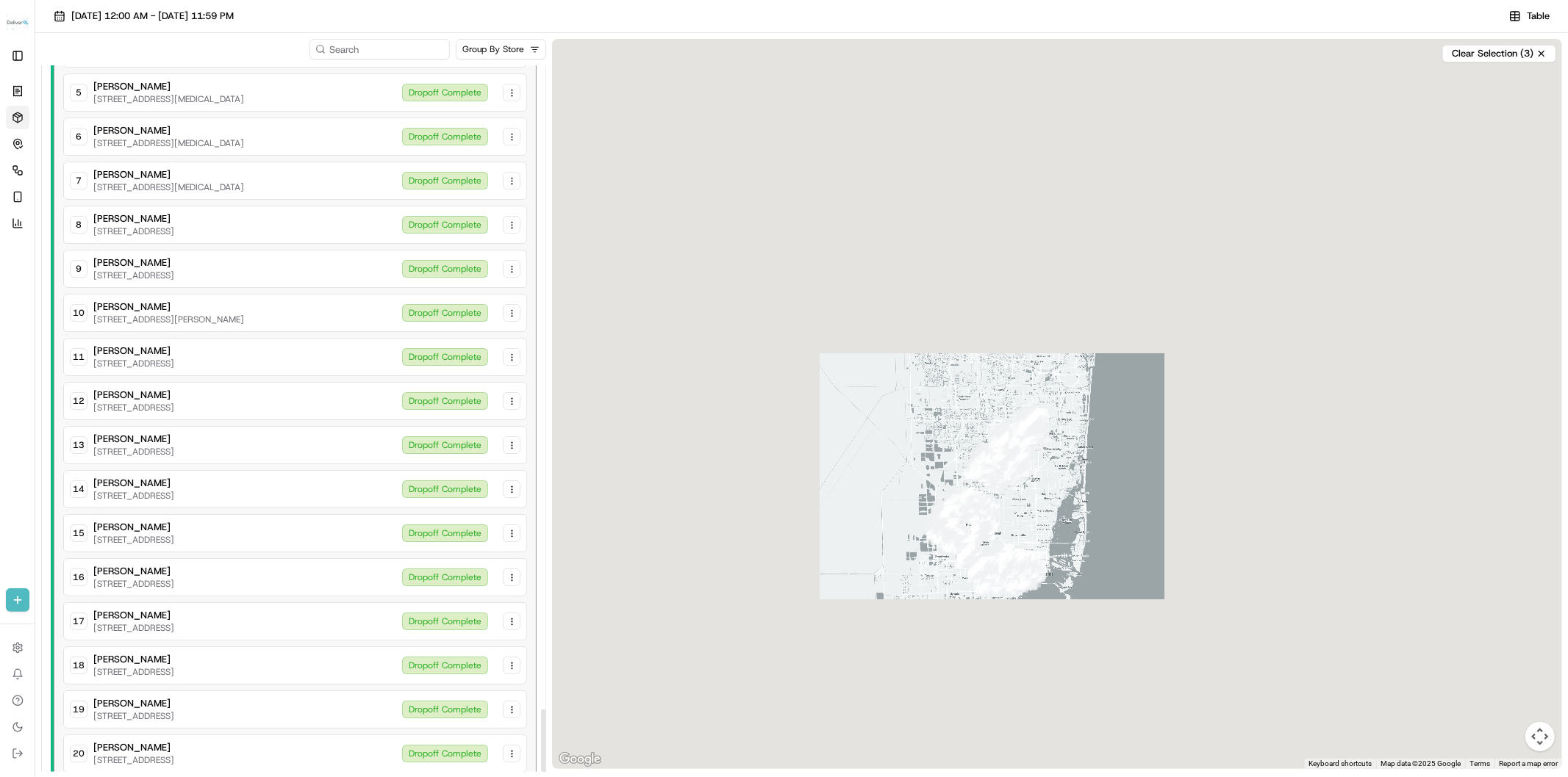
scroll to position [7214, 0]
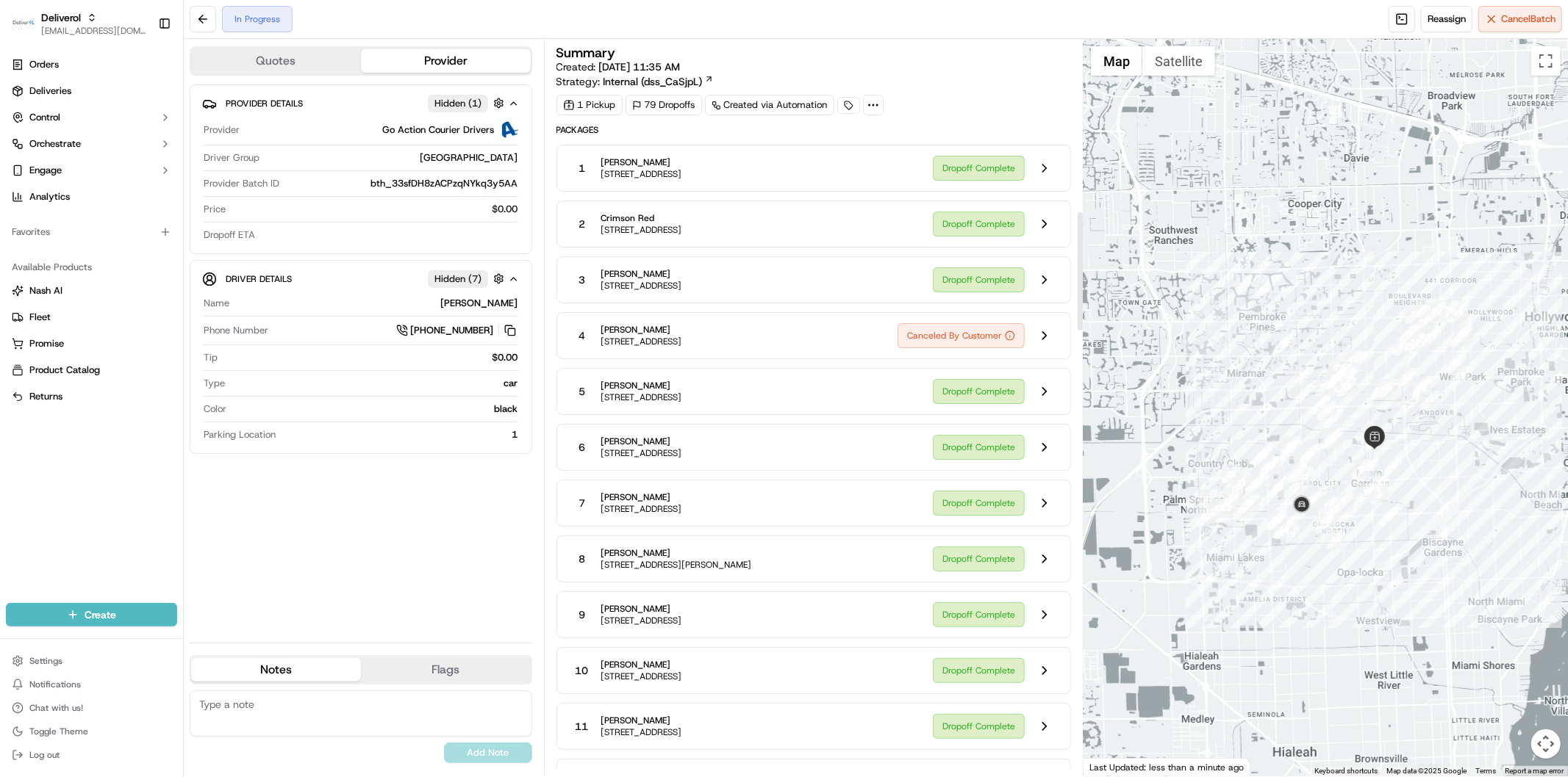
scroll to position [1061, 0]
